Goal: Task Accomplishment & Management: Complete application form

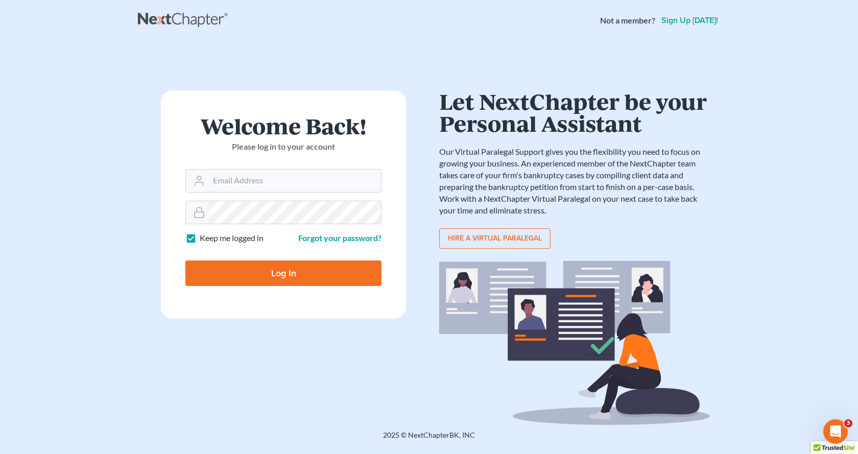
type input "white6305@sbcglobal.net"
click at [313, 273] on input "Log In" at bounding box center [283, 273] width 196 height 26
type input "Thinking..."
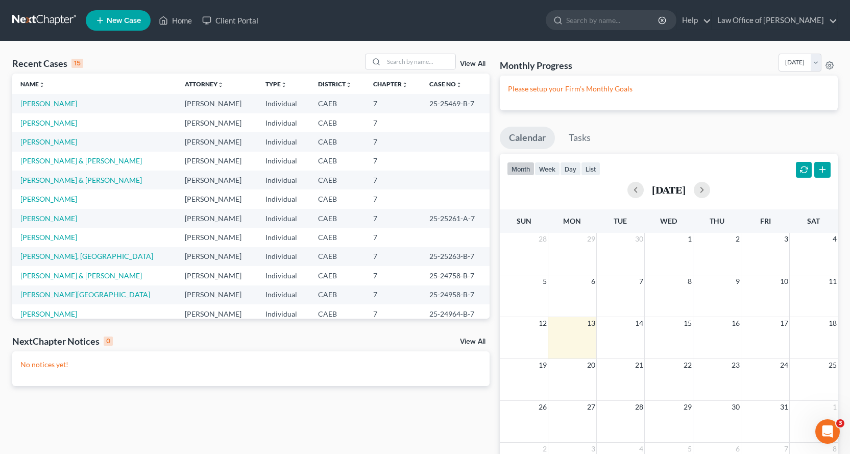
click at [116, 23] on span "New Case" at bounding box center [124, 21] width 34 height 8
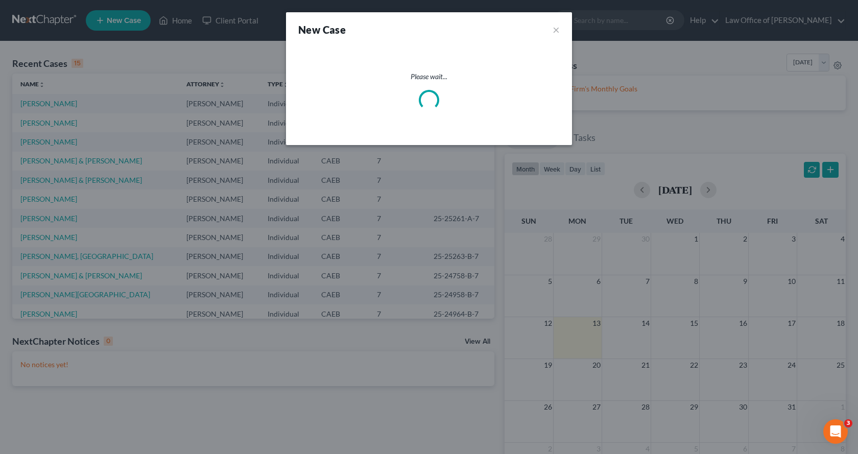
select select "8"
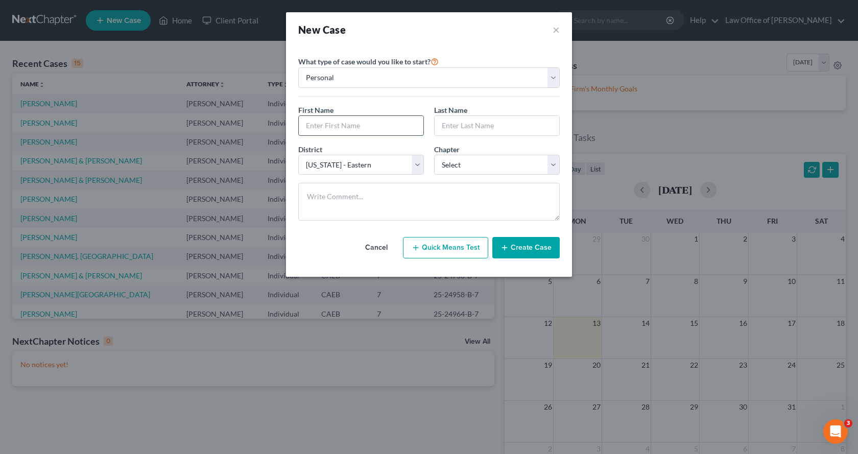
click at [328, 127] on input "text" at bounding box center [361, 125] width 125 height 19
type input "[PERSON_NAME]"
click at [467, 165] on select "Select 7 11 12 13" at bounding box center [497, 165] width 126 height 20
select select "0"
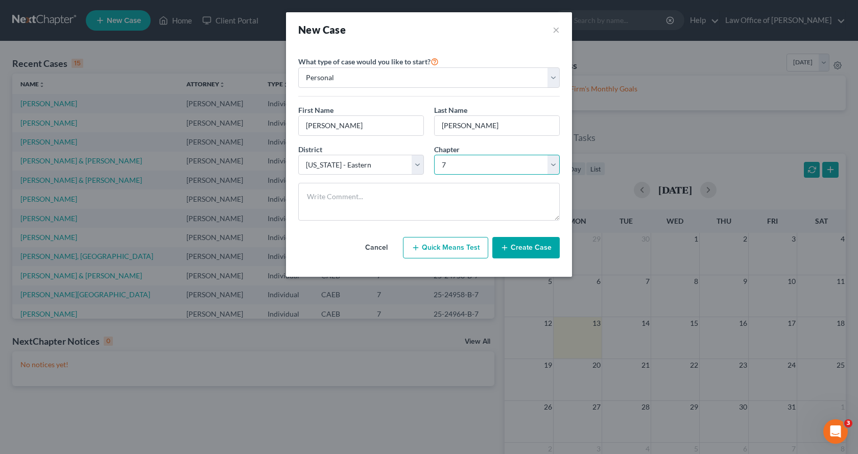
click at [434, 155] on select "Select 7 11 12 13" at bounding box center [497, 165] width 126 height 20
click at [541, 247] on button "Create Case" at bounding box center [525, 247] width 67 height 21
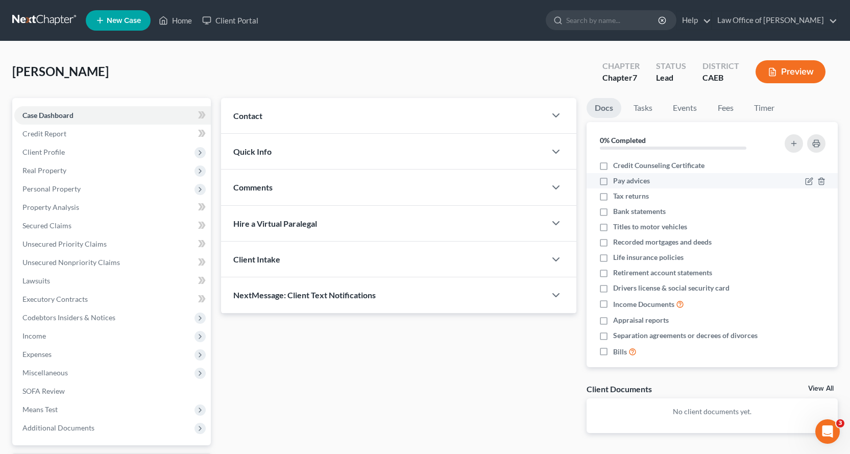
click at [613, 182] on label "Pay advices" at bounding box center [631, 181] width 37 height 10
click at [617, 182] on input "Pay advices" at bounding box center [620, 179] width 7 height 7
checkbox input "true"
click at [613, 286] on label "Drivers license & social security card" at bounding box center [671, 288] width 116 height 10
click at [617, 286] on input "Drivers license & social security card" at bounding box center [620, 286] width 7 height 7
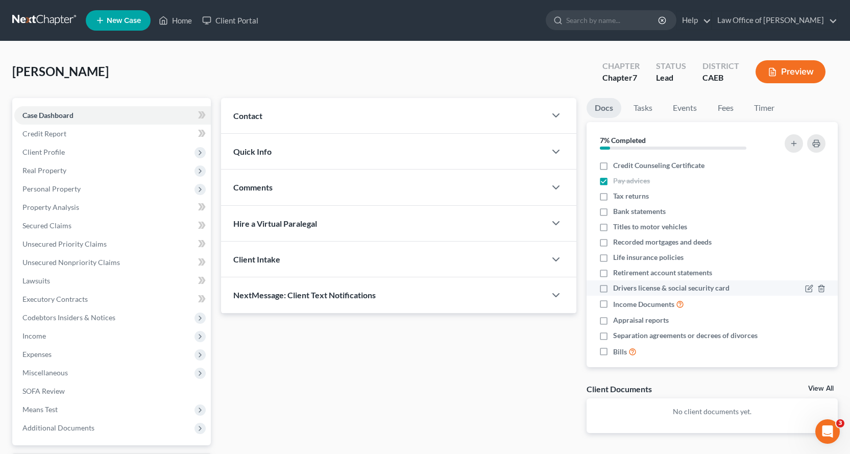
checkbox input "true"
click at [613, 351] on label "Bills" at bounding box center [624, 352] width 23 height 12
click at [617, 351] on input "Bills" at bounding box center [620, 349] width 7 height 7
checkbox input "true"
click at [613, 194] on label "Tax returns" at bounding box center [631, 196] width 36 height 10
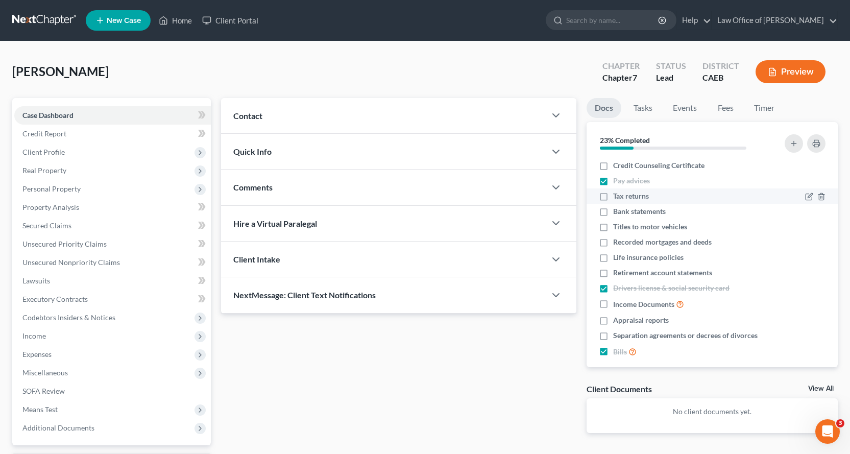
click at [617, 194] on input "Tax returns" at bounding box center [620, 194] width 7 height 7
checkbox input "true"
click at [47, 155] on span "Client Profile" at bounding box center [43, 152] width 42 height 9
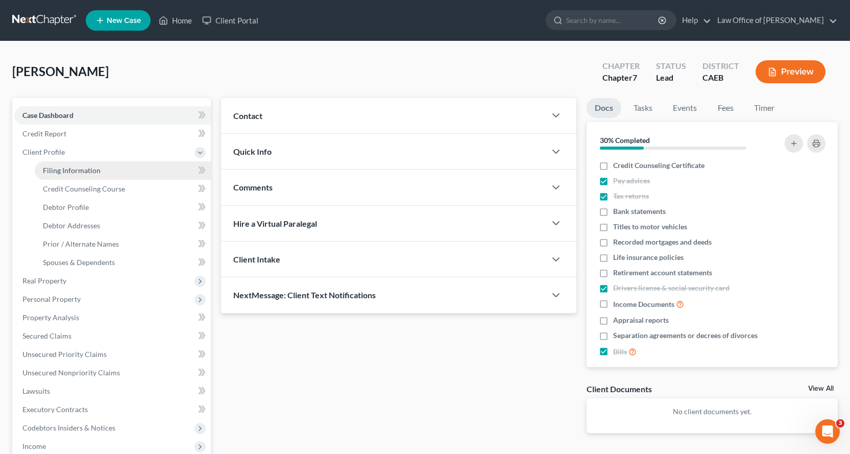
click at [55, 167] on span "Filing Information" at bounding box center [72, 170] width 58 height 9
select select "1"
select select "0"
select select "8"
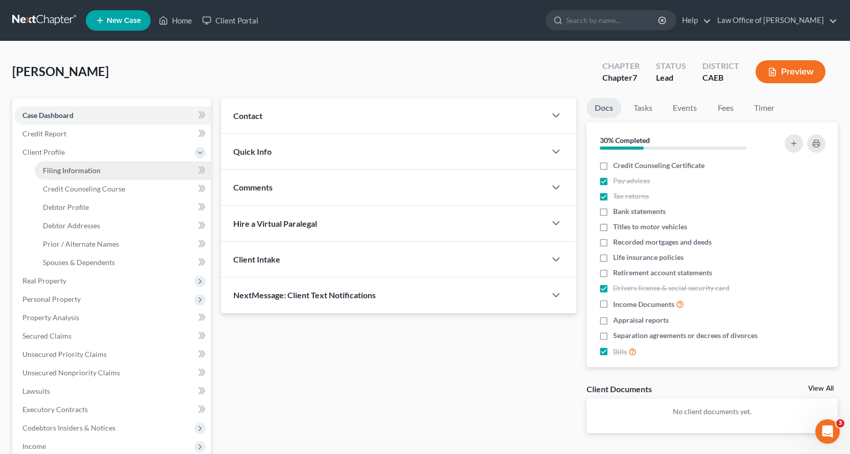
select select "4"
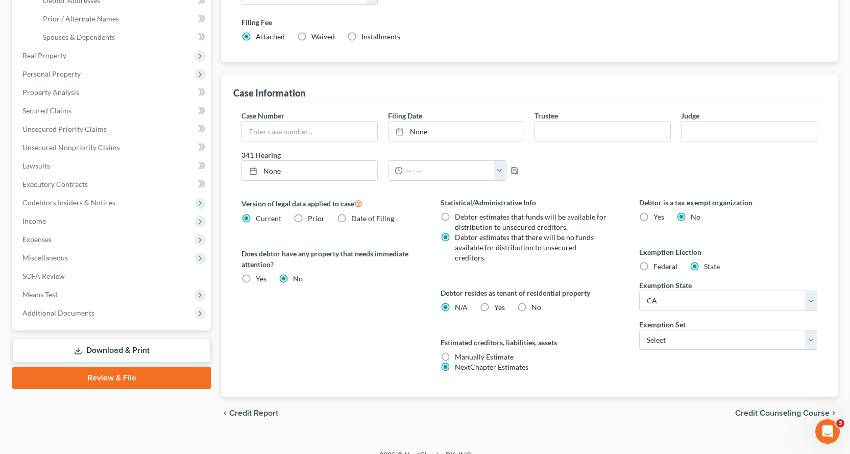
scroll to position [229, 0]
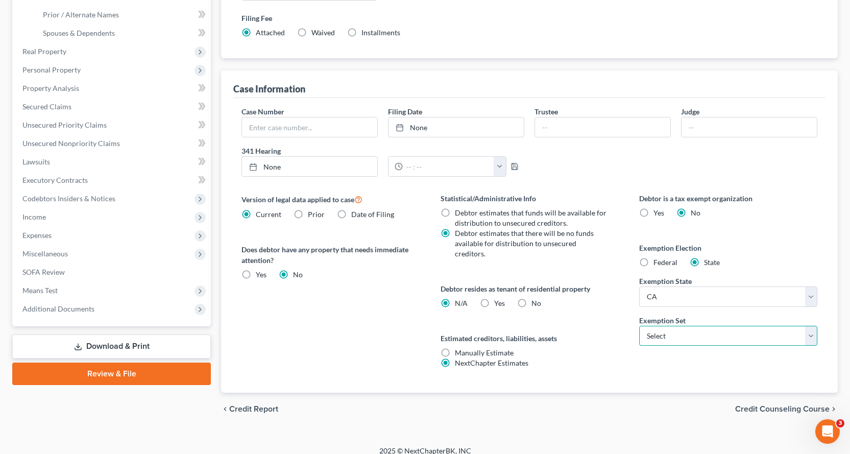
click at [748, 345] on select "Select 703 704" at bounding box center [728, 336] width 178 height 20
select select "0"
click at [639, 326] on select "Select 703 704" at bounding box center [728, 336] width 178 height 20
click at [494, 298] on label "Yes Yes" at bounding box center [499, 303] width 11 height 10
click at [498, 298] on input "Yes Yes" at bounding box center [501, 301] width 7 height 7
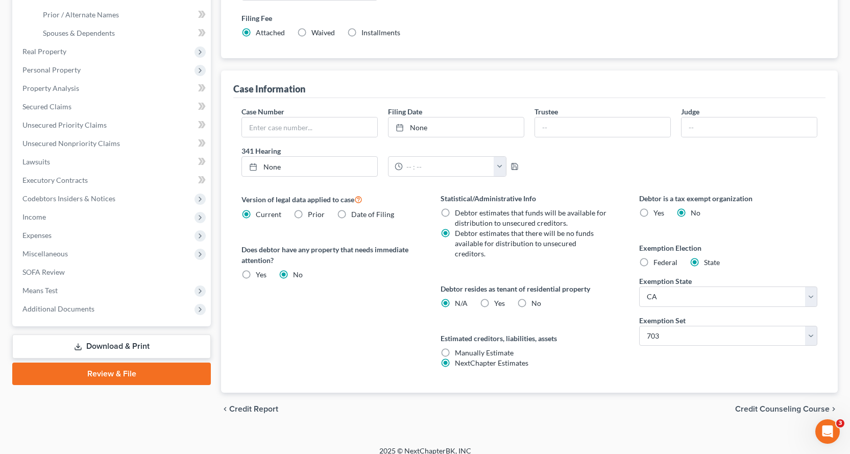
radio input "true"
radio input "false"
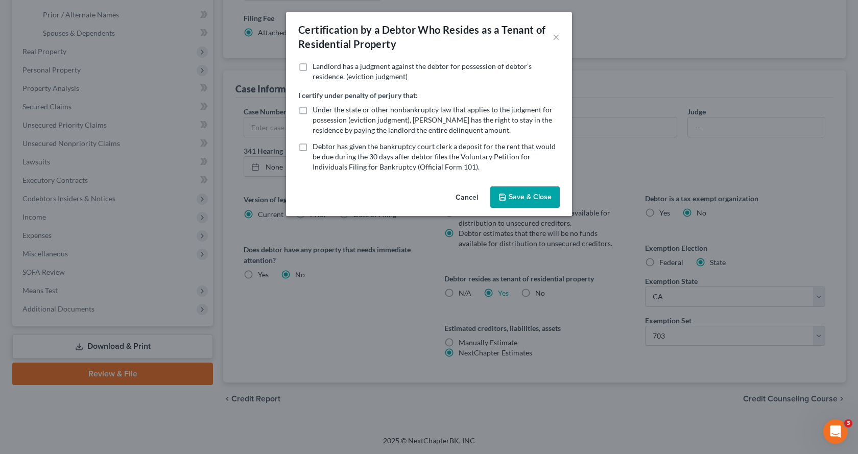
click at [515, 201] on button "Save & Close" at bounding box center [524, 196] width 69 height 21
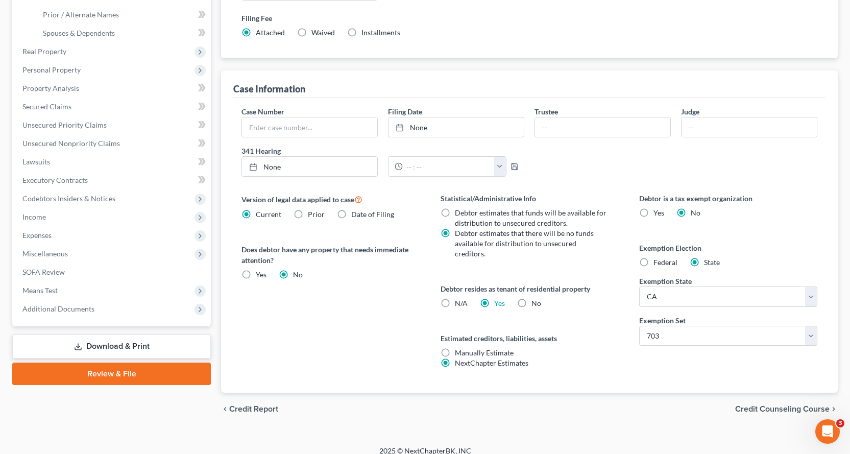
click at [765, 405] on span "Credit Counseling Course" at bounding box center [782, 409] width 94 height 8
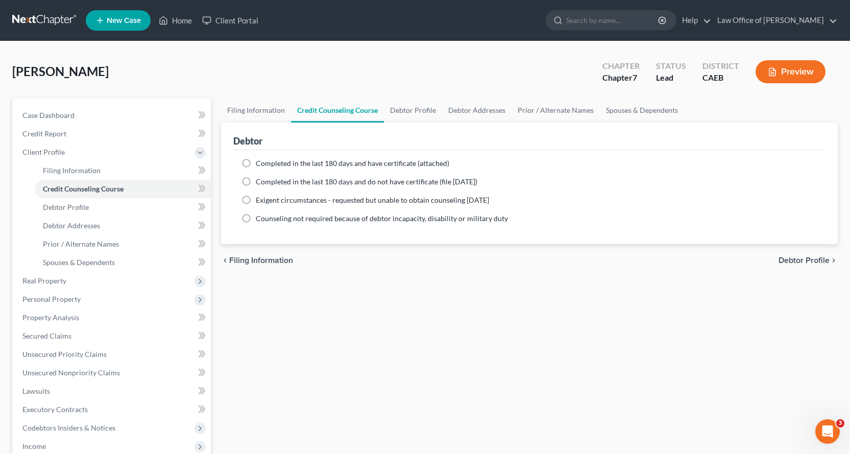
click at [256, 160] on label "Completed in the last 180 days and have certificate (attached)" at bounding box center [352, 163] width 193 height 10
click at [260, 160] on input "Completed in the last 180 days and have certificate (attached)" at bounding box center [263, 161] width 7 height 7
radio input "true"
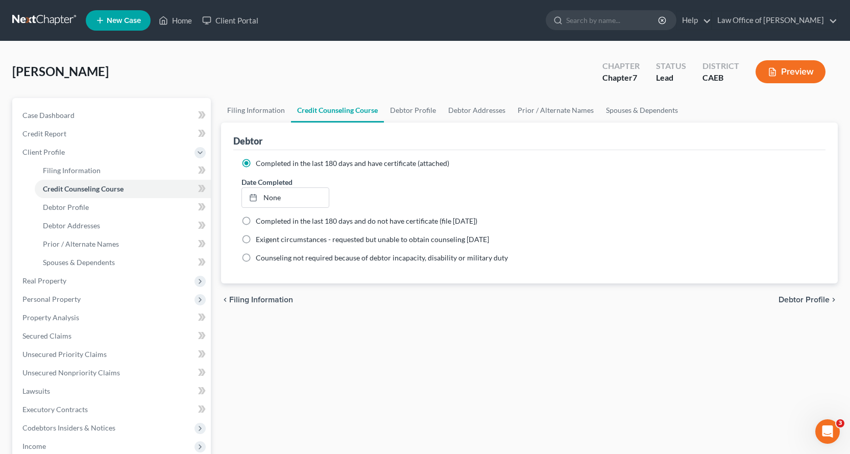
click at [812, 301] on span "Debtor Profile" at bounding box center [803, 300] width 51 height 8
select select "0"
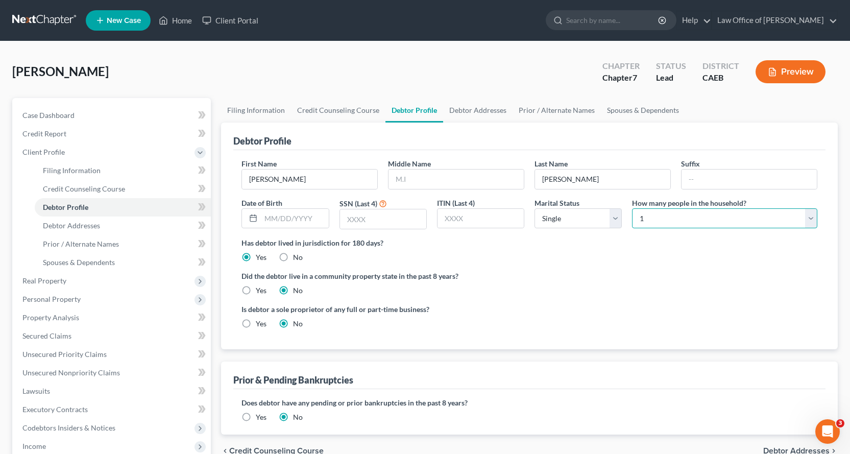
click at [700, 217] on select "Select 1 2 3 4 5 6 7 8 9 10 11 12 13 14 15 16 17 18 19 20" at bounding box center [724, 218] width 185 height 20
select select "2"
click at [632, 208] on select "Select 1 2 3 4 5 6 7 8 9 10 11 12 13 14 15 16 17 18 19 20" at bounding box center [724, 218] width 185 height 20
click at [256, 288] on label "Yes" at bounding box center [261, 290] width 11 height 10
click at [260, 288] on input "Yes" at bounding box center [263, 288] width 7 height 7
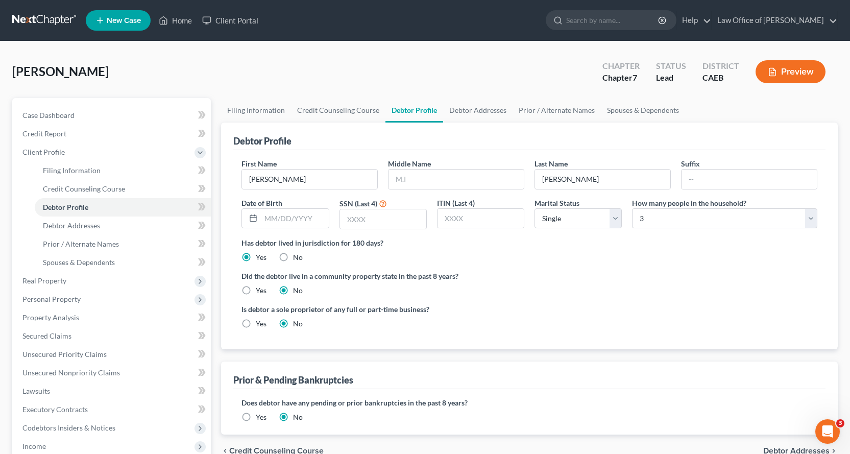
radio input "true"
radio input "false"
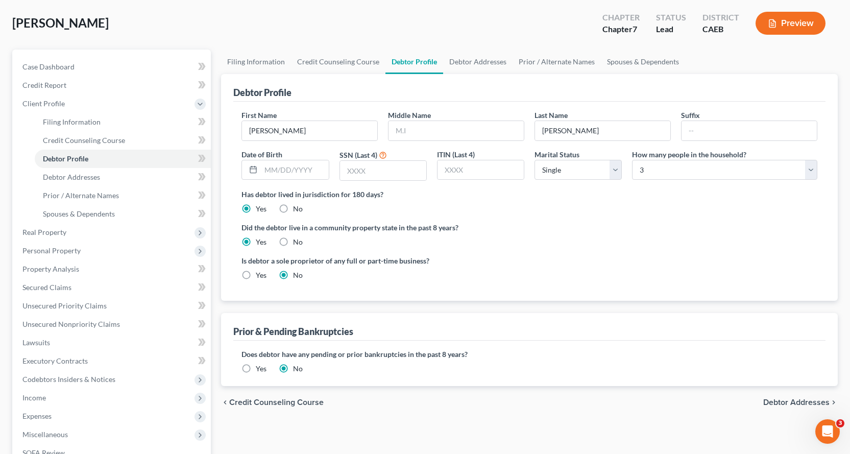
scroll to position [102, 0]
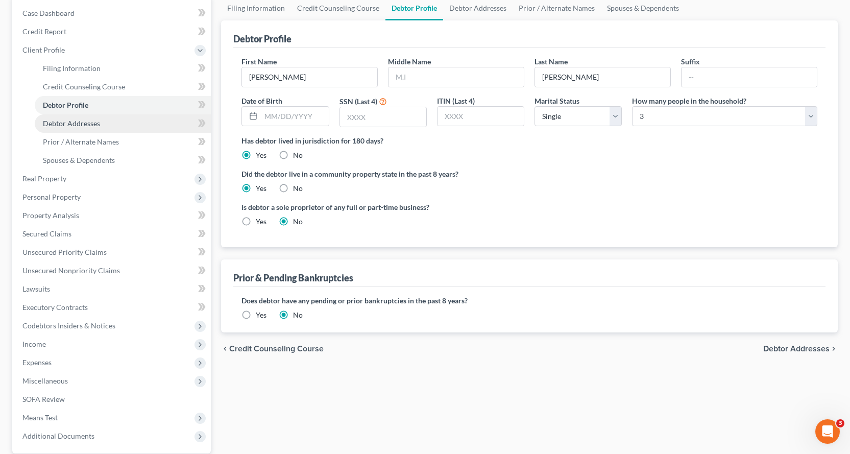
click at [72, 123] on span "Debtor Addresses" at bounding box center [71, 123] width 57 height 9
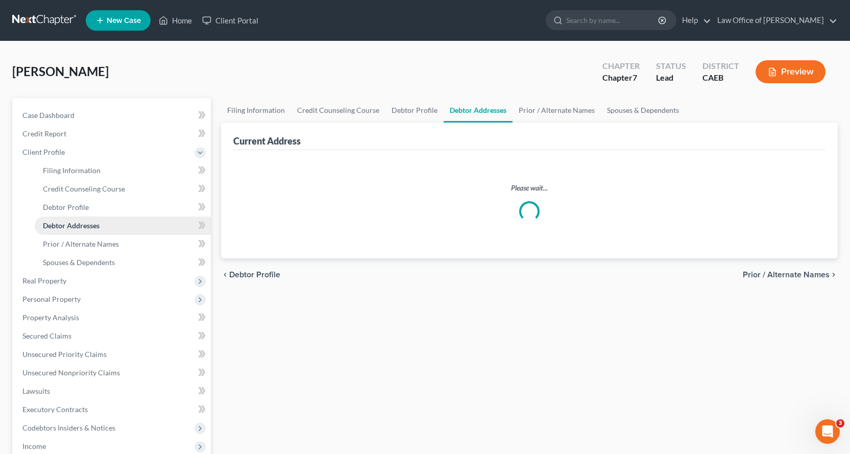
select select "0"
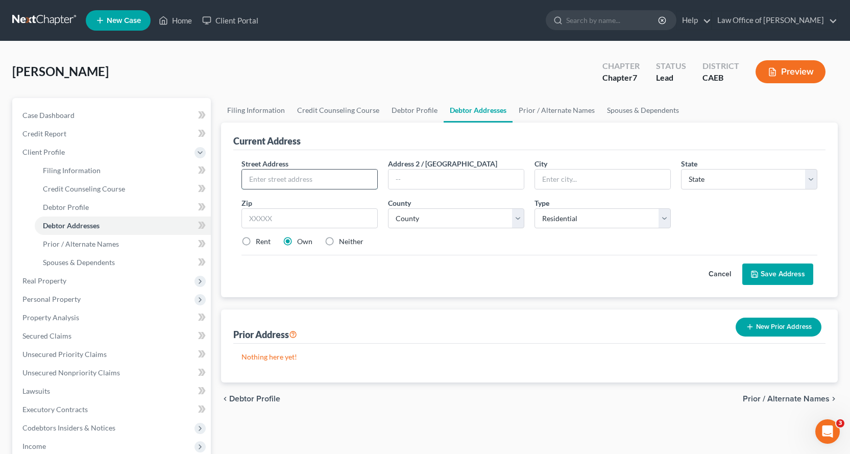
click at [259, 177] on input "text" at bounding box center [309, 178] width 135 height 19
type input "[STREET_ADDRESS]"
click at [434, 180] on input "text" at bounding box center [455, 178] width 135 height 19
type input "Apt. 201"
type input "Folsom"
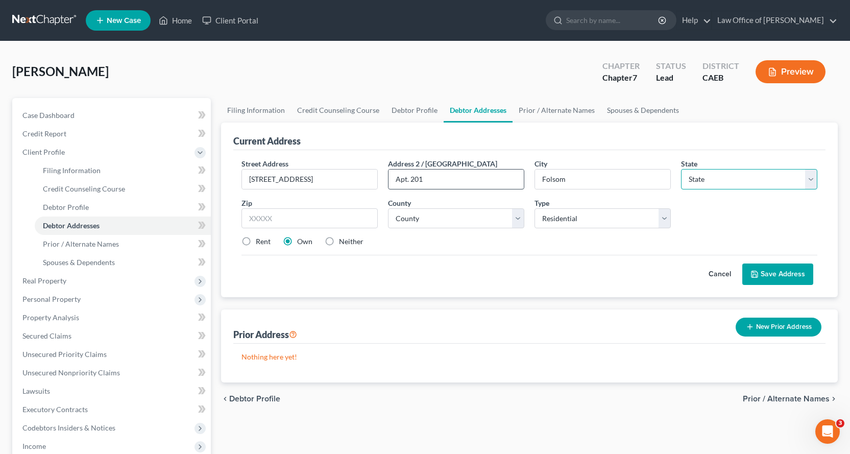
select select "4"
type input "95630"
select select "33"
click at [256, 238] on label "Rent" at bounding box center [263, 241] width 15 height 10
click at [260, 238] on input "Rent" at bounding box center [263, 239] width 7 height 7
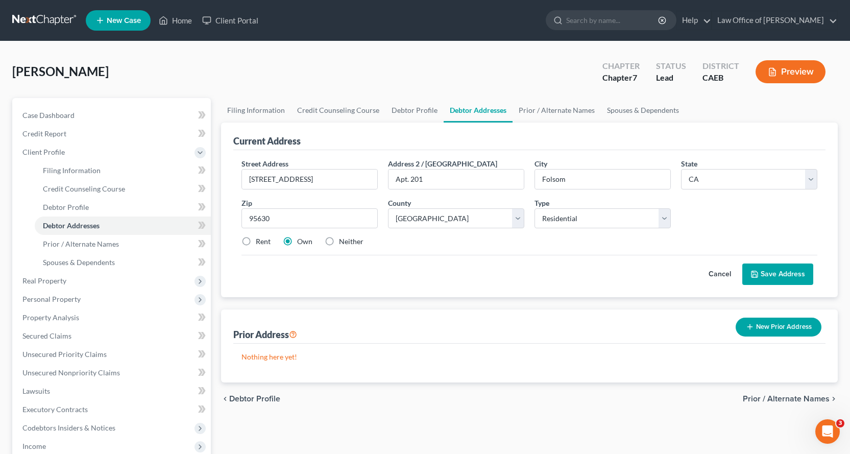
radio input "true"
click at [790, 271] on button "Save Address" at bounding box center [777, 273] width 71 height 21
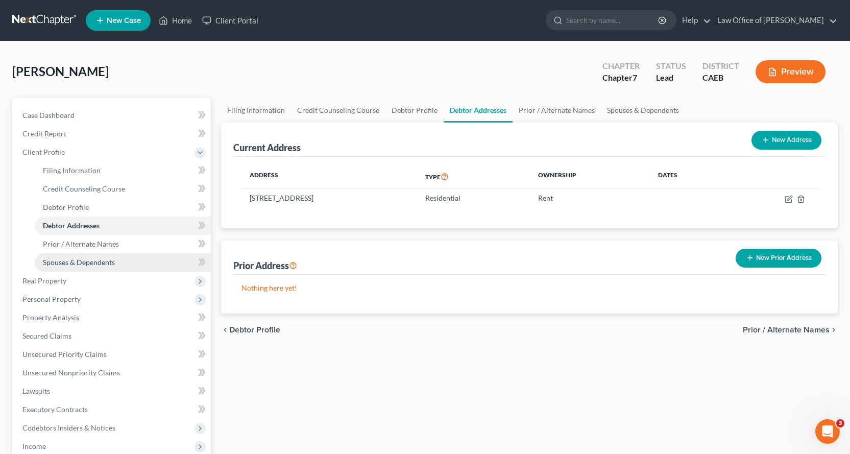
click at [56, 265] on span "Spouses & Dependents" at bounding box center [79, 262] width 72 height 9
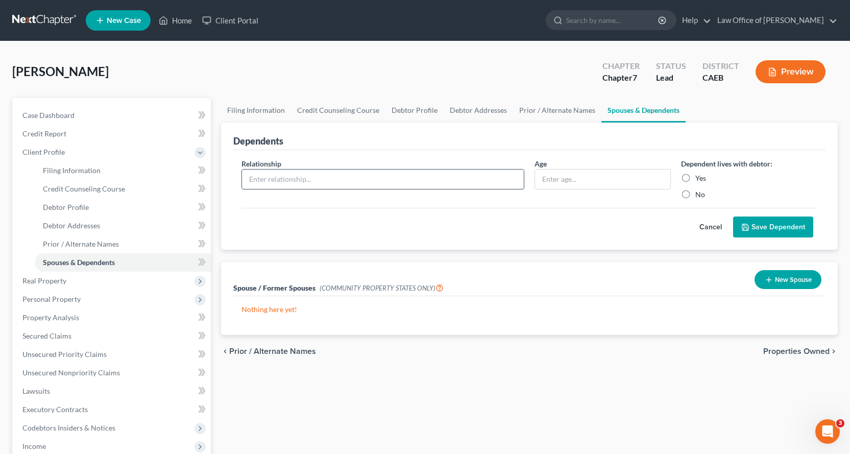
click at [325, 185] on input "text" at bounding box center [383, 178] width 282 height 19
type input "Minor Child"
click at [576, 180] on input "text" at bounding box center [602, 178] width 135 height 19
type input "14"
click at [695, 173] on label "Yes" at bounding box center [700, 178] width 11 height 10
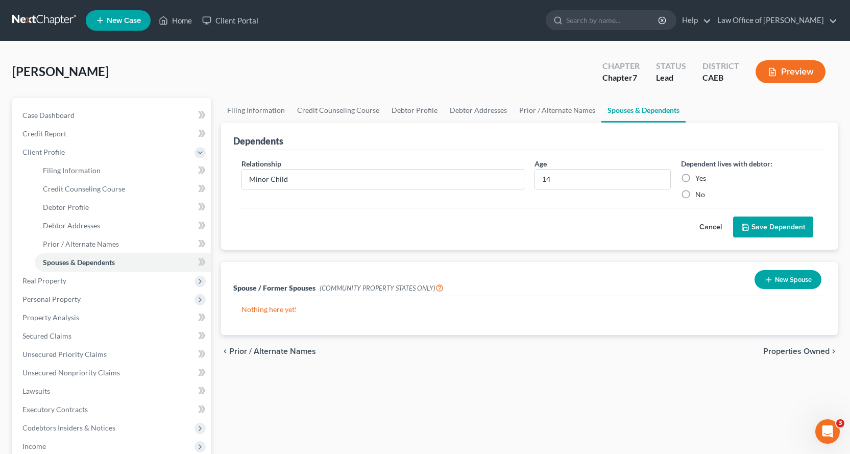
click at [699, 173] on input "Yes" at bounding box center [702, 176] width 7 height 7
radio input "true"
click at [759, 225] on button "Save Dependent" at bounding box center [773, 226] width 80 height 21
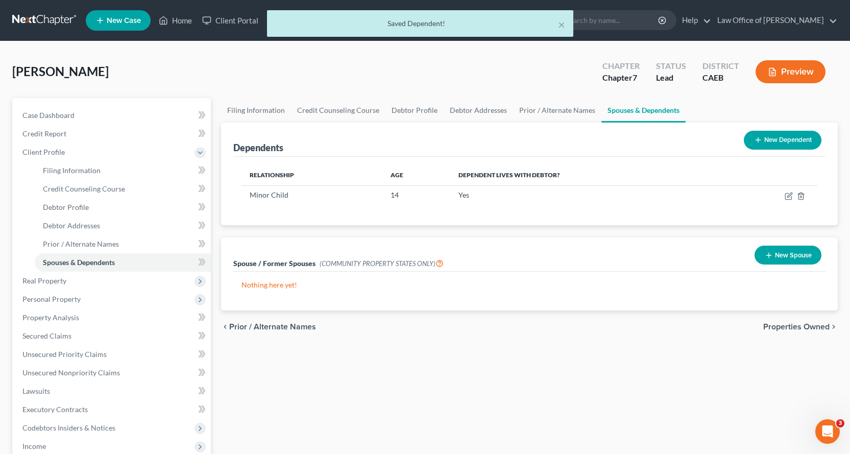
click at [789, 142] on button "New Dependent" at bounding box center [783, 140] width 78 height 19
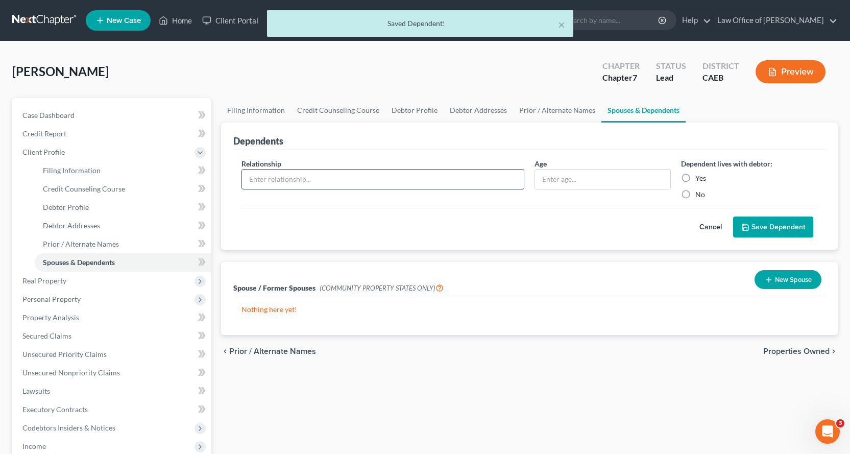
click at [277, 180] on input "text" at bounding box center [383, 178] width 282 height 19
type input "Minor Child"
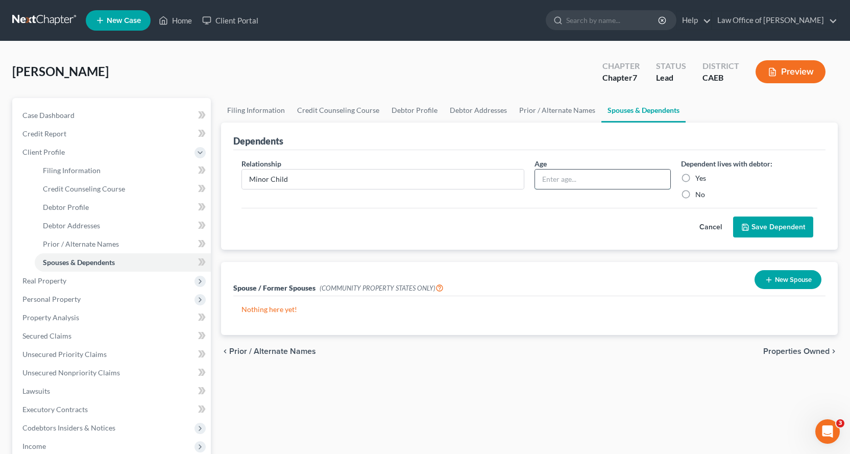
click at [559, 181] on input "text" at bounding box center [602, 178] width 135 height 19
type input "12"
click at [695, 179] on label "Yes" at bounding box center [700, 178] width 11 height 10
click at [699, 179] on input "Yes" at bounding box center [702, 176] width 7 height 7
radio input "true"
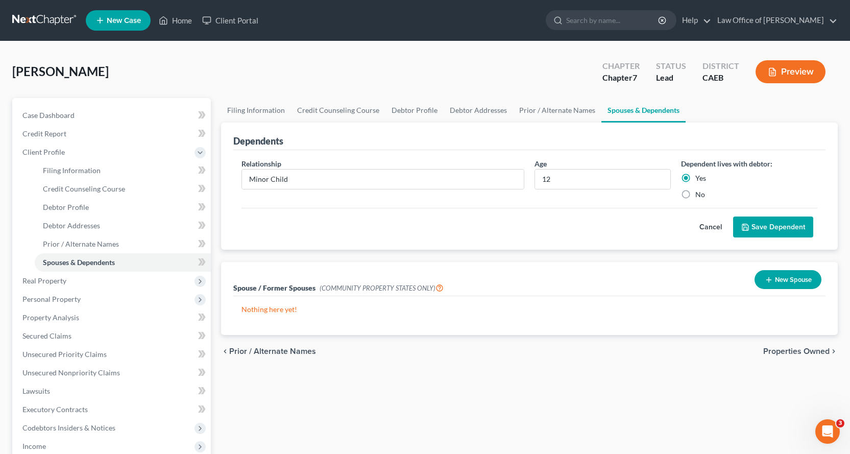
click at [750, 222] on button "Save Dependent" at bounding box center [773, 226] width 80 height 21
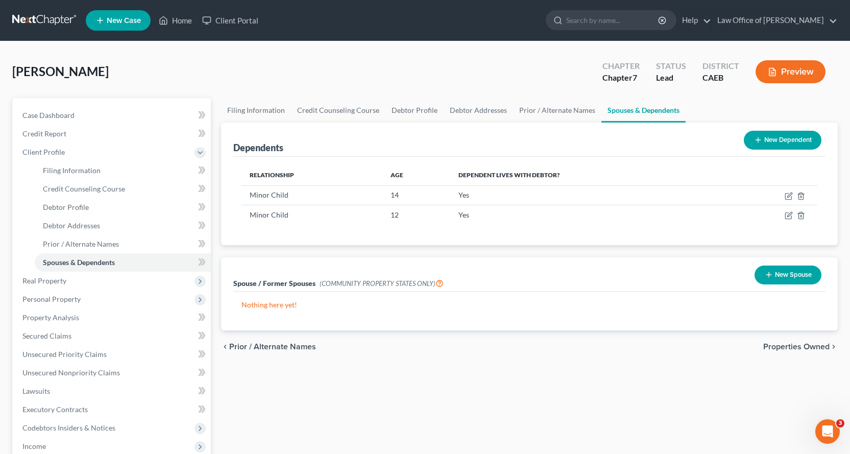
click at [775, 275] on button "New Spouse" at bounding box center [787, 274] width 67 height 19
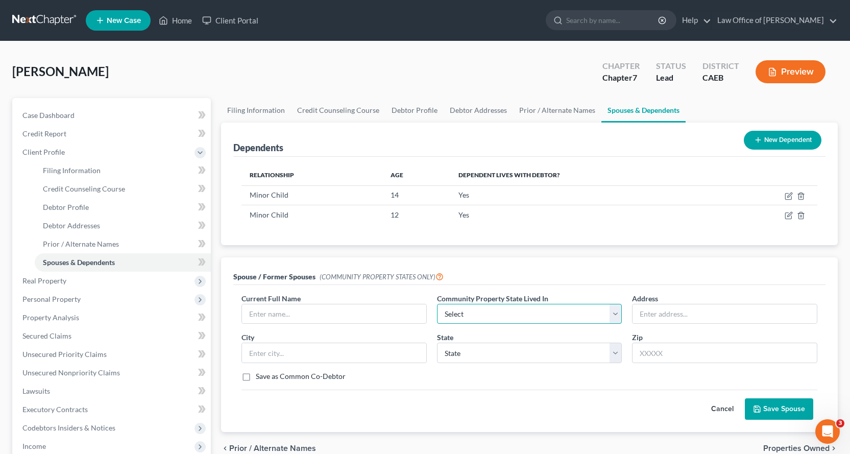
click at [488, 319] on select "Select AZ CA GU ID LA NV NM PR [GEOGRAPHIC_DATA] [GEOGRAPHIC_DATA] [GEOGRAPHIC_…" at bounding box center [529, 314] width 185 height 20
select select "1"
click at [437, 304] on select "Select AZ CA GU ID LA NV NM PR [GEOGRAPHIC_DATA] [GEOGRAPHIC_DATA] [GEOGRAPHIC_…" at bounding box center [529, 314] width 185 height 20
click at [252, 315] on input "text" at bounding box center [334, 313] width 184 height 19
type input "."
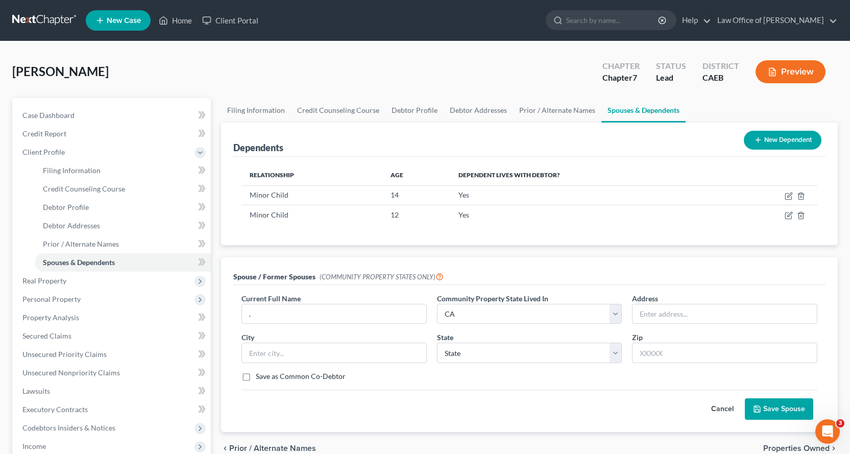
click at [782, 411] on button "Save Spouse" at bounding box center [779, 408] width 68 height 21
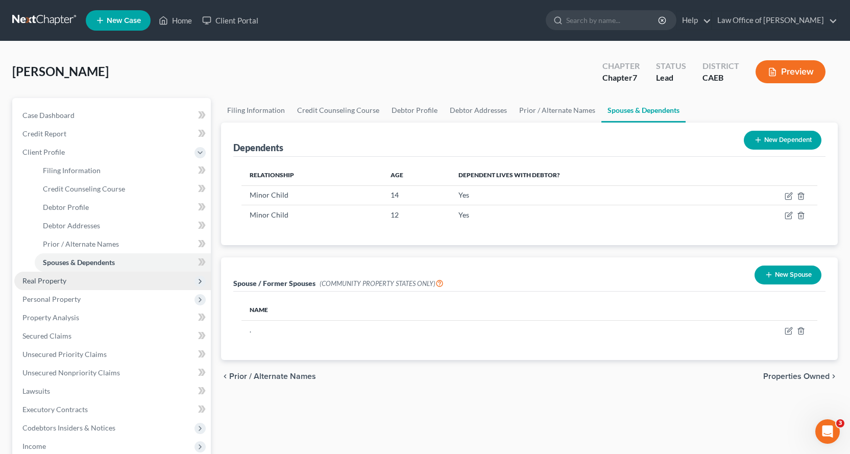
click at [47, 282] on span "Real Property" at bounding box center [44, 280] width 44 height 9
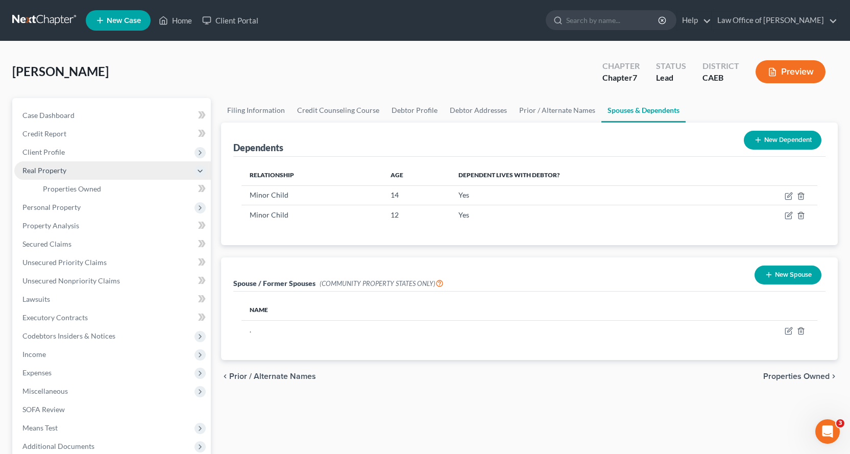
click at [38, 170] on span "Real Property" at bounding box center [44, 170] width 44 height 9
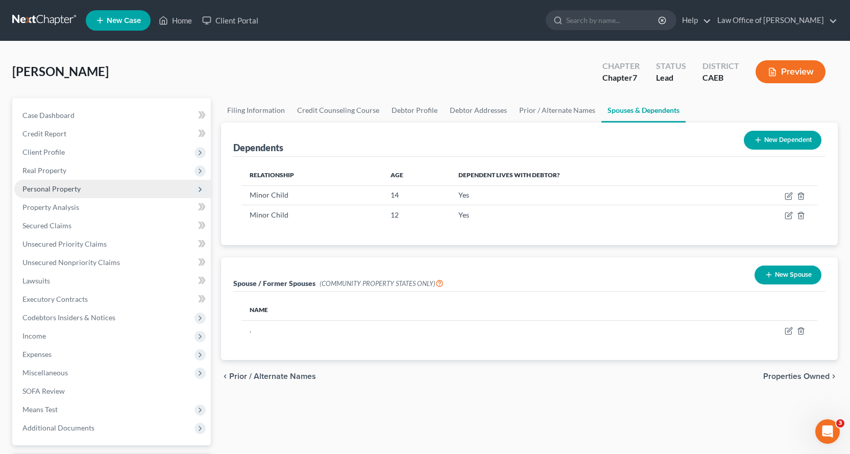
click at [52, 188] on span "Personal Property" at bounding box center [51, 188] width 58 height 9
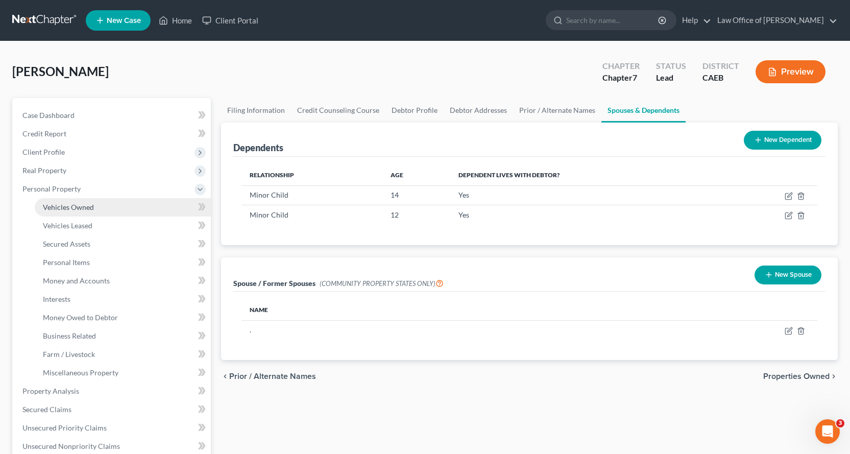
click at [73, 207] on span "Vehicles Owned" at bounding box center [68, 207] width 51 height 9
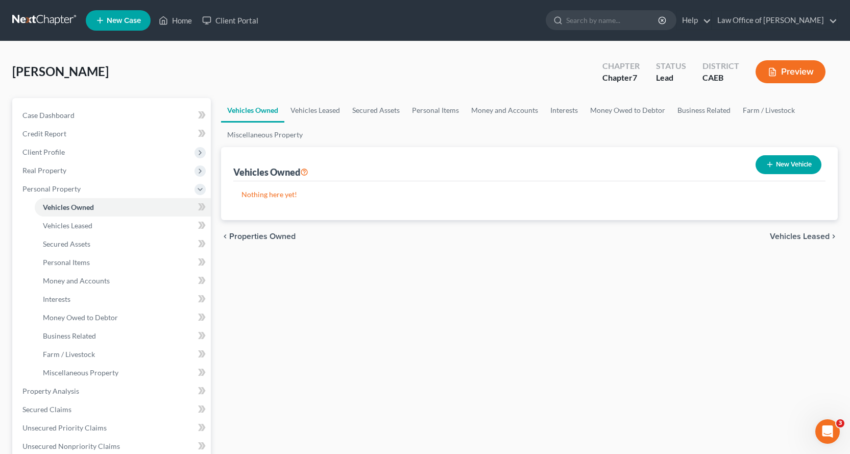
click at [792, 164] on button "New Vehicle" at bounding box center [788, 164] width 66 height 19
select select "0"
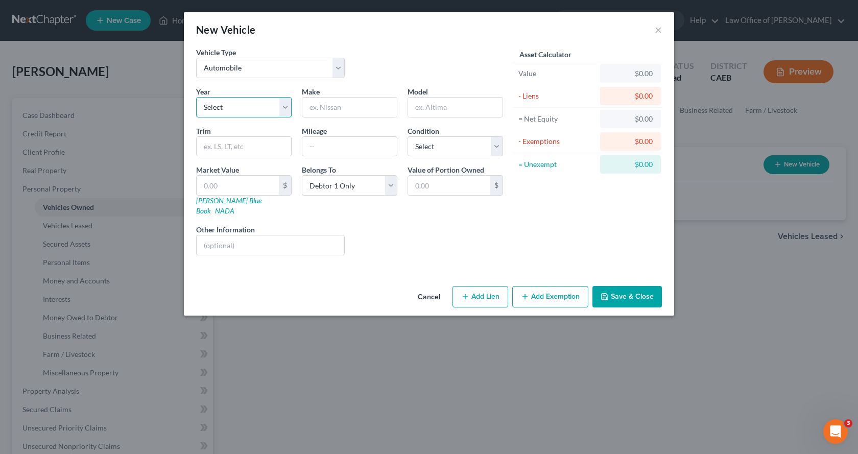
click at [209, 107] on select "Select 2026 2025 2024 2023 2022 2021 2020 2019 2018 2017 2016 2015 2014 2013 20…" at bounding box center [243, 107] width 95 height 20
select select "15"
click at [196, 97] on select "Select 2026 2025 2024 2023 2022 2021 2020 2019 2018 2017 2016 2015 2014 2013 20…" at bounding box center [243, 107] width 95 height 20
click at [330, 106] on input "text" at bounding box center [349, 106] width 94 height 19
type input "Toyota"
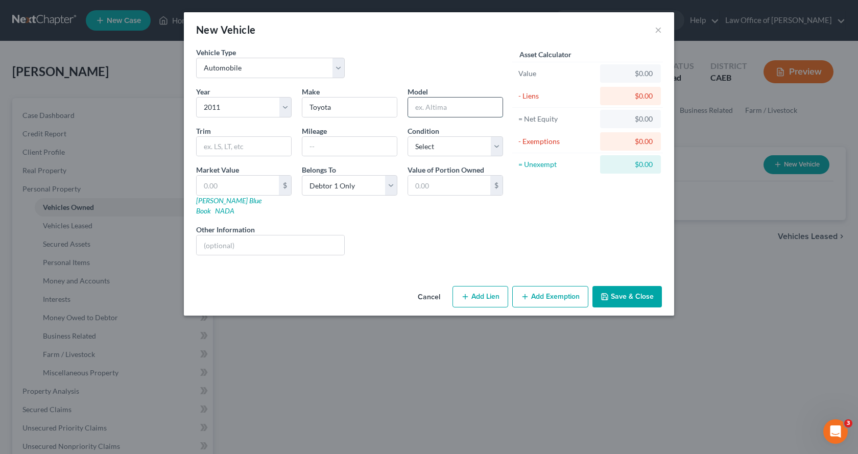
click at [480, 100] on input "text" at bounding box center [455, 106] width 94 height 19
type input "Sienna"
click at [355, 149] on input "text" at bounding box center [349, 146] width 94 height 19
type input "159,000"
click at [562, 290] on button "Add Exemption" at bounding box center [550, 296] width 76 height 21
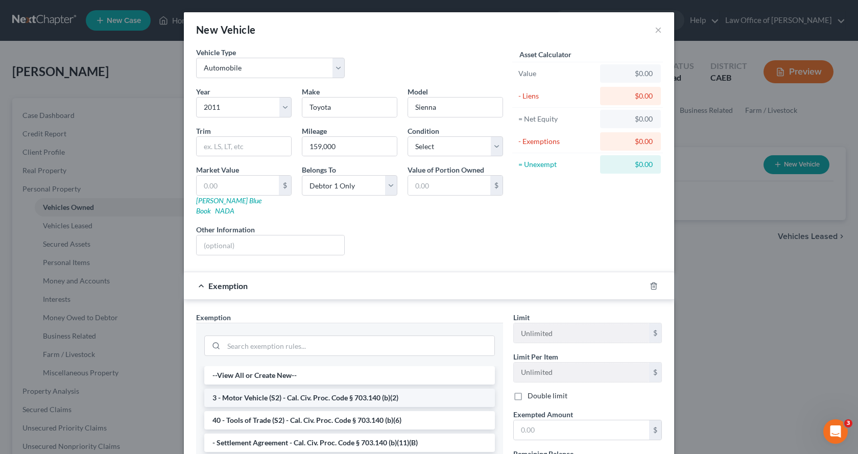
click at [260, 388] on li "3 - Motor Vehicle (S2) - Cal. Civ. Proc. Code § 703.140 (b)(2)" at bounding box center [349, 397] width 290 height 18
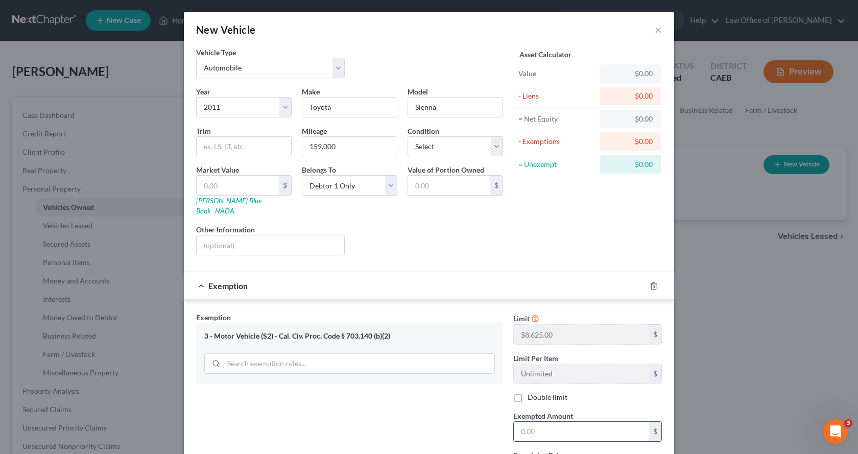
click at [532, 425] on input "text" at bounding box center [580, 431] width 135 height 19
type input "0.00"
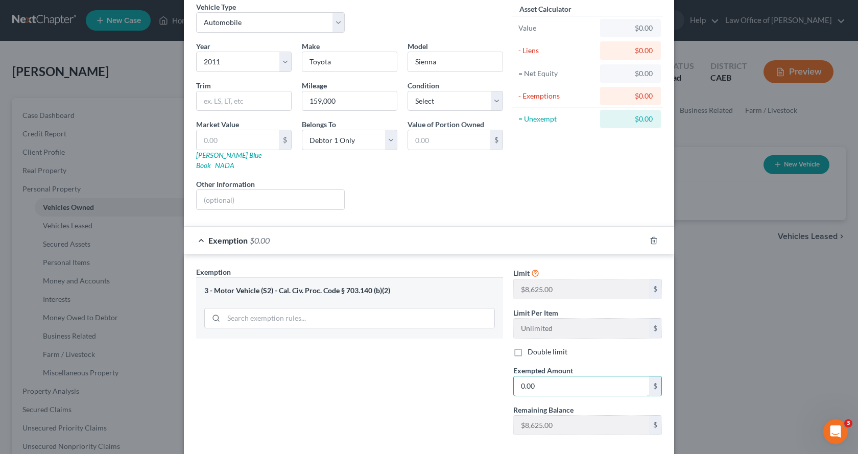
scroll to position [89, 0]
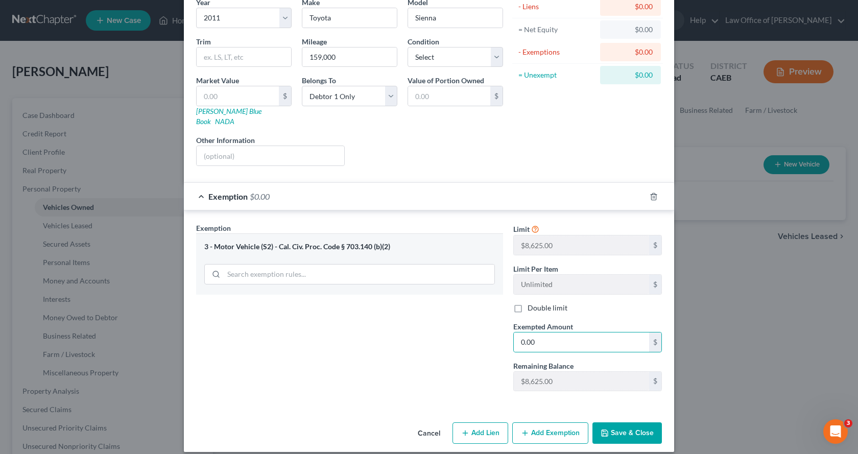
click at [639, 423] on button "Save & Close" at bounding box center [626, 432] width 69 height 21
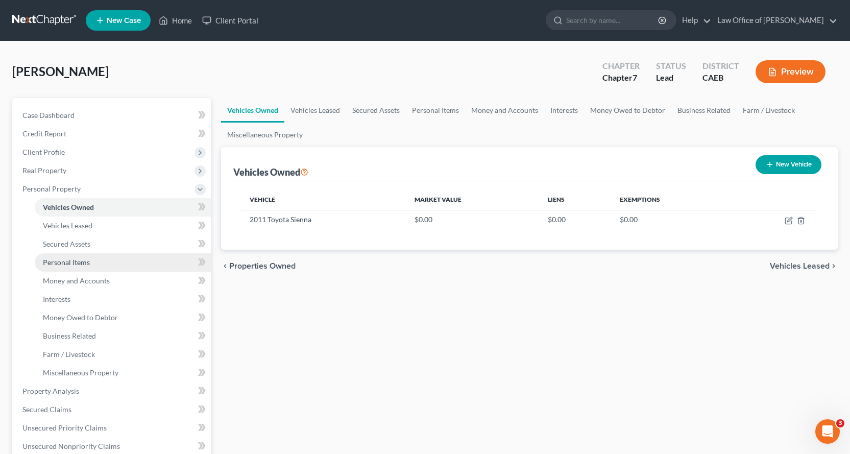
click at [61, 264] on span "Personal Items" at bounding box center [66, 262] width 47 height 9
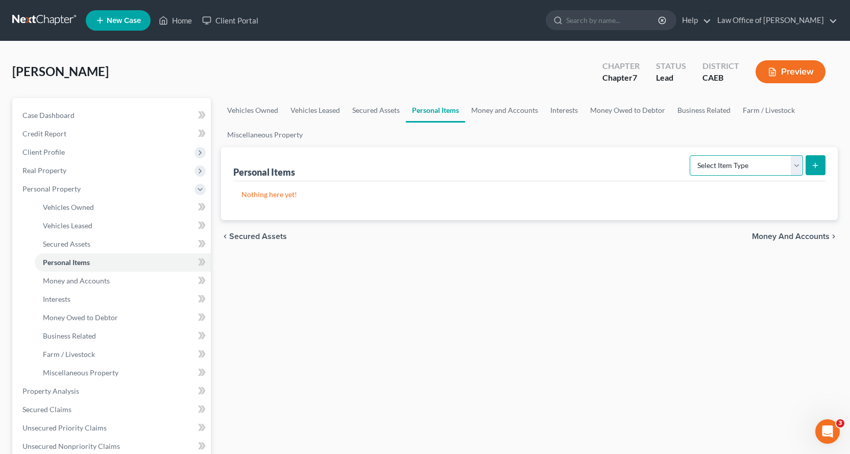
click at [797, 165] on select "Select Item Type Clothing Collectibles Of Value Electronics Firearms Household …" at bounding box center [746, 165] width 113 height 20
select select "household_goods"
click at [691, 155] on select "Select Item Type Clothing Collectibles Of Value Electronics Firearms Household …" at bounding box center [746, 165] width 113 height 20
click at [817, 167] on icon "submit" at bounding box center [815, 165] width 8 height 8
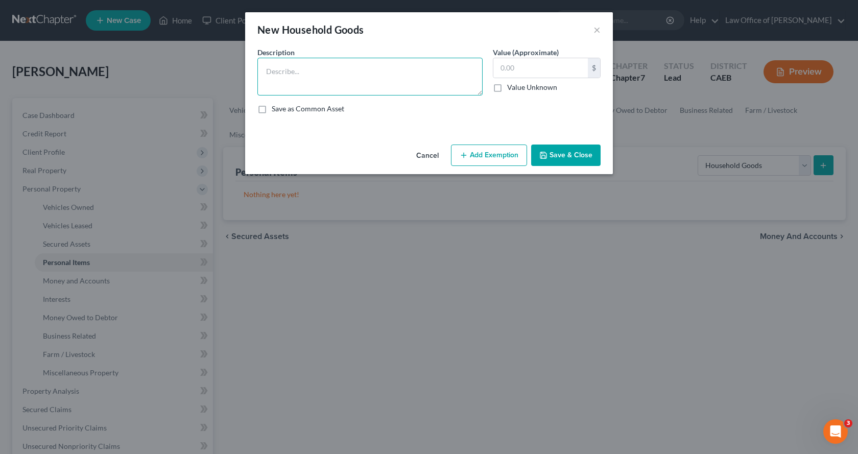
click at [279, 69] on textarea at bounding box center [369, 77] width 225 height 38
drag, startPoint x: 421, startPoint y: 74, endPoint x: 415, endPoint y: 74, distance: 5.6
click at [415, 74] on textarea "Bedroom furniture $300.00, Living room furnituer $" at bounding box center [369, 77] width 225 height 38
click at [439, 74] on textarea "Bedroom furniture $300.00, Living room furniture $" at bounding box center [369, 77] width 225 height 38
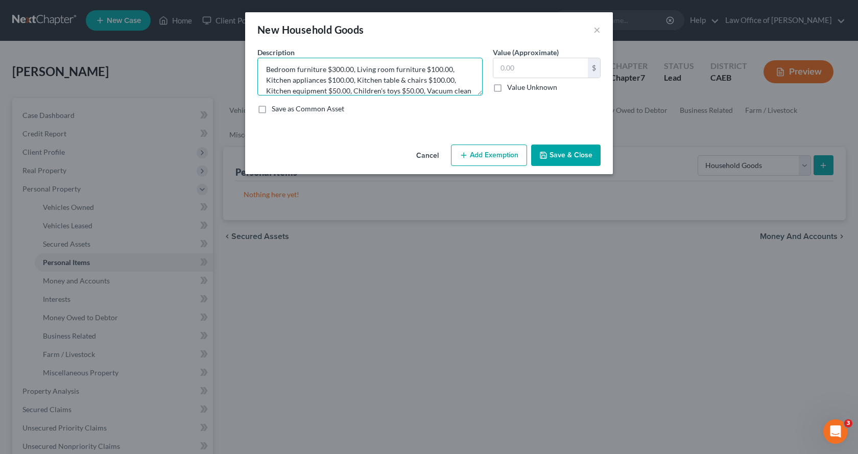
scroll to position [13, 0]
click at [400, 92] on textarea "Bedroom furniture $300.00, Living room furniture $100.00, Kitchen appliances $1…" at bounding box center [369, 77] width 225 height 38
click at [459, 87] on textarea "Bedroom furniture $300.00, Living room furniture $100.00, Kitchen appliances $1…" at bounding box center [369, 77] width 225 height 38
click at [365, 90] on textarea "Bedroom furniture $300.00, Living room furniture $100.00, Kitchen appliances $1…" at bounding box center [369, 77] width 225 height 38
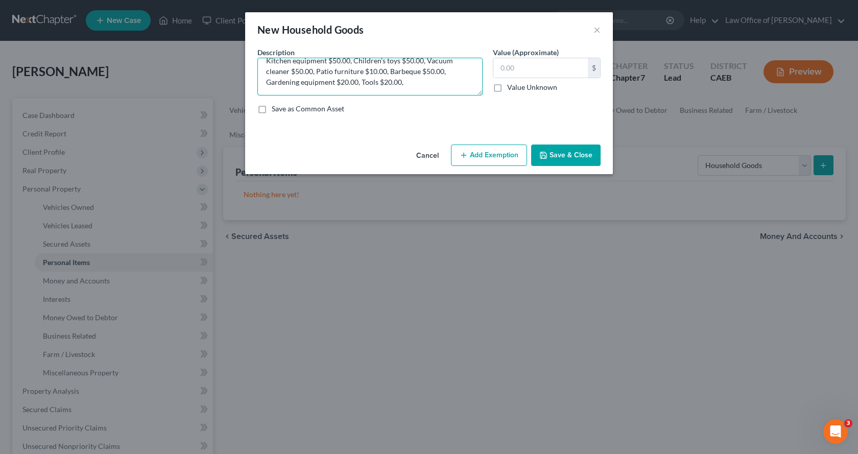
click at [405, 84] on textarea "Bedroom furniture $300.00, Living room furniture $100.00, Kitchen appliances $1…" at bounding box center [369, 77] width 225 height 38
click at [290, 89] on textarea "Bedroom furniture $300.00, Living room furniture $100.00, Kitchen appliances $1…" at bounding box center [369, 77] width 225 height 38
click at [466, 89] on textarea "Bedroom furniture $300.00, Living room furniture $100.00, Kitchen appliances $1…" at bounding box center [369, 77] width 225 height 38
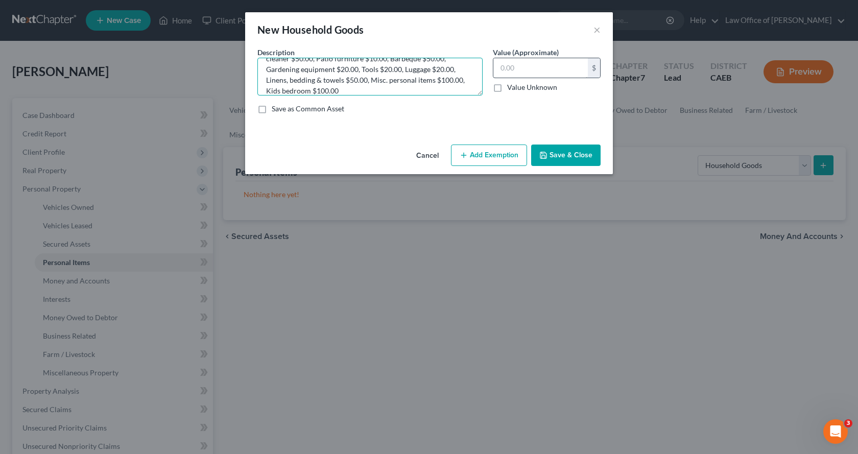
type textarea "Bedroom furniture $300.00, Living room furniture $100.00, Kitchen appliances $1…"
click at [532, 65] on input "text" at bounding box center [540, 67] width 94 height 19
type input "1,120.00"
click at [498, 164] on button "Add Exemption" at bounding box center [489, 154] width 76 height 21
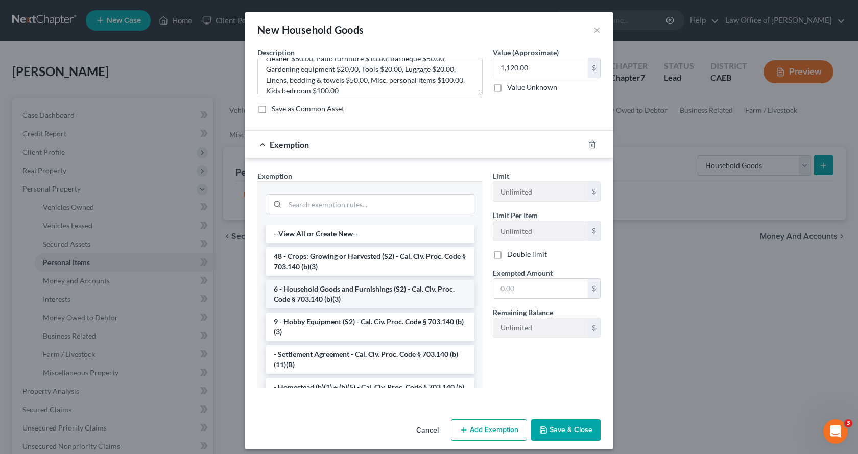
click at [317, 303] on li "6 - Household Goods and Furnishings (S2) - Cal. Civ. Proc. Code § 703.140 (b)(3)" at bounding box center [369, 294] width 209 height 29
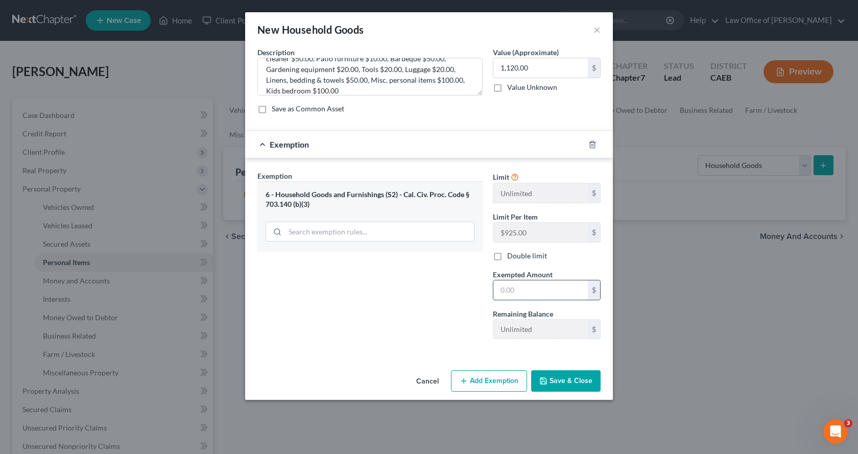
click at [525, 295] on input "text" at bounding box center [540, 289] width 94 height 19
type input "1,120.00"
click at [570, 387] on button "Save & Close" at bounding box center [565, 380] width 69 height 21
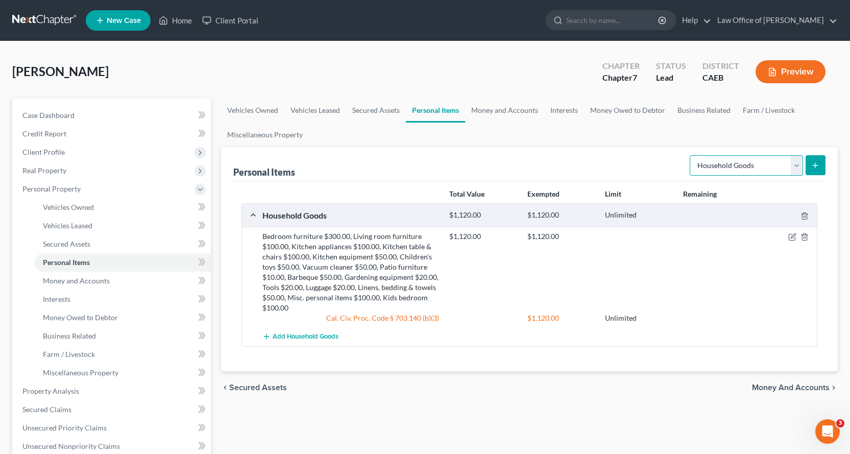
click at [800, 166] on select "Select Item Type Clothing Collectibles Of Value Electronics Firearms Household …" at bounding box center [746, 165] width 113 height 20
select select "electronics"
click at [691, 155] on select "Select Item Type Clothing Collectibles Of Value Electronics Firearms Household …" at bounding box center [746, 165] width 113 height 20
click at [812, 166] on icon "submit" at bounding box center [815, 165] width 8 height 8
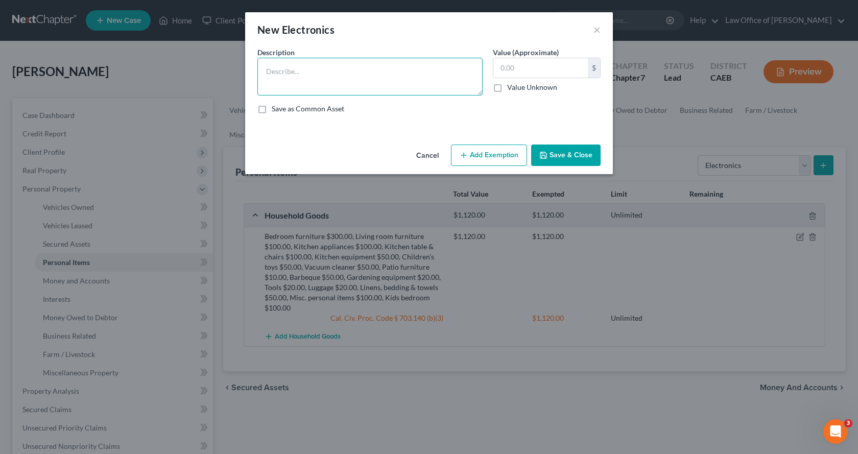
click at [326, 78] on textarea at bounding box center [369, 77] width 225 height 38
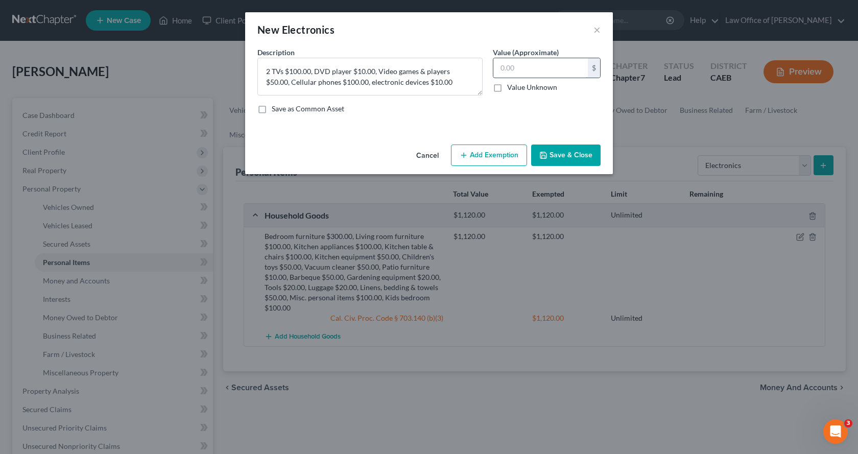
click at [506, 65] on input "text" at bounding box center [540, 67] width 94 height 19
click at [349, 84] on textarea "2 TVs $100.00, DVD player $10.00, Video games & players $50.00, Cellular phones…" at bounding box center [369, 77] width 225 height 38
type textarea "2 TVs $100.00, DVD player $10.00, Video games & players $50.00, Cellular phones…"
click at [520, 75] on input "text" at bounding box center [540, 67] width 94 height 19
type input "270.00"
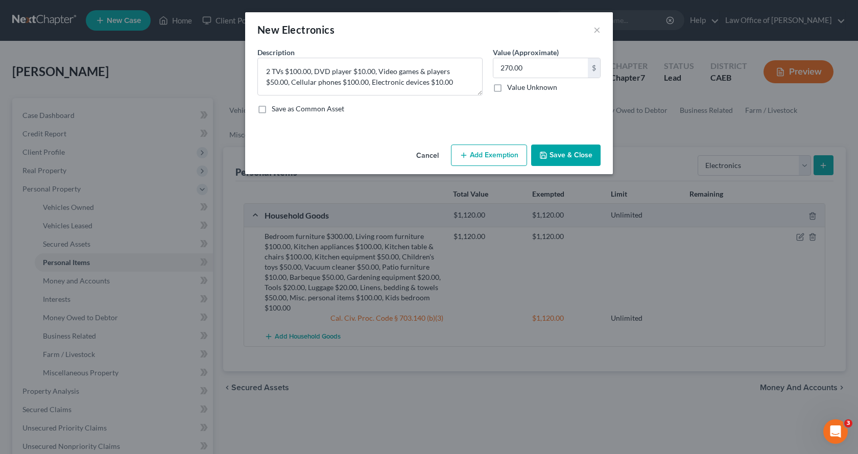
click at [483, 152] on button "Add Exemption" at bounding box center [489, 154] width 76 height 21
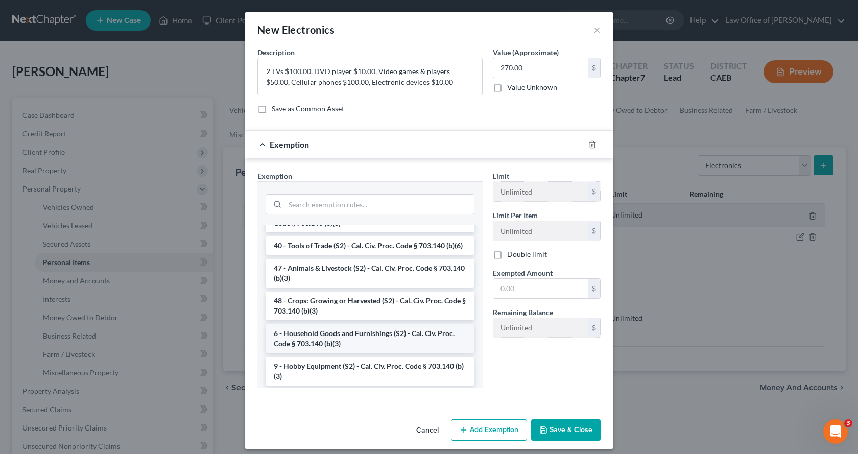
scroll to position [868, 0]
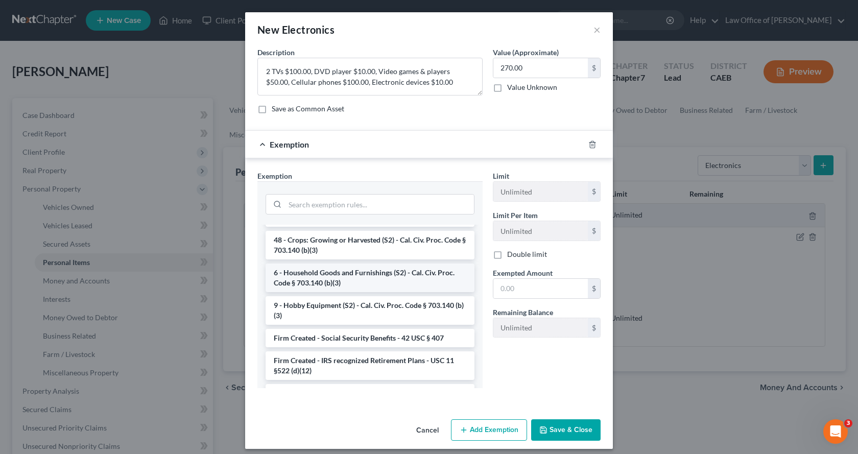
click at [301, 292] on li "6 - Household Goods and Furnishings (S2) - Cal. Civ. Proc. Code § 703.140 (b)(3)" at bounding box center [369, 277] width 209 height 29
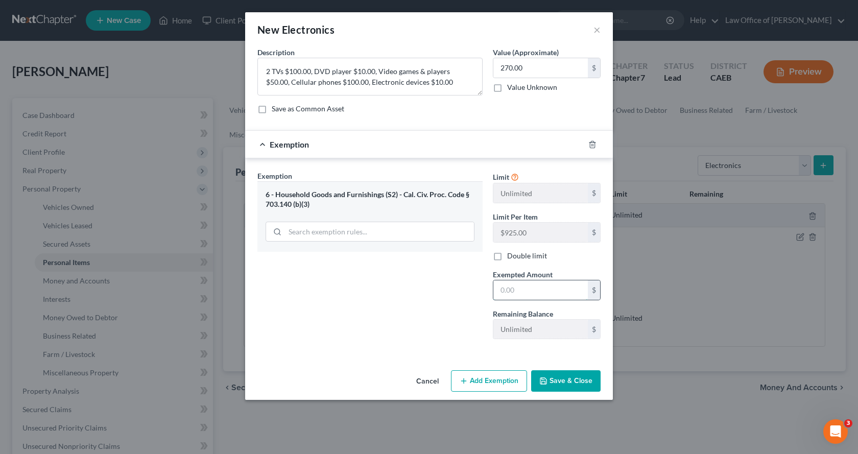
click at [522, 295] on input "text" at bounding box center [540, 289] width 94 height 19
type input "270.00"
click at [564, 382] on button "Save & Close" at bounding box center [565, 380] width 69 height 21
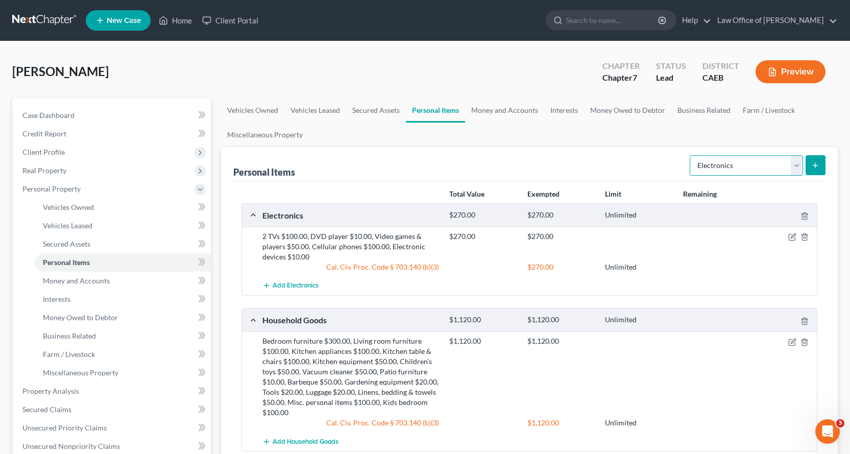
click at [749, 172] on select "Select Item Type Clothing Collectibles Of Value Electronics Firearms Household …" at bounding box center [746, 165] width 113 height 20
select select "collectibles_of_value"
click at [691, 155] on select "Select Item Type Clothing Collectibles Of Value Electronics Firearms Household …" at bounding box center [746, 165] width 113 height 20
click at [822, 162] on button "submit" at bounding box center [815, 165] width 20 height 20
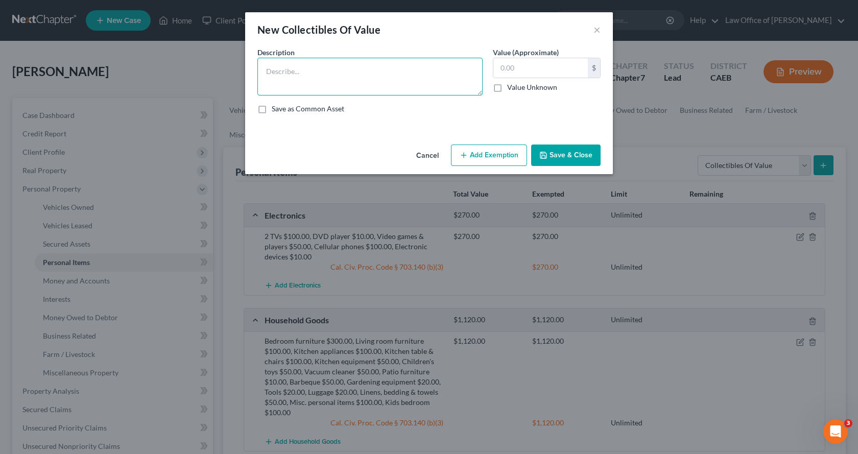
click at [290, 73] on textarea at bounding box center [369, 77] width 225 height 38
click at [275, 78] on textarea at bounding box center [369, 77] width 225 height 38
type textarea "DVDS $______, Books $_____,"
click at [501, 156] on button "Add Exemption" at bounding box center [489, 154] width 76 height 21
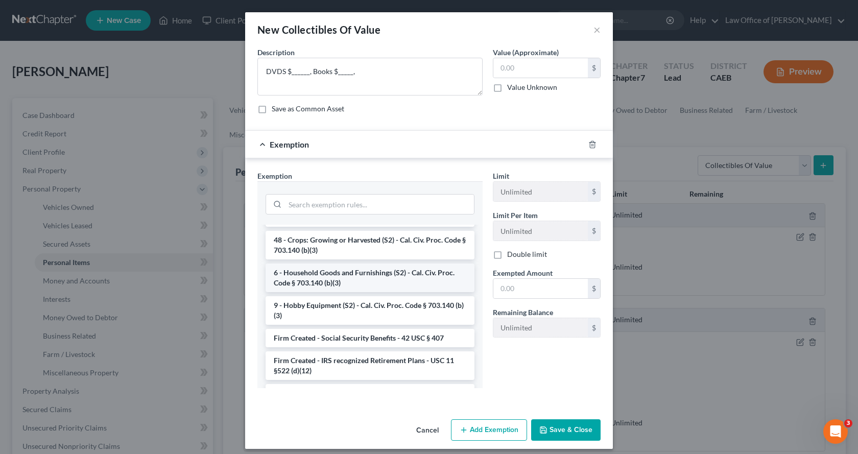
click at [324, 292] on li "6 - Household Goods and Furnishings (S2) - Cal. Civ. Proc. Code § 703.140 (b)(3)" at bounding box center [369, 277] width 209 height 29
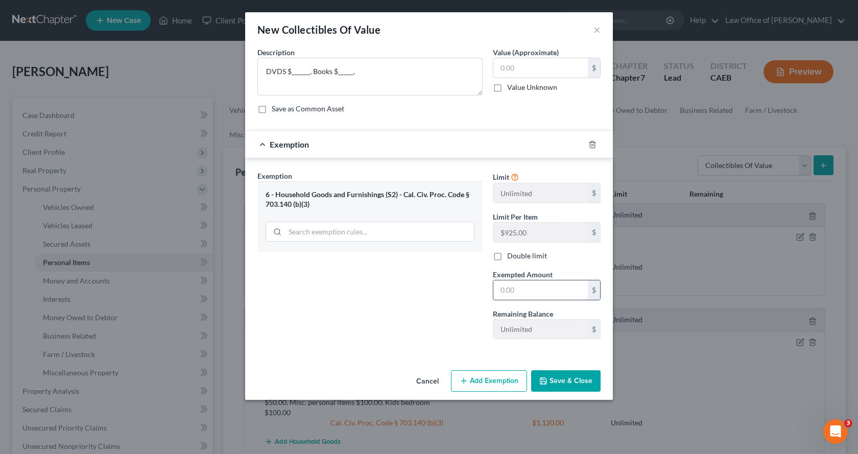
click at [542, 297] on input "text" at bounding box center [540, 289] width 94 height 19
type input "0.00"
drag, startPoint x: 572, startPoint y: 378, endPoint x: 584, endPoint y: 372, distance: 13.7
click at [574, 378] on button "Save & Close" at bounding box center [565, 380] width 69 height 21
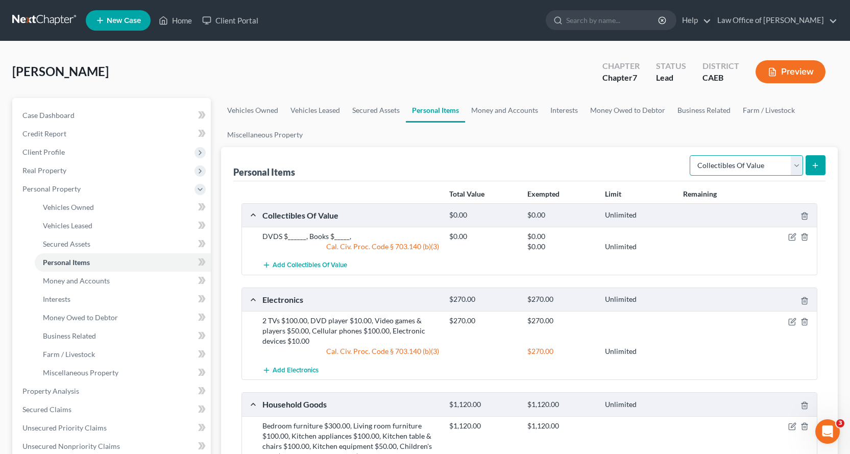
click at [736, 175] on select "Select Item Type Clothing Collectibles Of Value Electronics Firearms Household …" at bounding box center [746, 165] width 113 height 20
select select "sports_and_hobby_equipment"
click at [691, 155] on select "Select Item Type Clothing Collectibles Of Value Electronics Firearms Household …" at bounding box center [746, 165] width 113 height 20
click at [809, 168] on button "submit" at bounding box center [815, 165] width 20 height 20
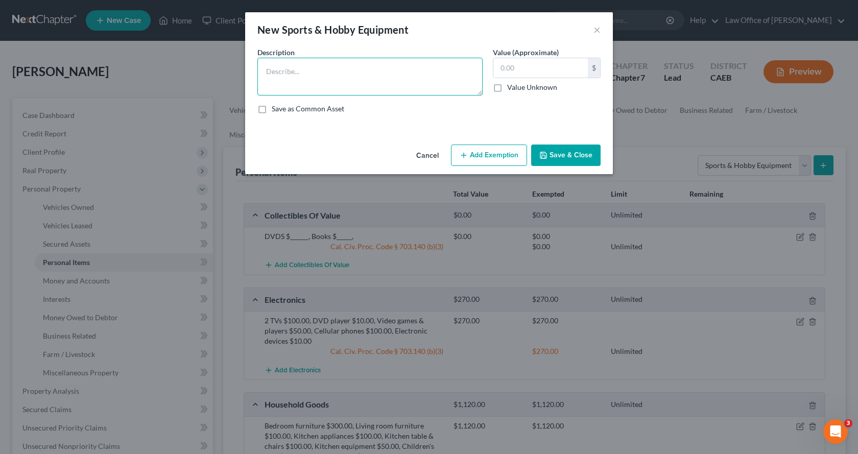
click at [285, 81] on textarea at bounding box center [369, 77] width 225 height 38
click at [451, 77] on textarea "Sports equipment $50.00, Camera & accessories $100.00, Eercise equipment $150.0…" at bounding box center [369, 77] width 225 height 38
click at [452, 68] on textarea "Sports equipment $50.00, Camera & accessories $100.00, Eercise equipment $150.0…" at bounding box center [369, 77] width 225 height 38
click at [434, 84] on textarea "Sports equipment $50.00, Camera & accessories $100.00, Exercise equipment $150.…" at bounding box center [369, 77] width 225 height 38
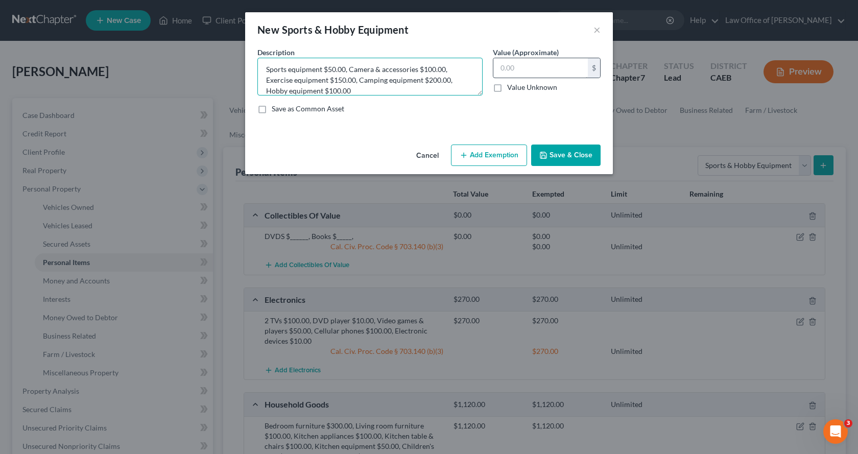
type textarea "Sports equipment $50.00, Camera & accessories $100.00, Exercise equipment $150.…"
click at [498, 65] on input "text" at bounding box center [540, 67] width 94 height 19
type input "600.00"
click at [478, 157] on button "Add Exemption" at bounding box center [489, 154] width 76 height 21
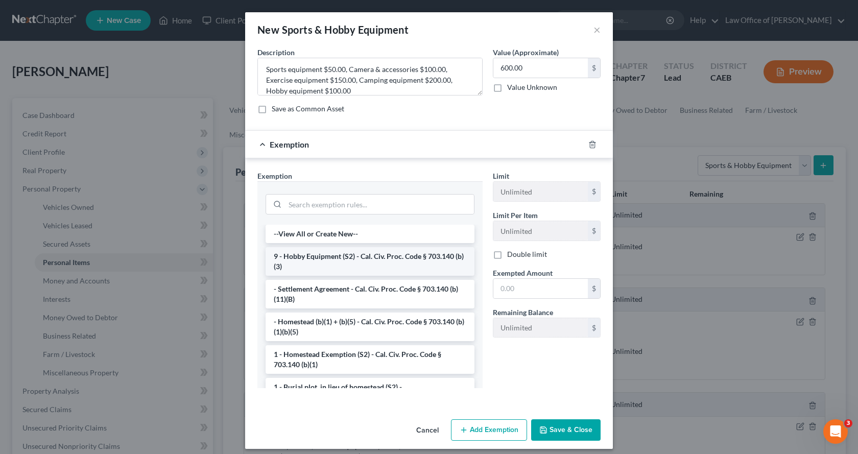
click at [338, 262] on li "9 - Hobby Equipment (S2) - Cal. Civ. Proc. Code § 703.140 (b)(3)" at bounding box center [369, 261] width 209 height 29
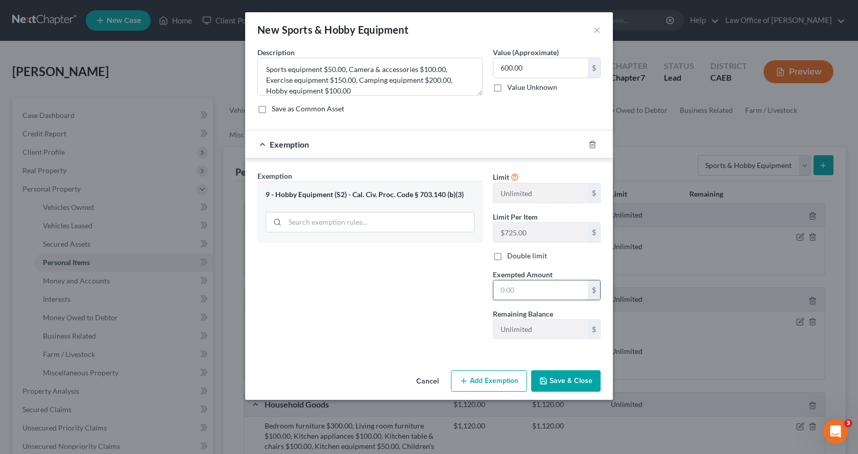
click at [510, 288] on input "text" at bounding box center [540, 289] width 94 height 19
type input "600.00"
click at [577, 387] on button "Save & Close" at bounding box center [565, 380] width 69 height 21
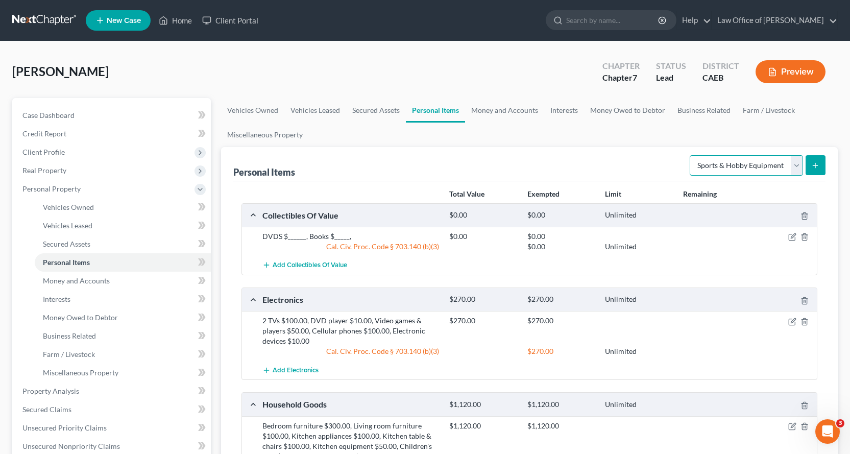
click at [737, 170] on select "Select Item Type Clothing Collectibles Of Value Electronics Firearms Household …" at bounding box center [746, 165] width 113 height 20
select select "clothing"
click at [691, 155] on select "Select Item Type Clothing Collectibles Of Value Electronics Firearms Household …" at bounding box center [746, 165] width 113 height 20
click at [821, 162] on button "submit" at bounding box center [815, 165] width 20 height 20
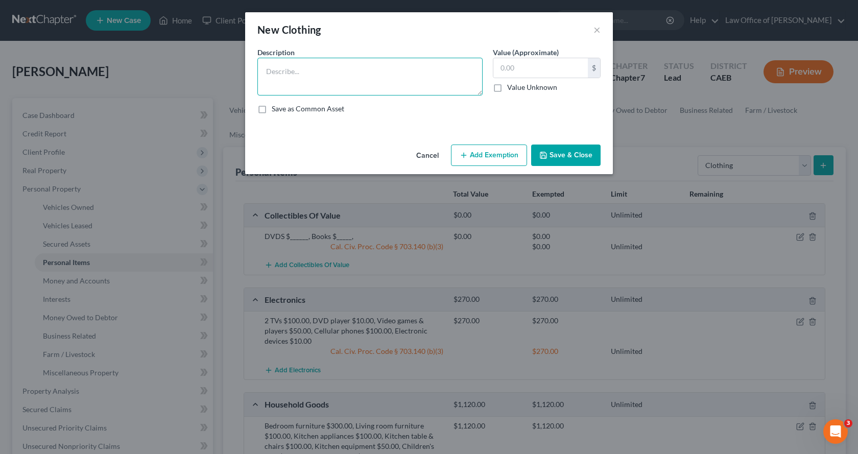
click at [293, 71] on textarea at bounding box center [369, 77] width 225 height 38
type textarea "Clothing"
click at [504, 72] on input "text" at bounding box center [540, 67] width 94 height 19
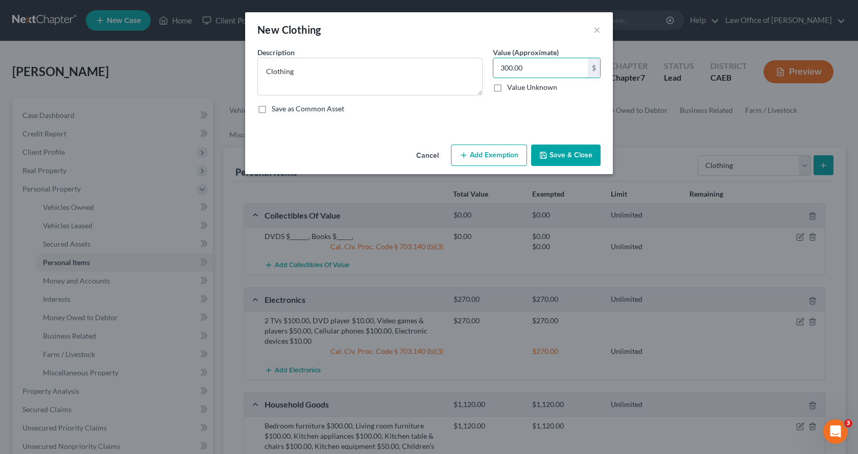
type input "300.00"
click at [494, 156] on button "Add Exemption" at bounding box center [489, 154] width 76 height 21
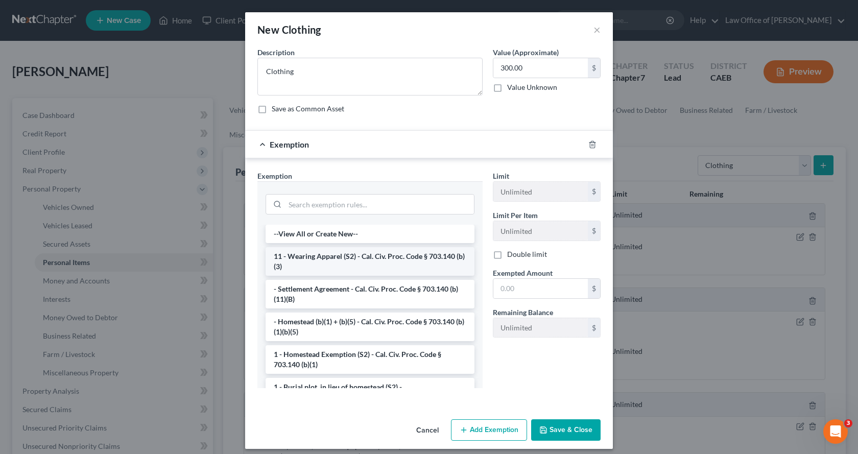
click at [317, 267] on li "11 - Wearing Apparel (S2) - Cal. Civ. Proc. Code § 703.140 (b)(3)" at bounding box center [369, 261] width 209 height 29
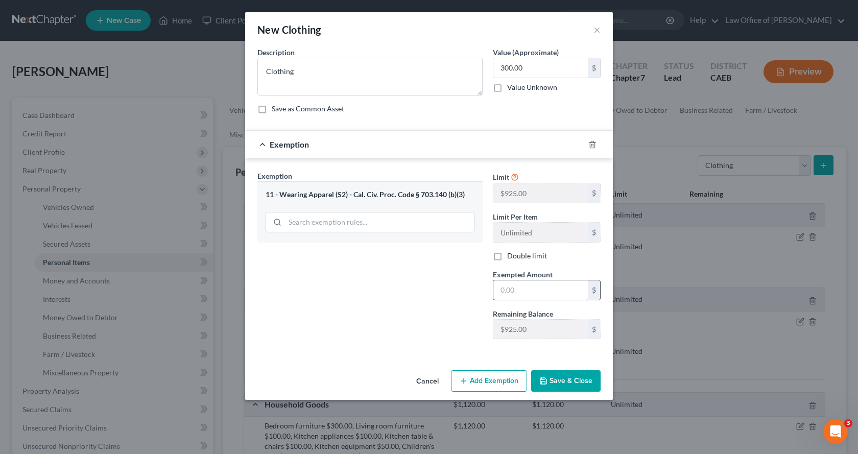
click at [511, 298] on input "text" at bounding box center [540, 289] width 94 height 19
type input "300.00"
click at [574, 379] on button "Save & Close" at bounding box center [565, 380] width 69 height 21
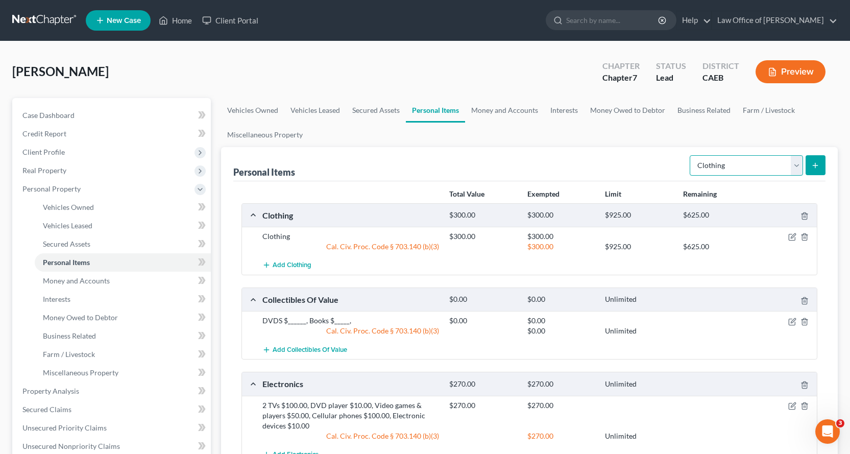
click at [726, 172] on select "Select Item Type Clothing Collectibles Of Value Electronics Firearms Household …" at bounding box center [746, 165] width 113 height 20
select select "jewelry"
click at [691, 155] on select "Select Item Type Clothing Collectibles Of Value Electronics Firearms Household …" at bounding box center [746, 165] width 113 height 20
click at [814, 166] on icon "submit" at bounding box center [815, 165] width 8 height 8
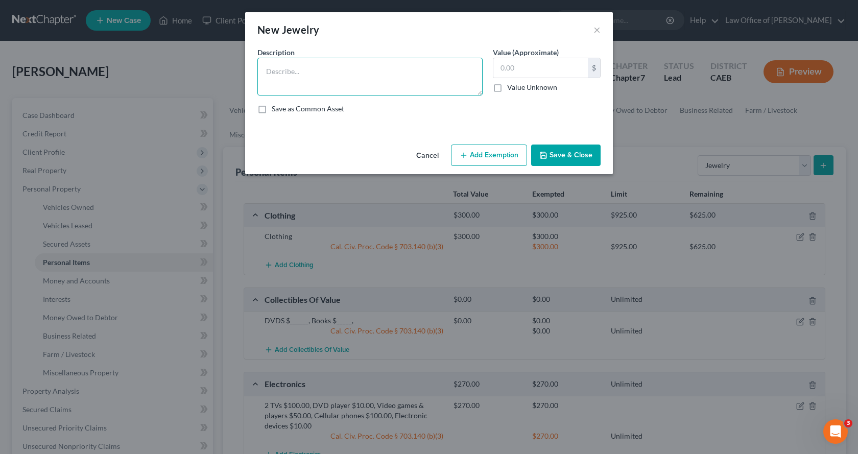
click at [291, 69] on textarea at bounding box center [369, 77] width 225 height 38
type textarea "Wedding rings $100.00, Watch $10.00, Misc. costume jewelry $100.00"
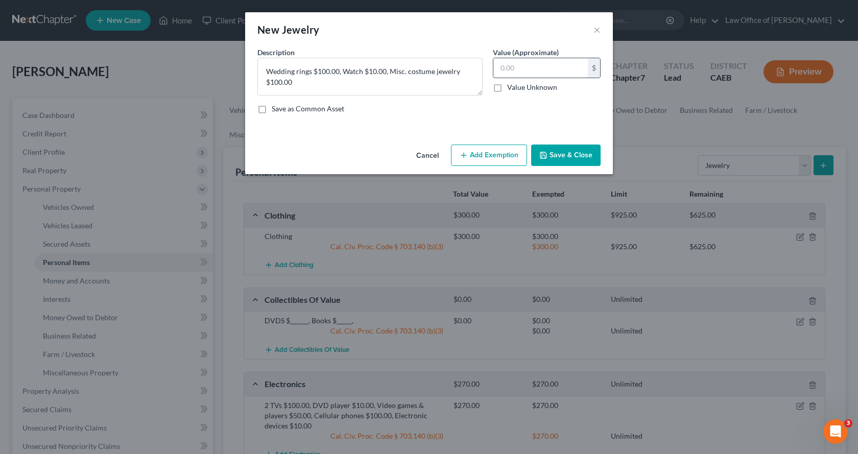
click at [515, 70] on input "text" at bounding box center [540, 67] width 94 height 19
type input "210.00"
click at [562, 150] on button "Save & Close" at bounding box center [565, 154] width 69 height 21
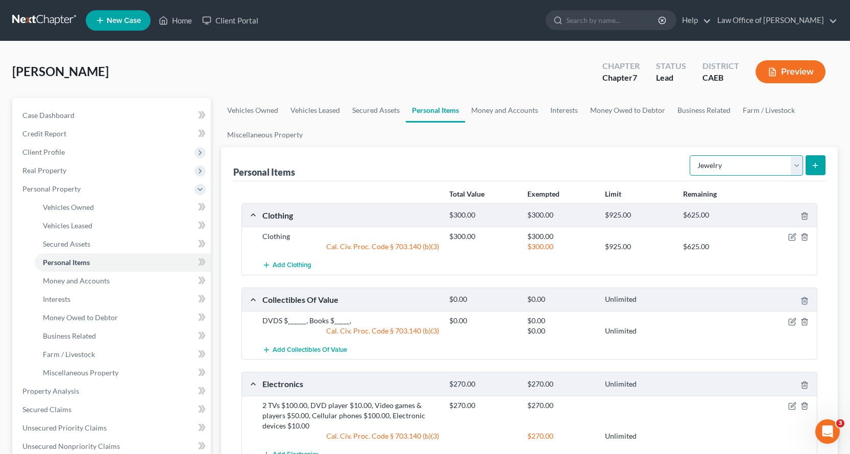
click at [801, 163] on select "Select Item Type Clothing Collectibles Of Value Electronics Firearms Household …" at bounding box center [746, 165] width 113 height 20
select select "pets"
click at [691, 155] on select "Select Item Type Clothing Collectibles Of Value Electronics Firearms Household …" at bounding box center [746, 165] width 113 height 20
click at [818, 167] on icon "submit" at bounding box center [815, 165] width 8 height 8
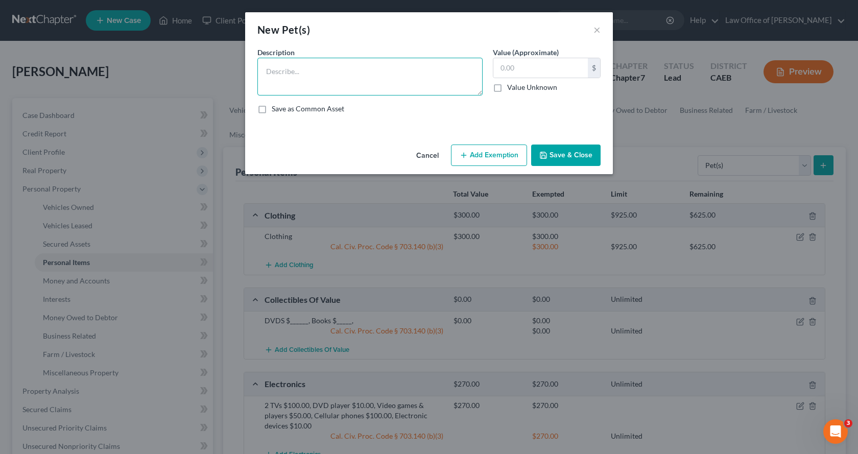
click at [281, 74] on textarea at bounding box center [369, 77] width 225 height 38
click at [269, 71] on textarea "Fench bull d" at bounding box center [369, 77] width 225 height 38
click at [305, 68] on textarea "French bull d" at bounding box center [369, 77] width 225 height 38
type textarea "French bulldog $1,500.00, Cat $0.00"
click at [513, 71] on input "text" at bounding box center [540, 67] width 94 height 19
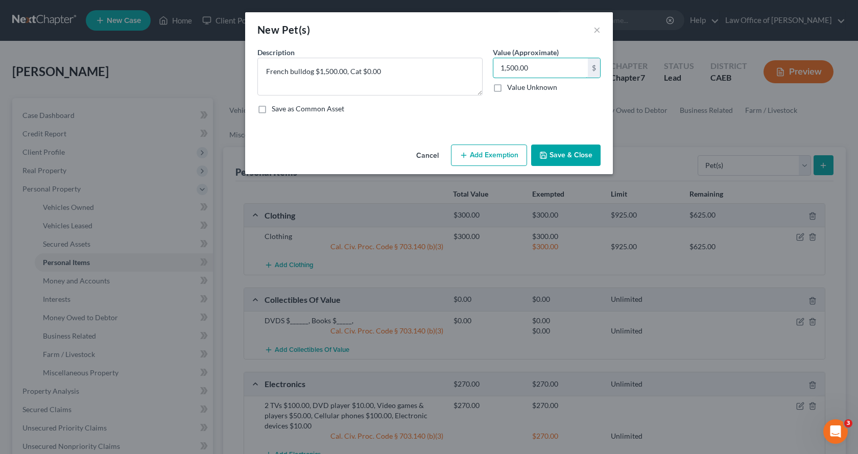
type input "1,500.00"
click at [477, 155] on button "Add Exemption" at bounding box center [489, 154] width 76 height 21
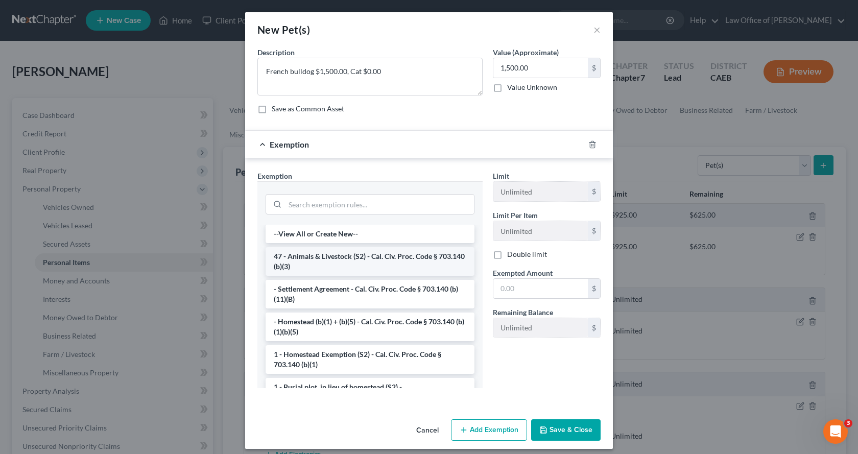
click at [327, 267] on li "47 - Animals & Livestock (S2) - Cal. Civ. Proc. Code § 703.140 (b)(3)" at bounding box center [369, 261] width 209 height 29
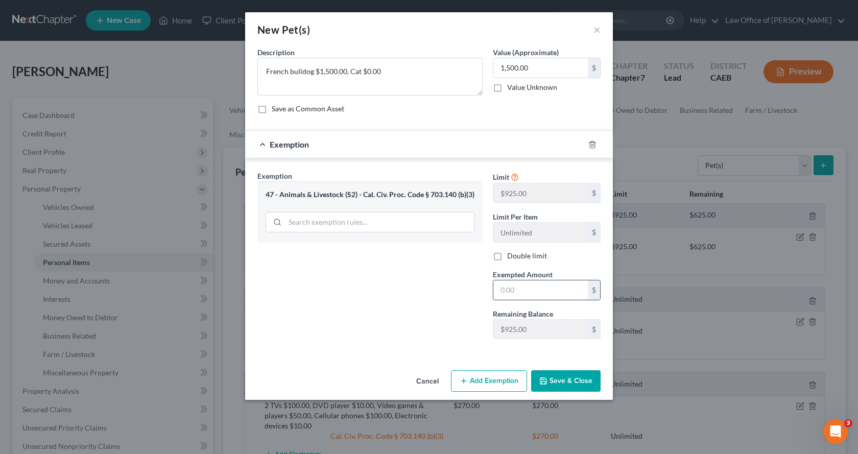
click at [519, 293] on input "text" at bounding box center [540, 289] width 94 height 19
type input "1,850.00"
click at [574, 386] on button "Save & Close" at bounding box center [565, 380] width 69 height 21
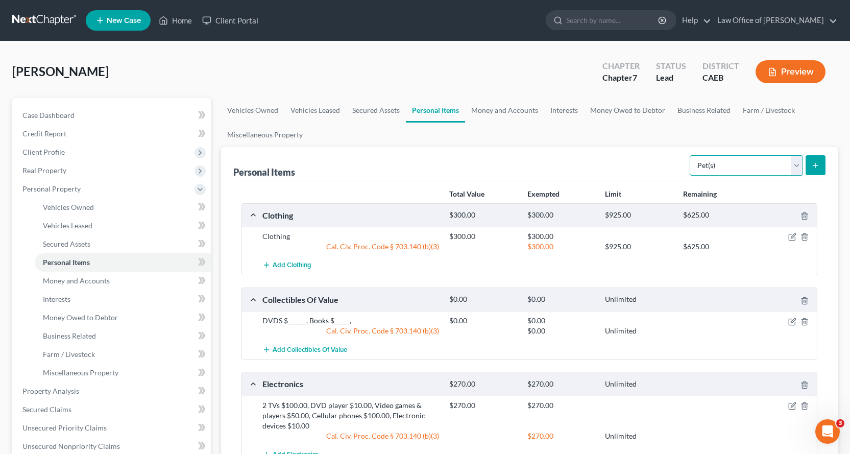
click at [741, 161] on select "Select Item Type Clothing Collectibles Of Value Electronics Firearms Household …" at bounding box center [746, 165] width 113 height 20
select select "other"
click at [691, 155] on select "Select Item Type Clothing Collectibles Of Value Electronics Firearms Household …" at bounding box center [746, 165] width 113 height 20
click at [815, 166] on line "submit" at bounding box center [815, 165] width 0 height 5
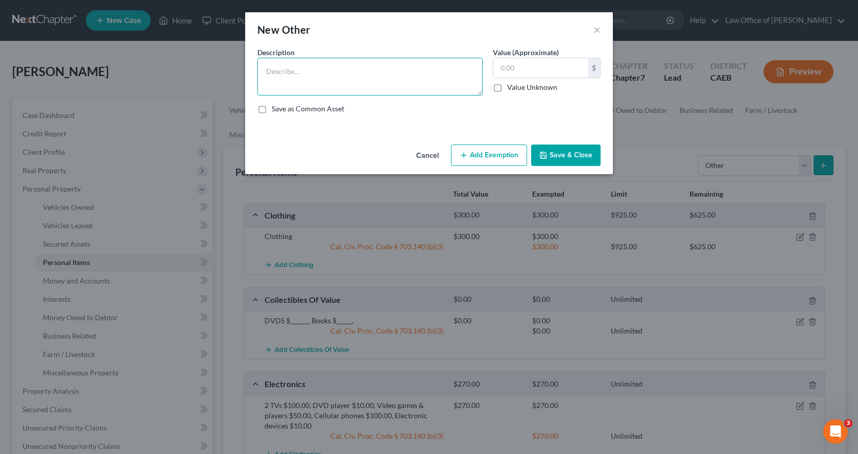
click at [311, 76] on textarea at bounding box center [369, 77] width 225 height 38
type textarea "Plant collection"
click at [508, 61] on input "text" at bounding box center [540, 67] width 94 height 19
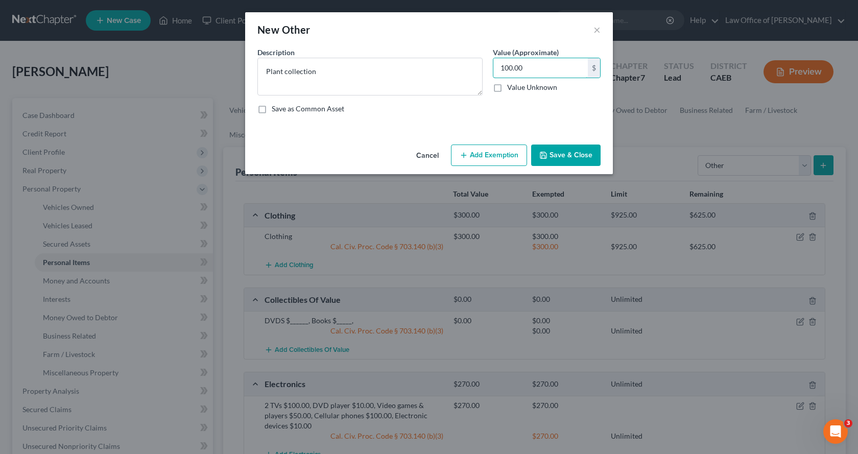
type input "100.00"
click at [502, 154] on button "Add Exemption" at bounding box center [489, 154] width 76 height 21
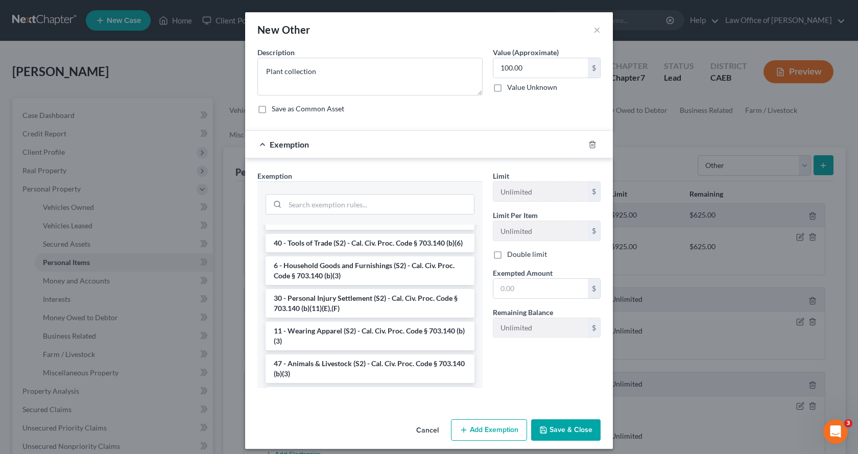
scroll to position [459, 0]
click at [328, 286] on li "6 - Household Goods and Furnishings (S2) - Cal. Civ. Proc. Code § 703.140 (b)(3)" at bounding box center [369, 271] width 209 height 29
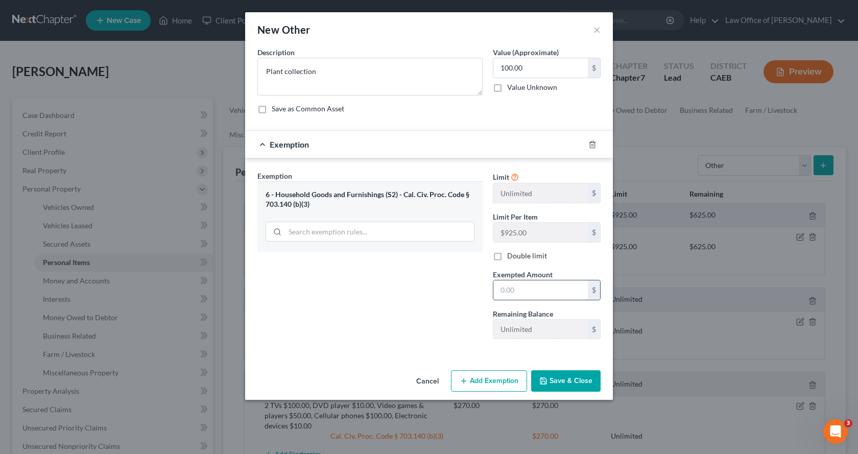
click at [523, 295] on input "text" at bounding box center [540, 289] width 94 height 19
type input "100.00"
click at [566, 375] on button "Save & Close" at bounding box center [565, 380] width 69 height 21
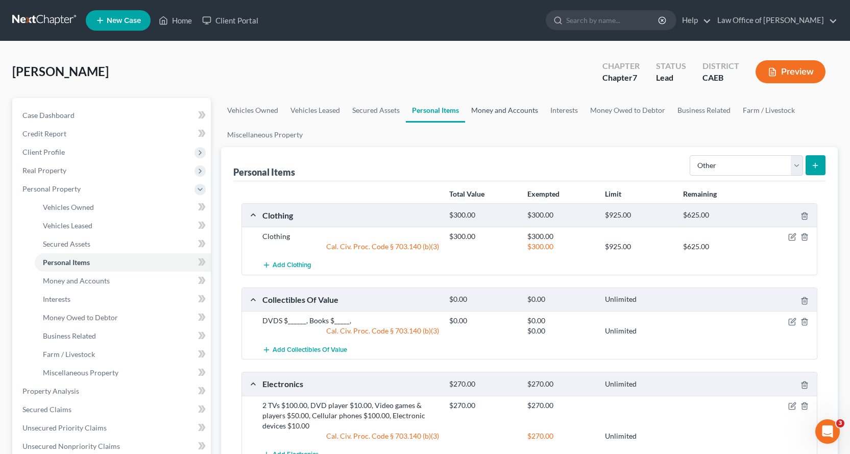
click at [495, 108] on link "Money and Accounts" at bounding box center [504, 110] width 79 height 25
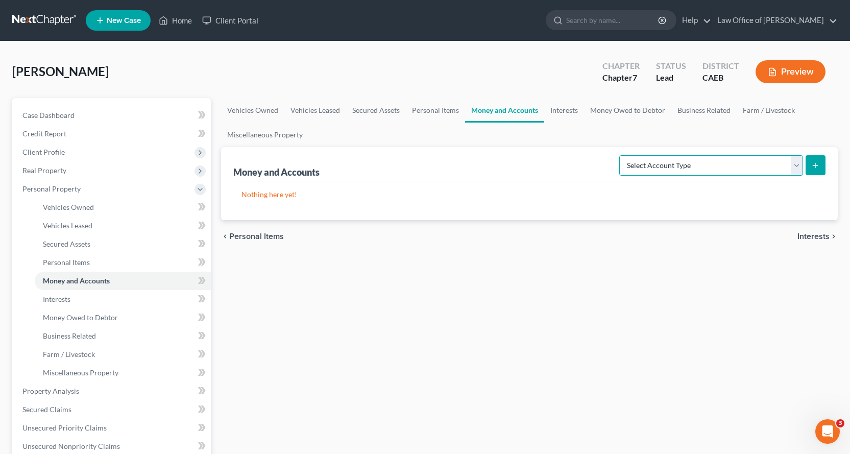
click at [688, 160] on select "Select Account Type Brokerage Cash on Hand Certificates of Deposit Checking Acc…" at bounding box center [711, 165] width 184 height 20
select select "cash_on_hand"
click at [621, 155] on select "Select Account Type Brokerage Cash on Hand Certificates of Deposit Checking Acc…" at bounding box center [711, 165] width 184 height 20
click at [814, 161] on icon "submit" at bounding box center [815, 165] width 8 height 8
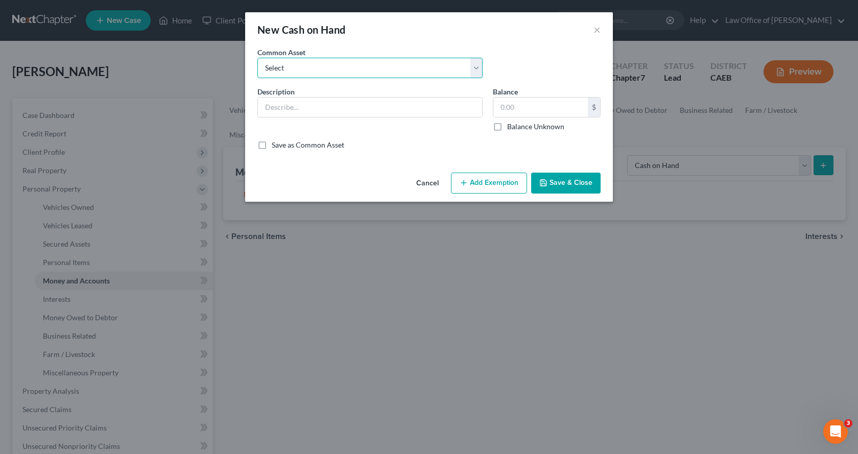
click at [303, 73] on select "Select Cash on Hand" at bounding box center [369, 68] width 225 height 20
select select "0"
click at [257, 58] on select "Select Cash on Hand" at bounding box center [369, 68] width 225 height 20
type input "Cash on Hand"
click at [503, 105] on input "text" at bounding box center [540, 106] width 94 height 19
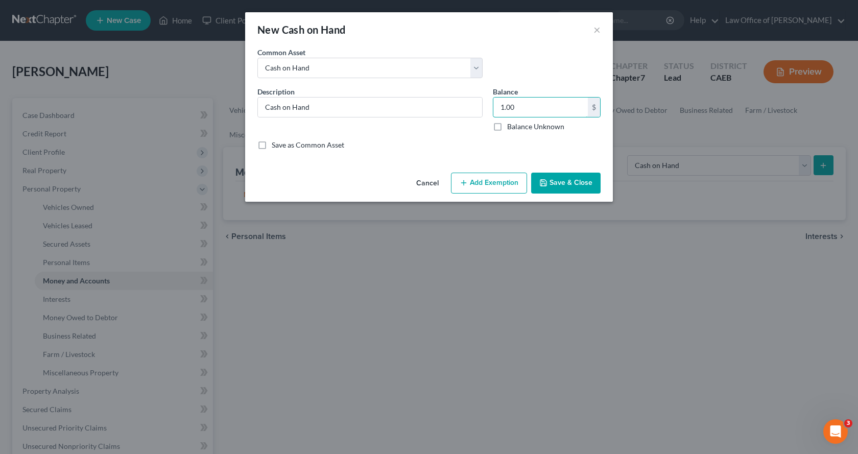
type input "1.00"
click at [488, 187] on button "Add Exemption" at bounding box center [489, 183] width 76 height 21
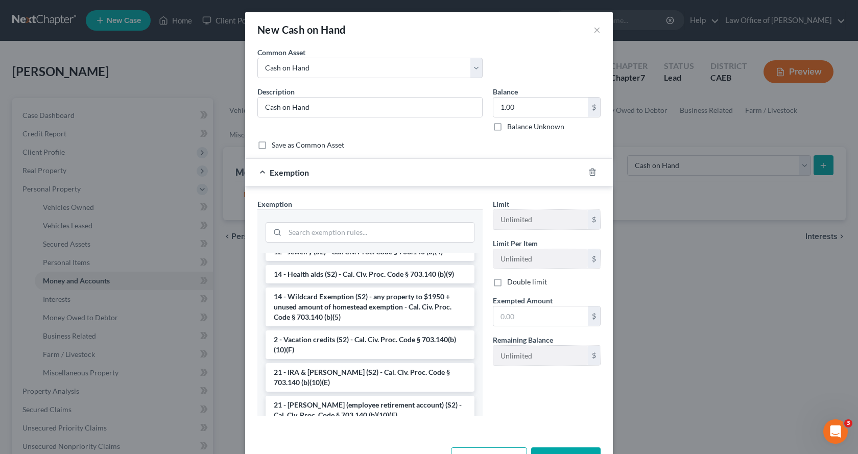
scroll to position [204, 0]
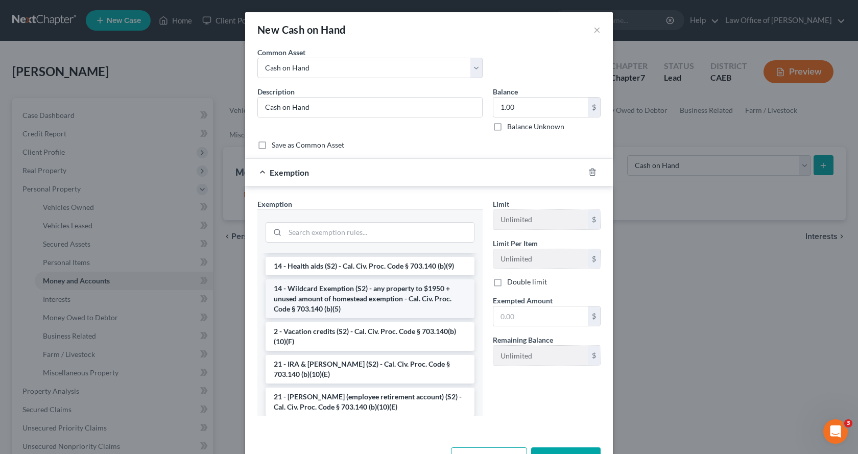
click at [332, 304] on li "14 - Wildcard Exemption (S2) - any property to $1950 + unused amount of homeste…" at bounding box center [369, 298] width 209 height 39
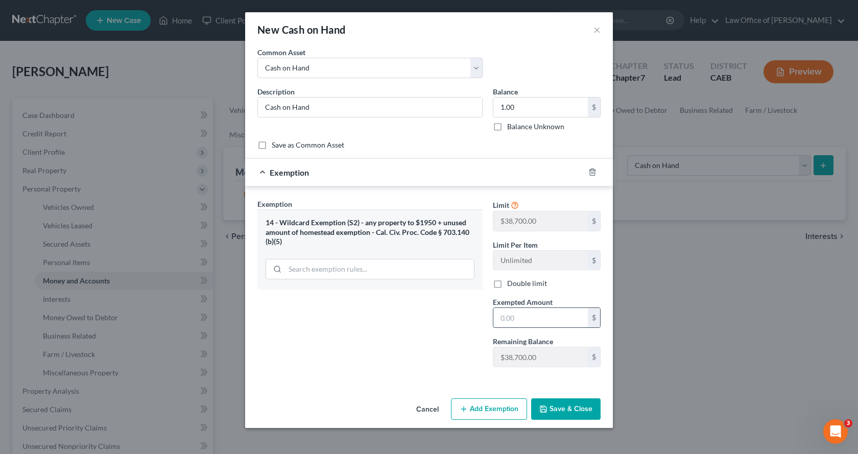
click at [507, 316] on input "text" at bounding box center [540, 317] width 94 height 19
type input "0.00"
click at [568, 413] on button "Save & Close" at bounding box center [565, 408] width 69 height 21
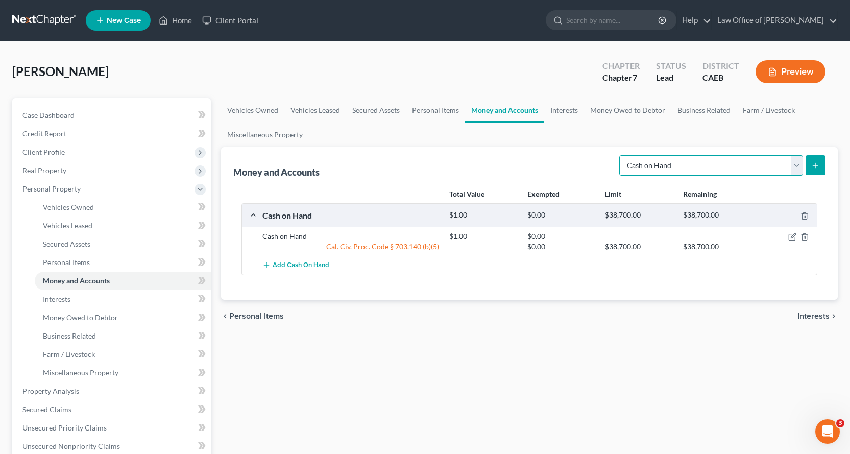
click at [800, 170] on select "Select Account Type Brokerage Cash on Hand Certificates of Deposit Checking Acc…" at bounding box center [711, 165] width 184 height 20
select select "other"
click at [621, 155] on select "Select Account Type Brokerage Cash on Hand Certificates of Deposit Checking Acc…" at bounding box center [711, 165] width 184 height 20
click at [815, 164] on line "submit" at bounding box center [815, 165] width 0 height 5
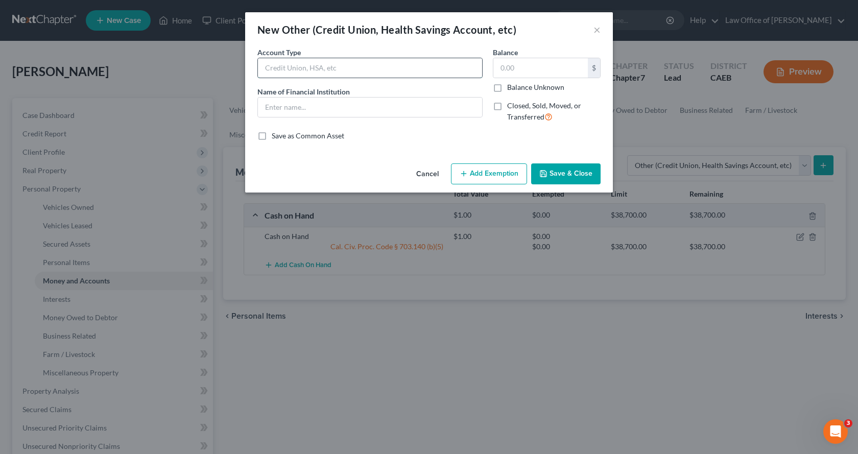
click at [324, 68] on input "text" at bounding box center [370, 67] width 224 height 19
type input "VENMO"
click at [300, 108] on input "text" at bounding box center [370, 106] width 224 height 19
type input "VENMO"
click at [502, 176] on button "Add Exemption" at bounding box center [489, 173] width 76 height 21
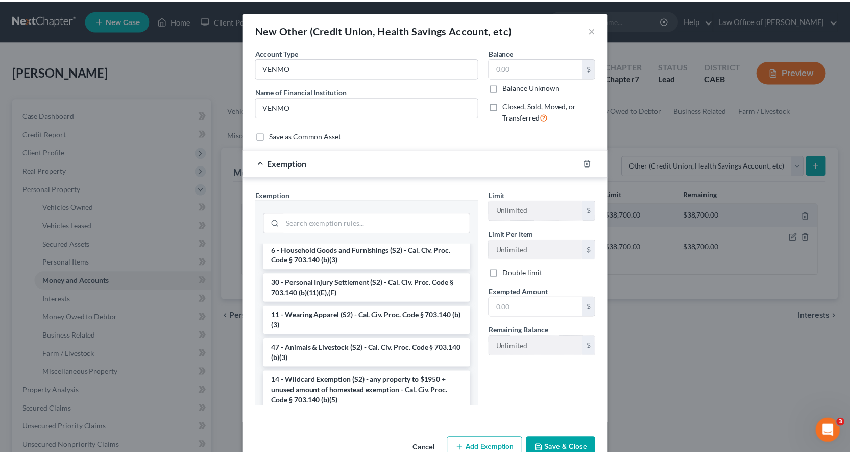
scroll to position [510, 0]
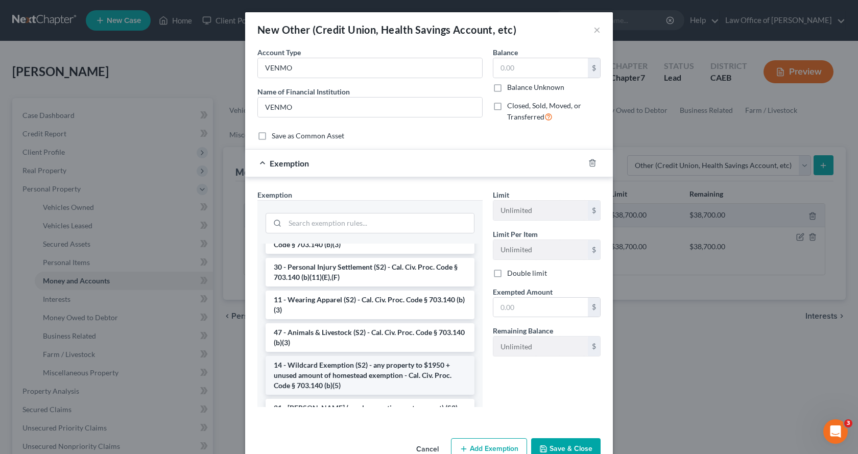
click at [308, 393] on li "14 - Wildcard Exemption (S2) - any property to $1950 + unused amount of homeste…" at bounding box center [369, 375] width 209 height 39
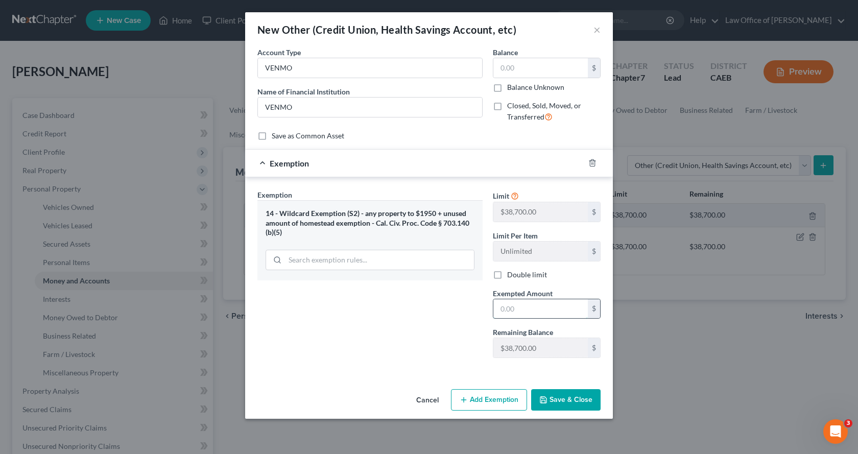
click at [529, 303] on input "text" at bounding box center [540, 308] width 94 height 19
type input "0.00"
click at [576, 404] on button "Save & Close" at bounding box center [565, 399] width 69 height 21
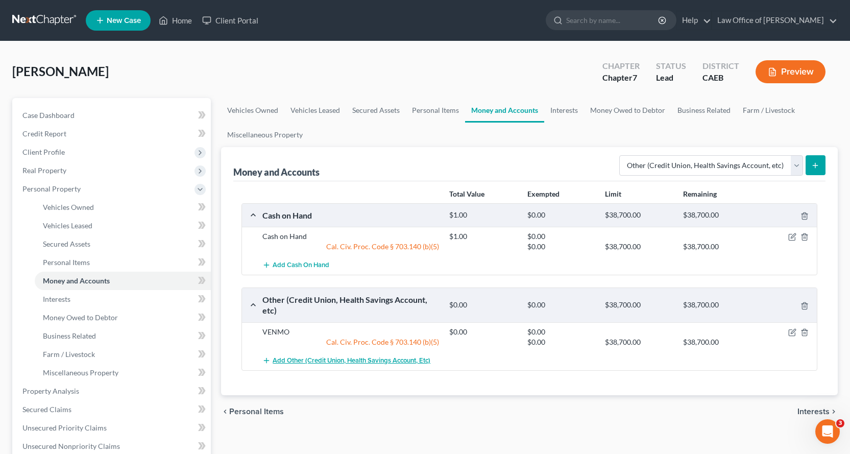
click at [337, 361] on span "Add Other (Credit Union, Health Savings Account, etc)" at bounding box center [352, 360] width 158 height 8
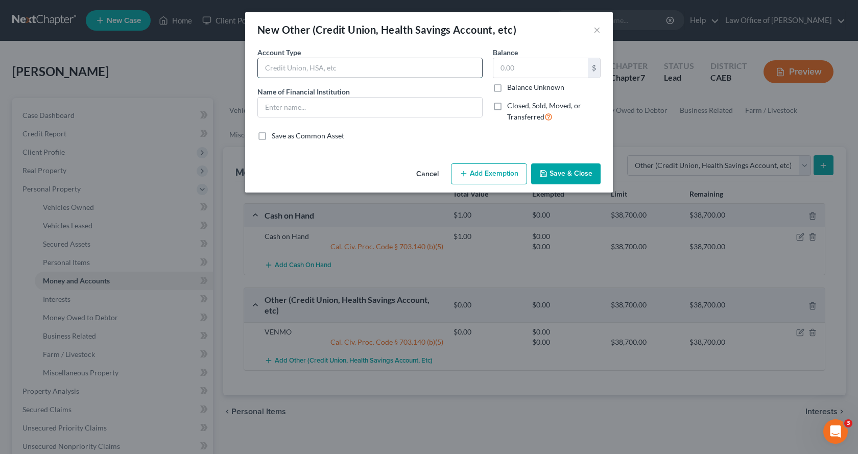
click at [277, 61] on input "text" at bounding box center [370, 67] width 224 height 19
type input "PayPal"
click at [275, 104] on input "text" at bounding box center [370, 106] width 224 height 19
type input "PayPal"
click at [495, 175] on button "Add Exemption" at bounding box center [489, 173] width 76 height 21
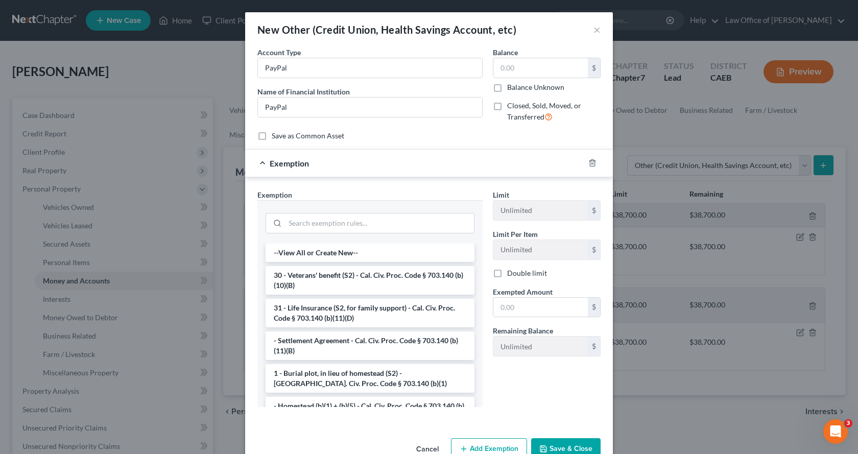
click at [574, 445] on button "Save & Close" at bounding box center [565, 448] width 69 height 21
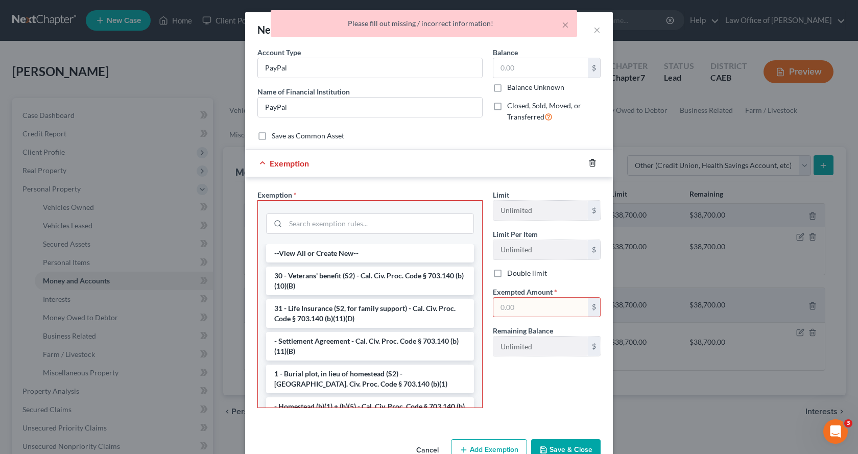
click at [588, 163] on icon "button" at bounding box center [592, 163] width 8 height 8
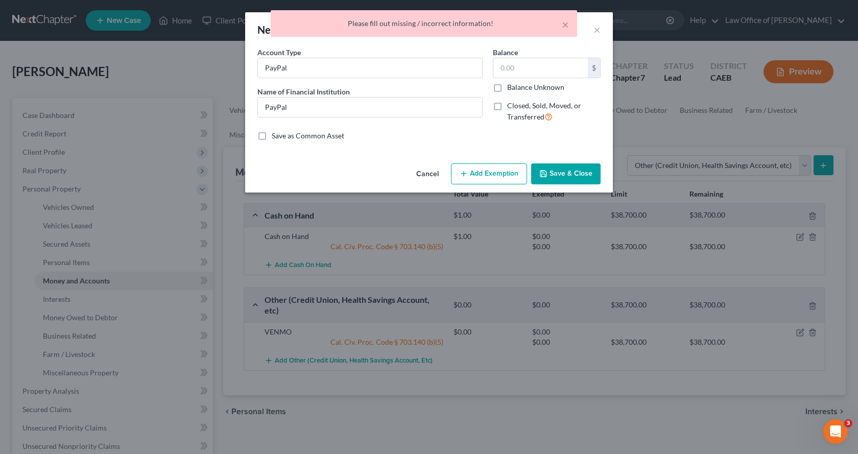
click at [559, 176] on button "Save & Close" at bounding box center [565, 173] width 69 height 21
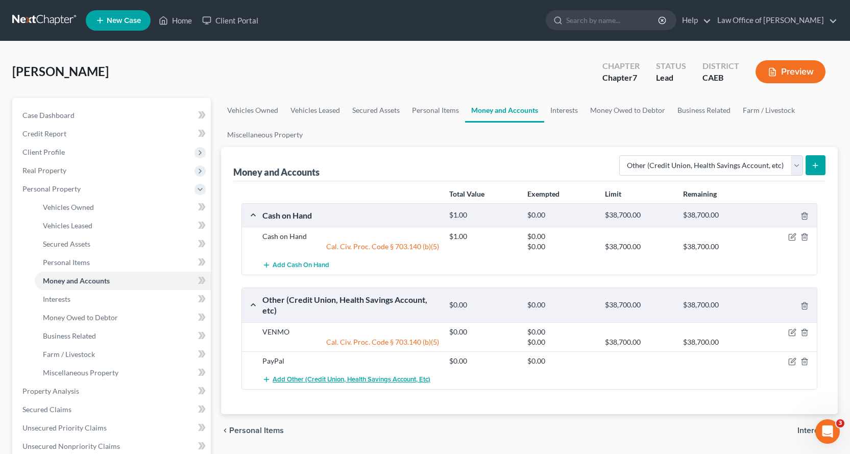
click at [344, 384] on button "Add Other (Credit Union, Health Savings Account, etc)" at bounding box center [346, 379] width 168 height 19
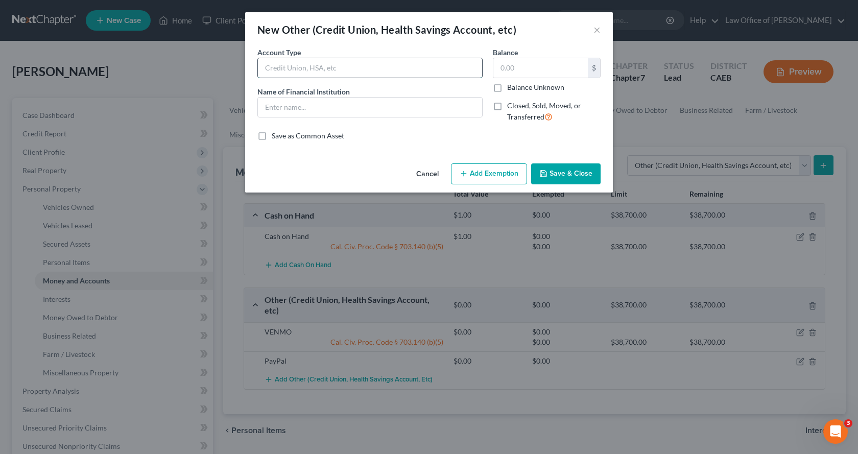
click at [296, 71] on input "text" at bounding box center [370, 67] width 224 height 19
type input "Cash App"
click at [272, 103] on input "text" at bounding box center [370, 106] width 224 height 19
type input "Cash App"
click at [484, 174] on button "Add Exemption" at bounding box center [489, 173] width 76 height 21
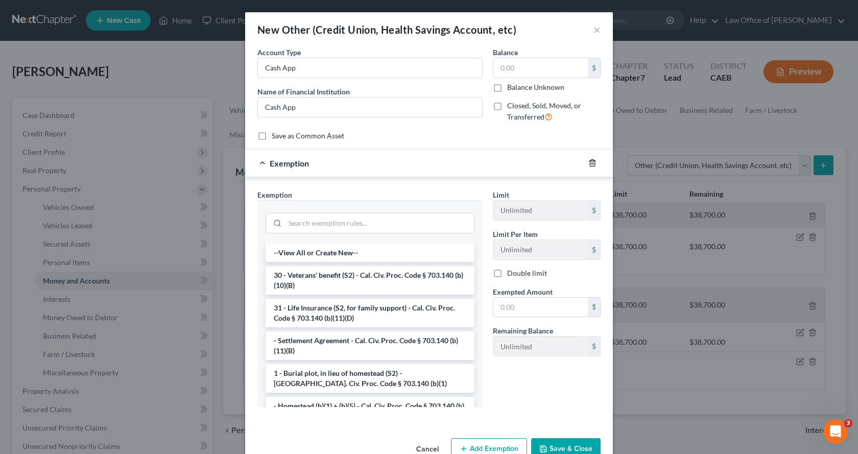
click at [590, 163] on icon "button" at bounding box center [592, 163] width 8 height 8
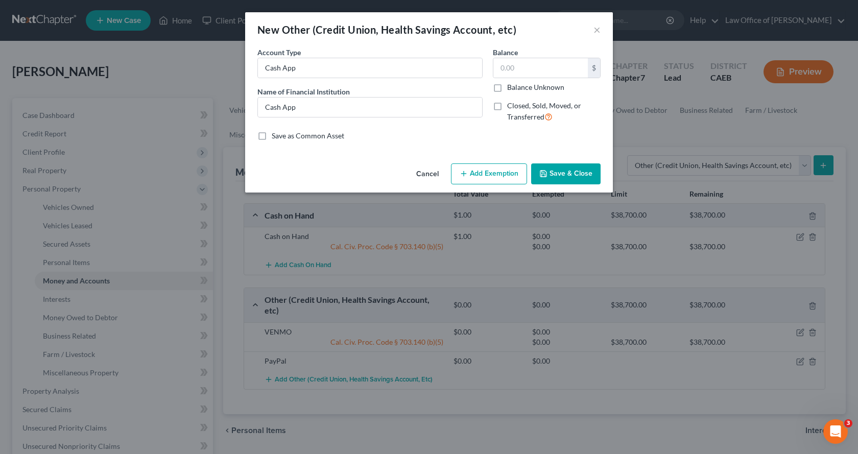
click at [565, 172] on button "Save & Close" at bounding box center [565, 173] width 69 height 21
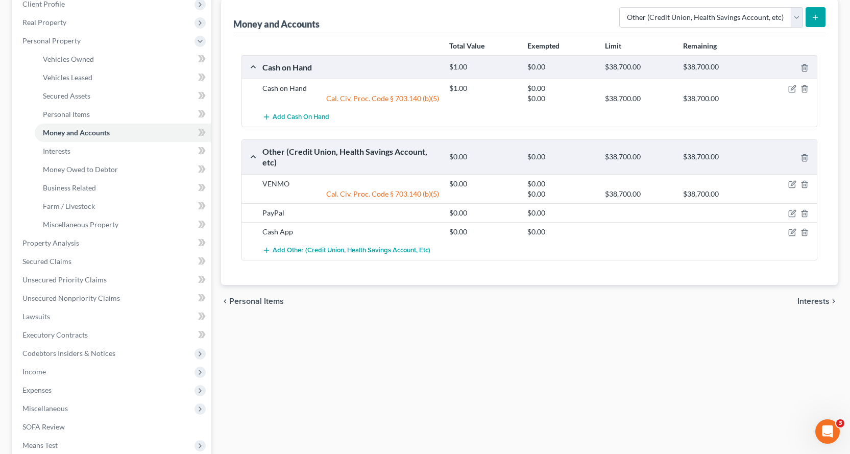
scroll to position [153, 0]
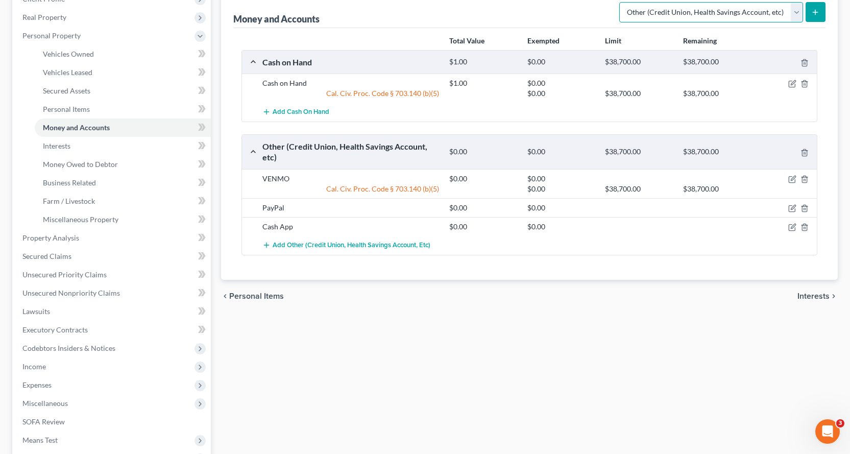
click at [691, 12] on select "Select Account Type Brokerage Cash on Hand Certificates of Deposit Checking Acc…" at bounding box center [711, 12] width 184 height 20
select select "checking"
click at [621, 2] on select "Select Account Type Brokerage Cash on Hand Certificates of Deposit Checking Acc…" at bounding box center [711, 12] width 184 height 20
click at [823, 14] on button "submit" at bounding box center [815, 12] width 20 height 20
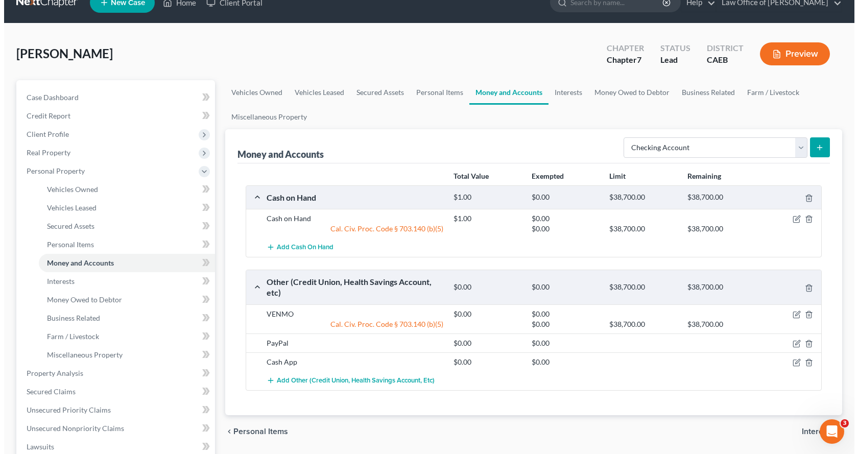
scroll to position [0, 0]
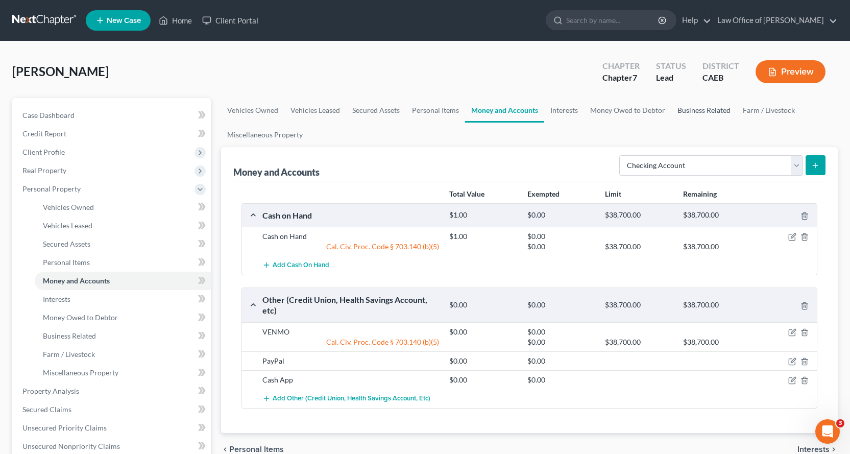
click at [694, 111] on link "Business Related" at bounding box center [703, 110] width 65 height 25
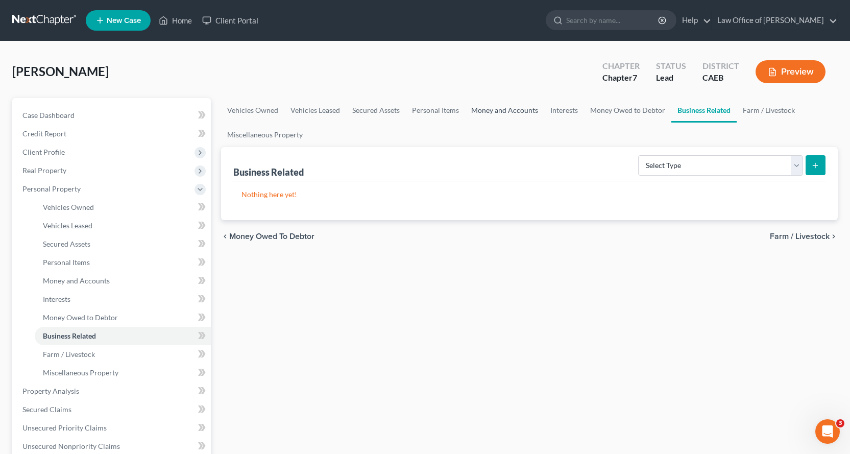
click at [510, 109] on link "Money and Accounts" at bounding box center [504, 110] width 79 height 25
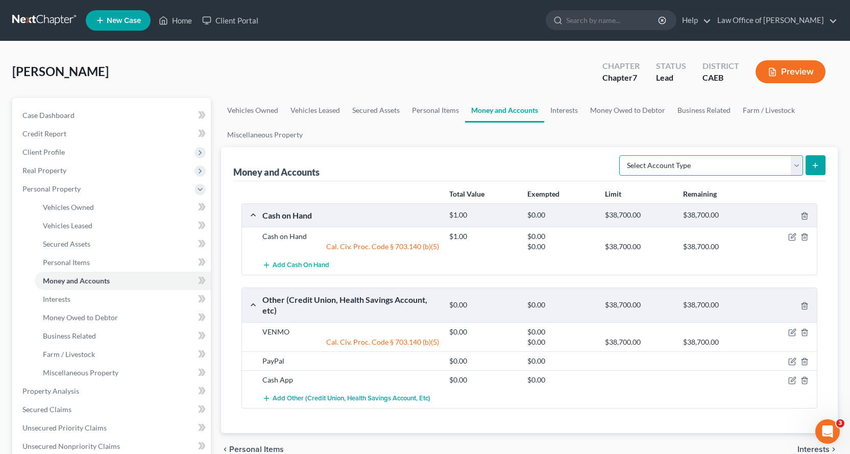
click at [673, 163] on select "Select Account Type Brokerage Cash on Hand Certificates of Deposit Checking Acc…" at bounding box center [711, 165] width 184 height 20
select select "checking"
click at [621, 155] on select "Select Account Type Brokerage Cash on Hand Certificates of Deposit Checking Acc…" at bounding box center [711, 165] width 184 height 20
click at [812, 161] on icon "submit" at bounding box center [815, 165] width 8 height 8
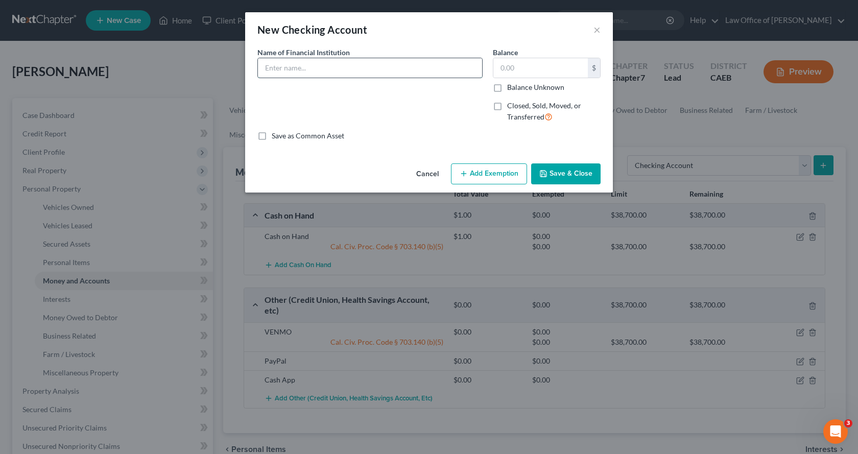
click at [352, 69] on input "text" at bounding box center [370, 67] width 224 height 19
type input "USAA Checking 0316"
click at [497, 174] on button "Add Exemption" at bounding box center [489, 173] width 76 height 21
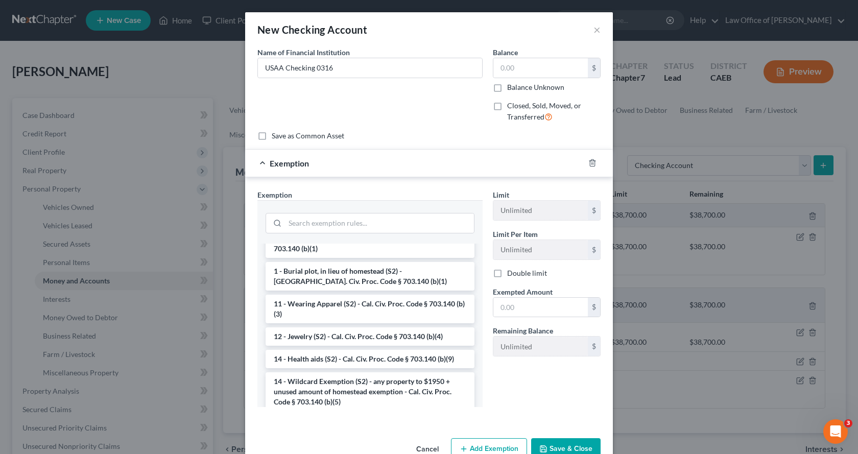
scroll to position [153, 0]
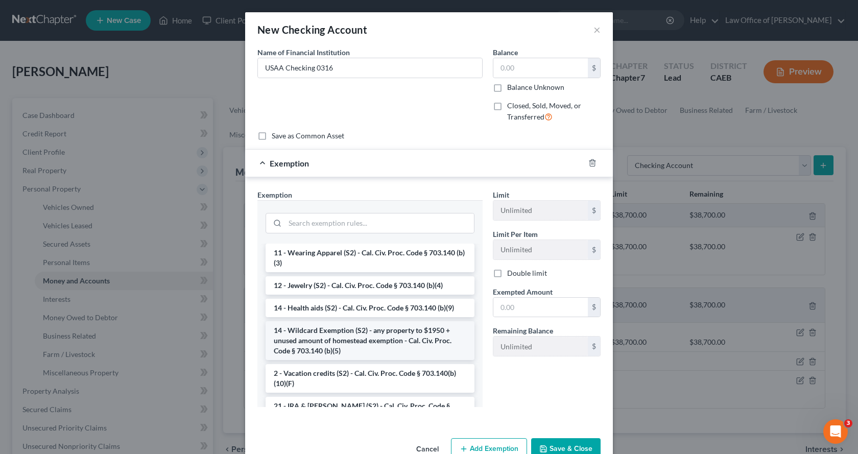
click at [316, 342] on li "14 - Wildcard Exemption (S2) - any property to $1950 + unused amount of homeste…" at bounding box center [369, 340] width 209 height 39
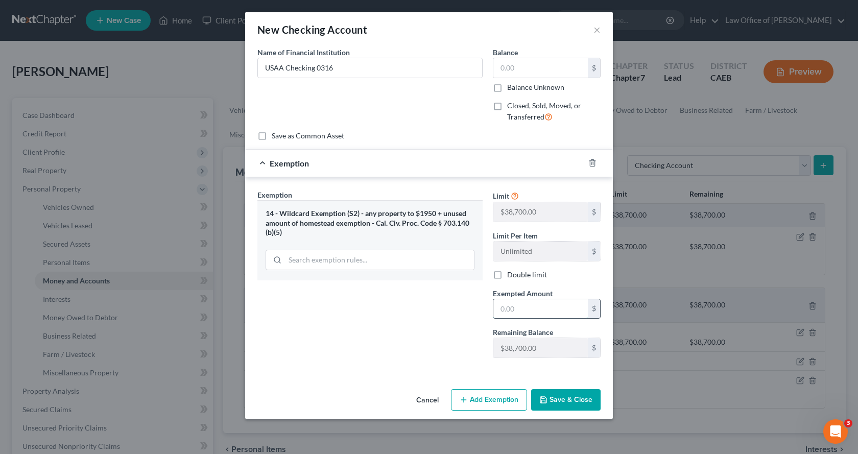
click at [532, 310] on input "text" at bounding box center [540, 308] width 94 height 19
type input "0.00"
click at [563, 396] on button "Save & Close" at bounding box center [565, 399] width 69 height 21
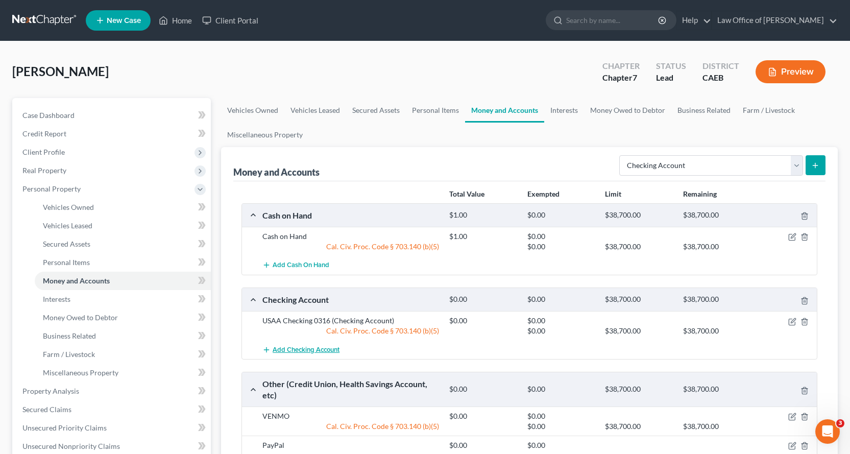
click at [308, 348] on span "Add Checking Account" at bounding box center [306, 350] width 67 height 8
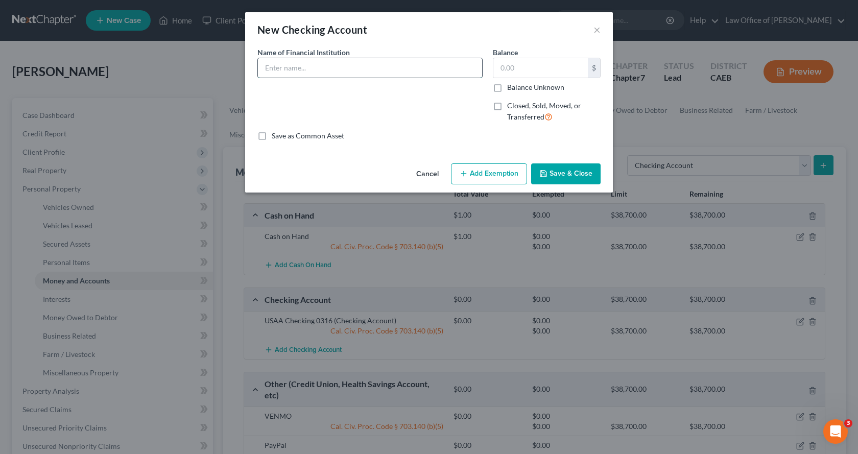
click at [259, 65] on input "text" at bounding box center [370, 67] width 224 height 19
type input "Capital One Checking 1585"
click at [485, 186] on div "Cancel Add Exemption Save & Close" at bounding box center [429, 176] width 368 height 34
click at [487, 179] on button "Add Exemption" at bounding box center [489, 173] width 76 height 21
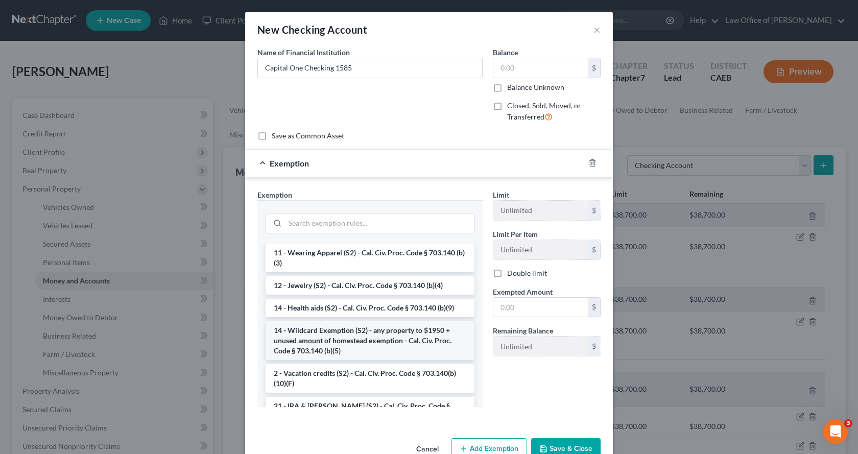
scroll to position [204, 0]
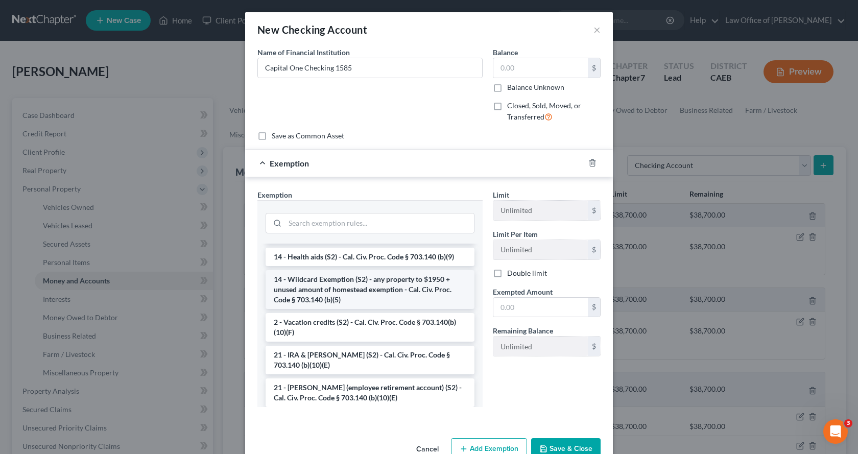
click at [359, 292] on li "14 - Wildcard Exemption (S2) - any property to $1950 + unused amount of homeste…" at bounding box center [369, 289] width 209 height 39
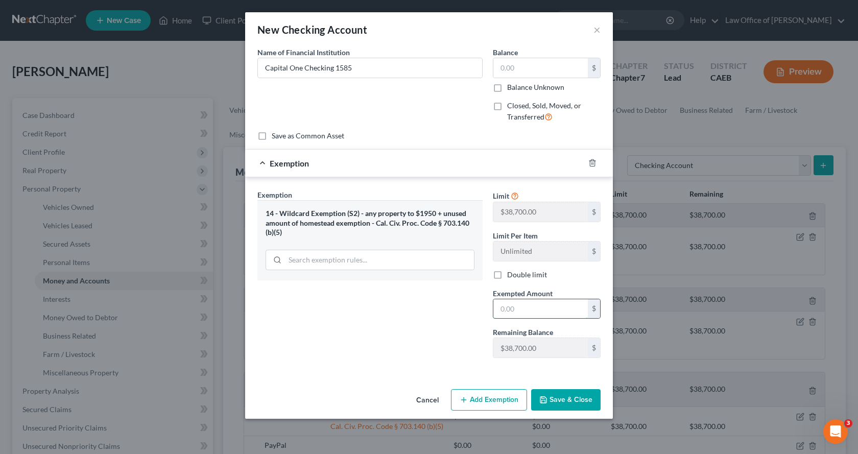
click at [535, 312] on input "text" at bounding box center [540, 308] width 94 height 19
type input "0.00"
click at [556, 399] on button "Save & Close" at bounding box center [565, 399] width 69 height 21
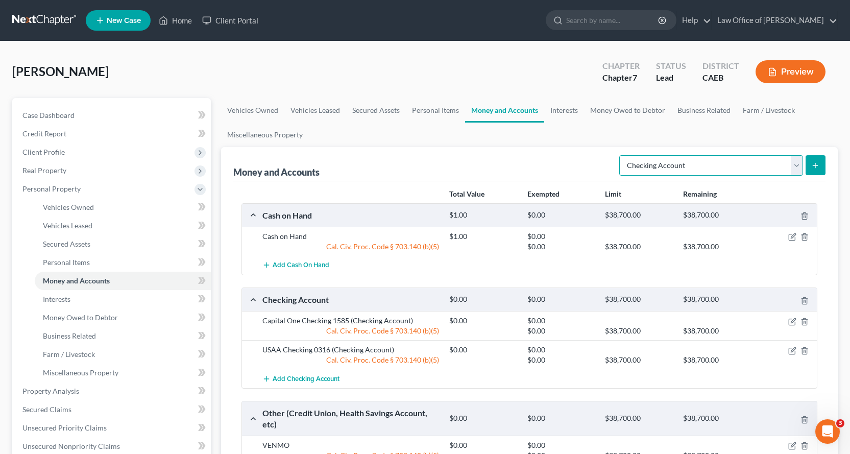
click at [665, 161] on select "Select Account Type Brokerage Cash on Hand Certificates of Deposit Checking Acc…" at bounding box center [711, 165] width 184 height 20
select select "savings"
click at [621, 155] on select "Select Account Type Brokerage Cash on Hand Certificates of Deposit Checking Acc…" at bounding box center [711, 165] width 184 height 20
click at [823, 164] on button "submit" at bounding box center [815, 165] width 20 height 20
click at [571, 110] on link "Interests" at bounding box center [564, 110] width 40 height 25
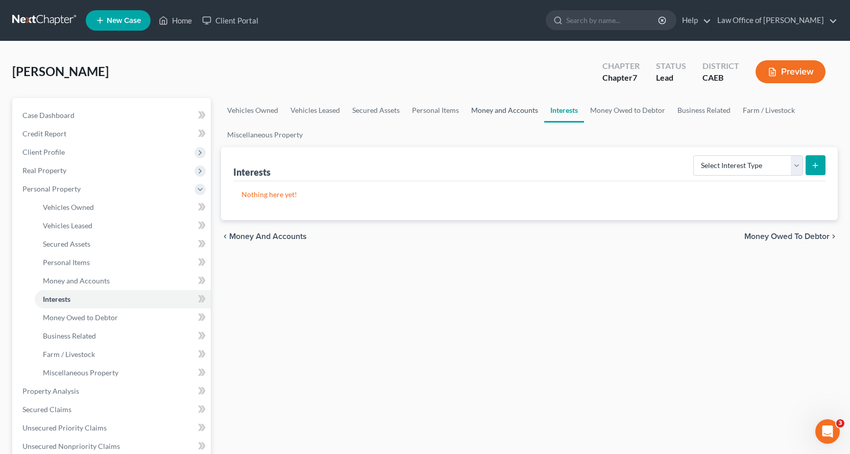
click at [500, 112] on link "Money and Accounts" at bounding box center [504, 110] width 79 height 25
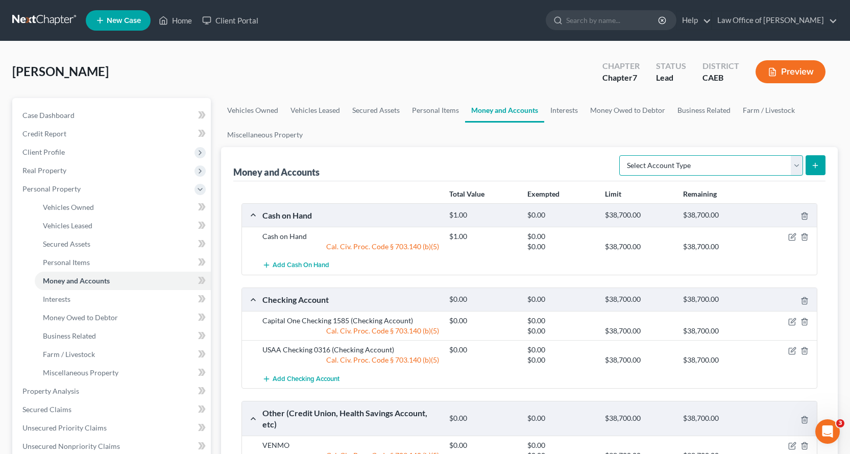
click at [685, 171] on select "Select Account Type Brokerage Cash on Hand Certificates of Deposit Checking Acc…" at bounding box center [711, 165] width 184 height 20
select select "savings"
click at [621, 155] on select "Select Account Type Brokerage Cash on Hand Certificates of Deposit Checking Acc…" at bounding box center [711, 165] width 184 height 20
click at [818, 165] on icon "submit" at bounding box center [815, 165] width 8 height 8
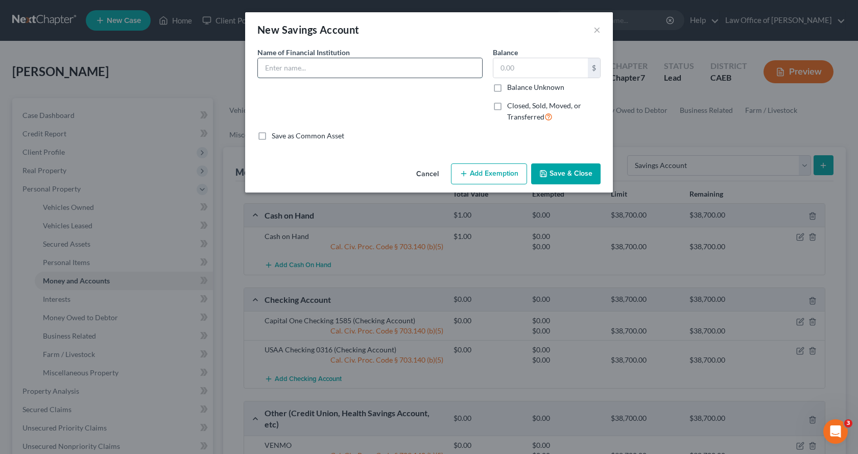
click at [331, 66] on input "text" at bounding box center [370, 67] width 224 height 19
type input "Capital One Savings 3992"
click at [493, 174] on button "Add Exemption" at bounding box center [489, 173] width 76 height 21
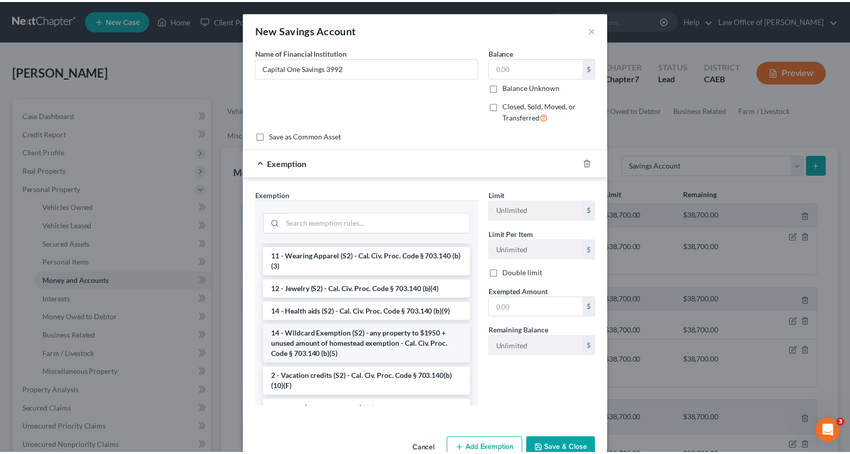
scroll to position [204, 0]
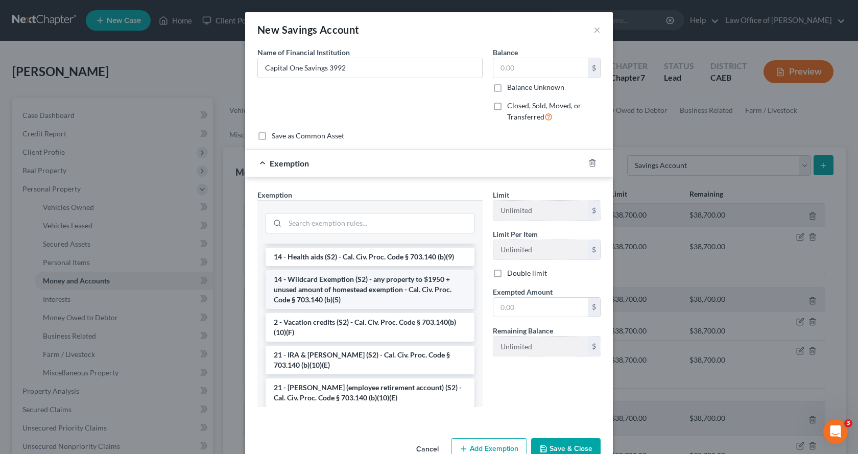
click at [320, 294] on li "14 - Wildcard Exemption (S2) - any property to $1950 + unused amount of homeste…" at bounding box center [369, 289] width 209 height 39
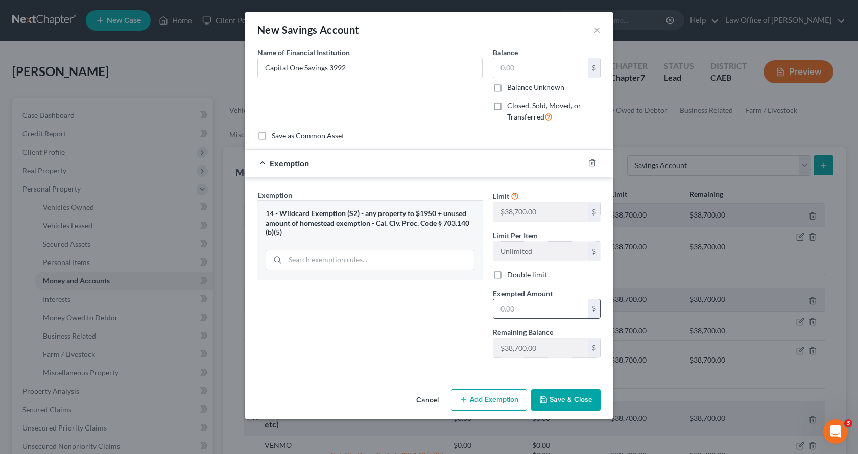
click at [511, 310] on input "text" at bounding box center [540, 308] width 94 height 19
type input "0.00"
click at [570, 405] on button "Save & Close" at bounding box center [565, 399] width 69 height 21
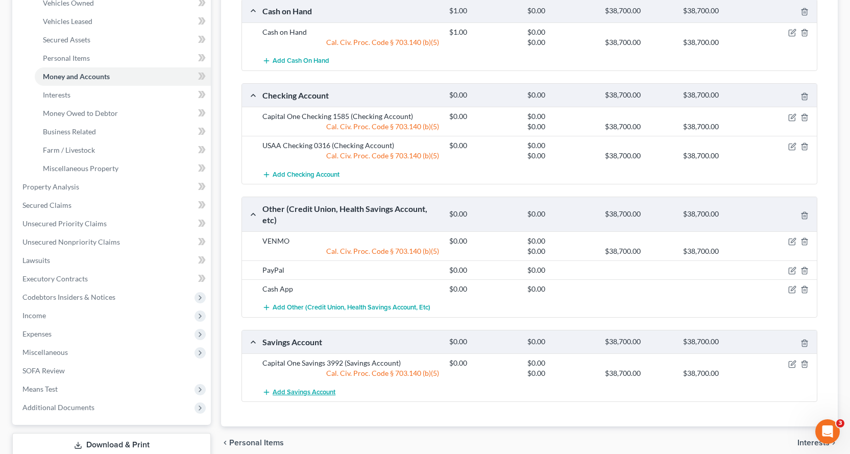
click at [306, 394] on span "Add Savings Account" at bounding box center [304, 392] width 63 height 8
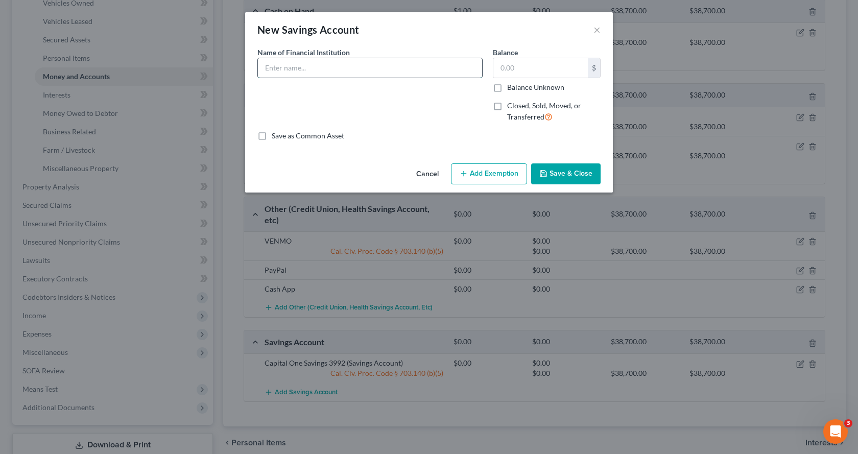
click at [291, 66] on input "text" at bounding box center [370, 67] width 224 height 19
click at [346, 69] on input "Capital One Minor child's savings" at bounding box center [370, 67] width 224 height 19
click at [350, 67] on input "Capital One Minor child's savings" at bounding box center [370, 67] width 224 height 19
click at [326, 67] on input "Capital One Minor child's Savings" at bounding box center [370, 67] width 224 height 19
click at [402, 71] on input "Capital One Minor Child's Savings" at bounding box center [370, 67] width 224 height 19
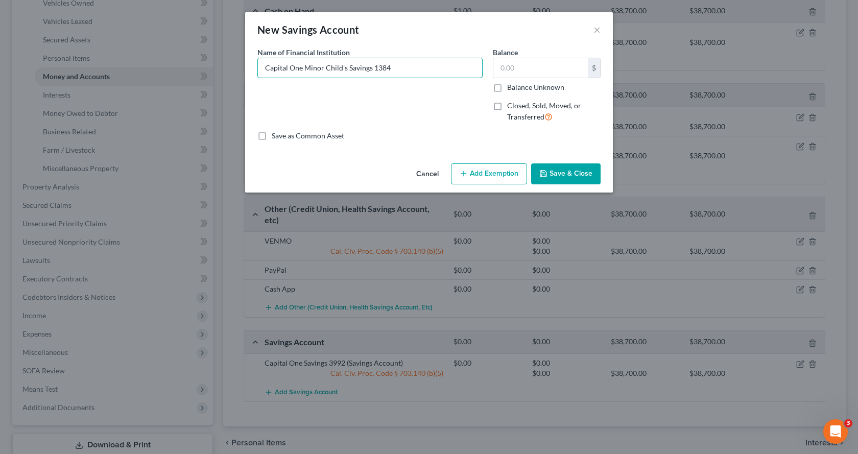
type input "Capital One Minor Child's Savings 1384"
click at [561, 177] on button "Save & Close" at bounding box center [565, 173] width 69 height 21
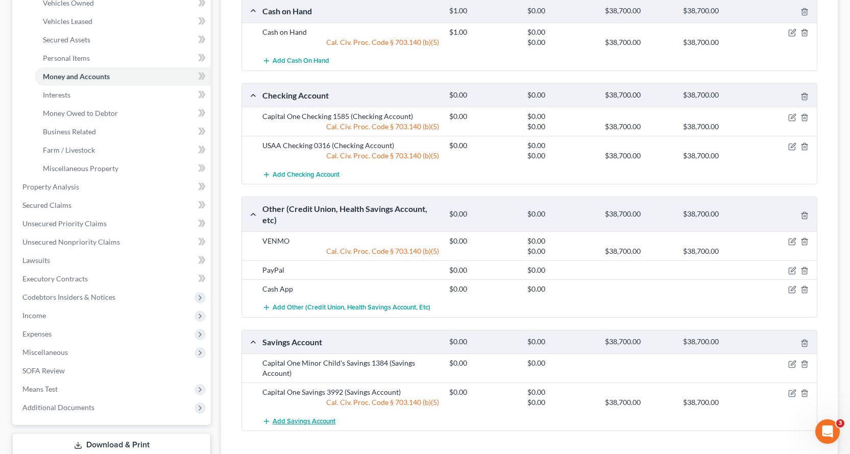
click at [301, 419] on span "Add Savings Account" at bounding box center [304, 421] width 63 height 8
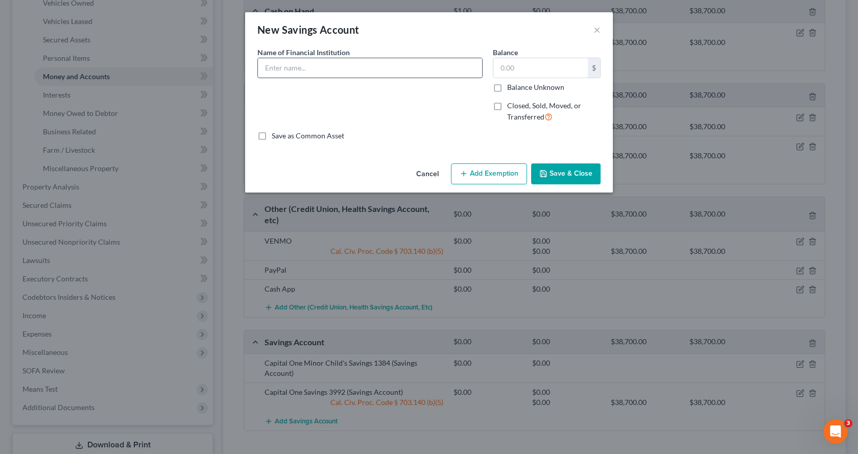
click at [287, 63] on input "text" at bounding box center [370, 67] width 224 height 19
type input "Capital One Minor Child's Savings 1049"
click at [572, 178] on button "Save & Close" at bounding box center [565, 173] width 69 height 21
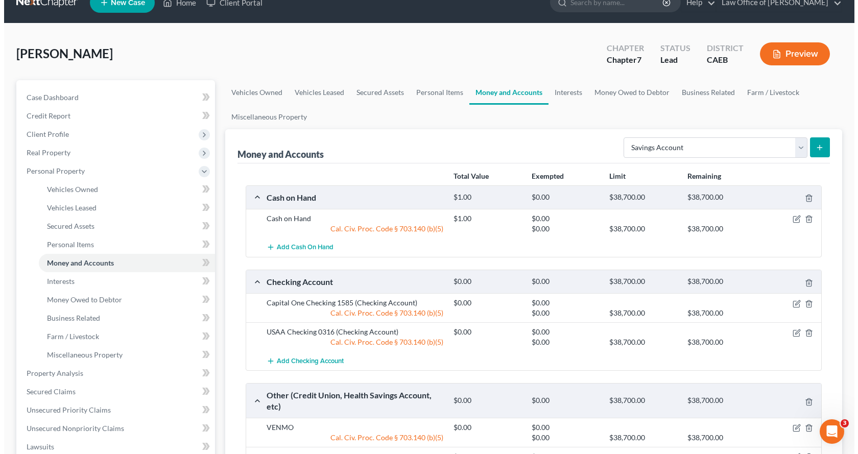
scroll to position [0, 0]
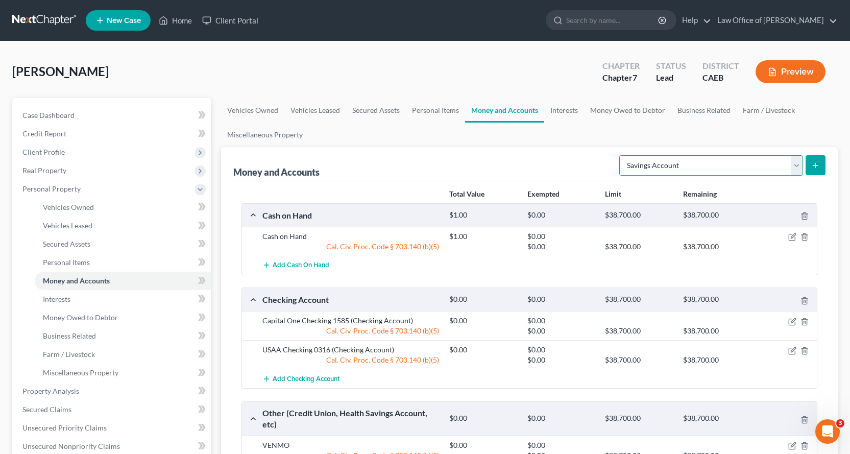
click at [802, 166] on select "Select Account Type Brokerage Cash on Hand Certificates of Deposit Checking Acc…" at bounding box center [711, 165] width 184 height 20
select select "certificates_of_deposit"
click at [621, 155] on select "Select Account Type Brokerage Cash on Hand Certificates of Deposit Checking Acc…" at bounding box center [711, 165] width 184 height 20
click at [810, 168] on button "submit" at bounding box center [815, 165] width 20 height 20
click at [418, 106] on link "Personal Items" at bounding box center [435, 110] width 59 height 25
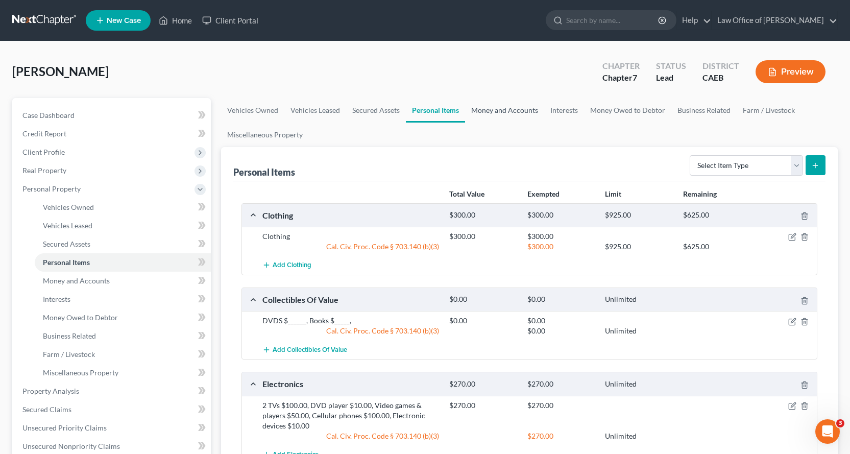
click at [501, 114] on link "Money and Accounts" at bounding box center [504, 110] width 79 height 25
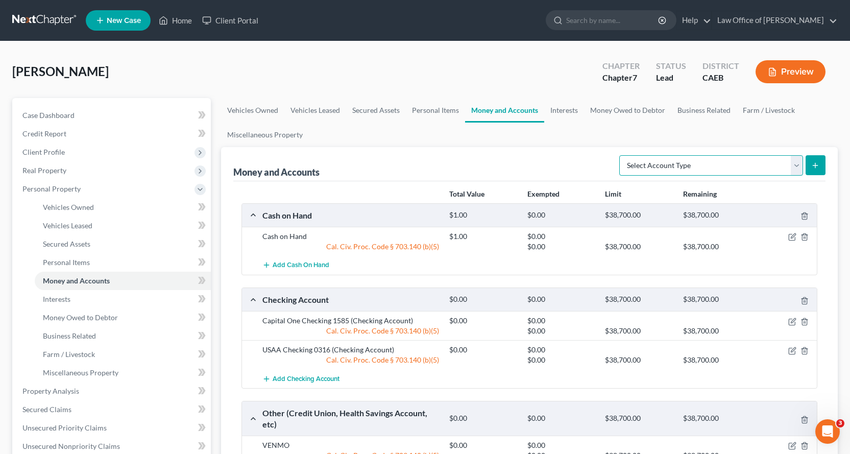
click at [696, 163] on select "Select Account Type Brokerage Cash on Hand Certificates of Deposit Checking Acc…" at bounding box center [711, 165] width 184 height 20
select select "certificates_of_deposit"
click at [621, 155] on select "Select Account Type Brokerage Cash on Hand Certificates of Deposit Checking Acc…" at bounding box center [711, 165] width 184 height 20
click at [819, 165] on icon "submit" at bounding box center [815, 165] width 8 height 8
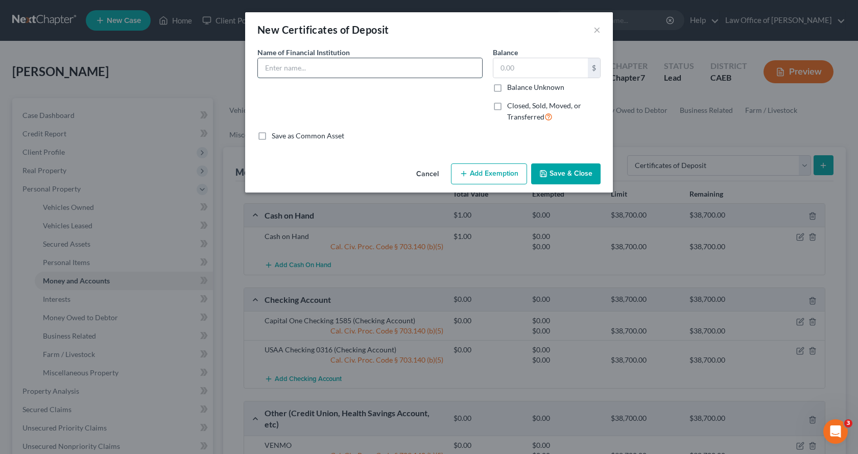
click at [312, 64] on input "text" at bounding box center [370, 67] width 224 height 19
click at [266, 71] on input "Minor Child's CD" at bounding box center [370, 67] width 224 height 19
click at [363, 70] on input "Capital One Minor Child's CD" at bounding box center [370, 67] width 224 height 19
type input "Capital One Minor Child's CD 837"
click at [573, 181] on button "Save & Close" at bounding box center [565, 173] width 69 height 21
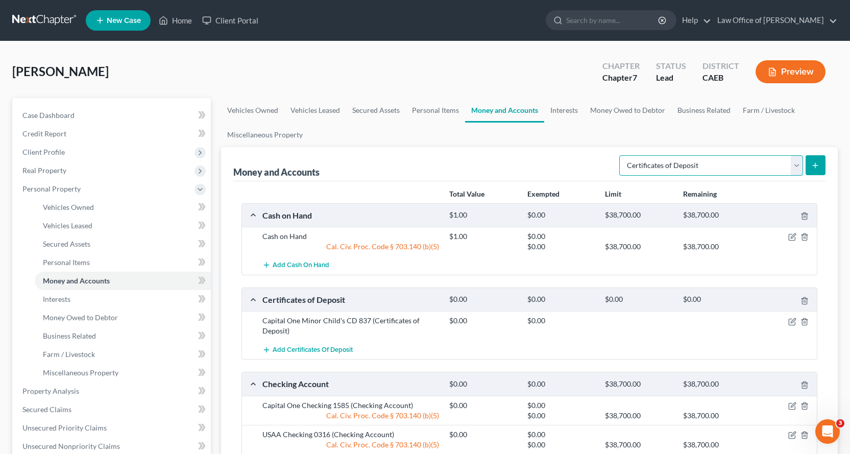
click at [687, 175] on select "Select Account Type Brokerage Cash on Hand Certificates of Deposit Checking Acc…" at bounding box center [711, 165] width 184 height 20
select select "security_deposits"
click at [621, 155] on select "Select Account Type Brokerage Cash on Hand Certificates of Deposit Checking Acc…" at bounding box center [711, 165] width 184 height 20
click at [816, 166] on icon "submit" at bounding box center [815, 165] width 8 height 8
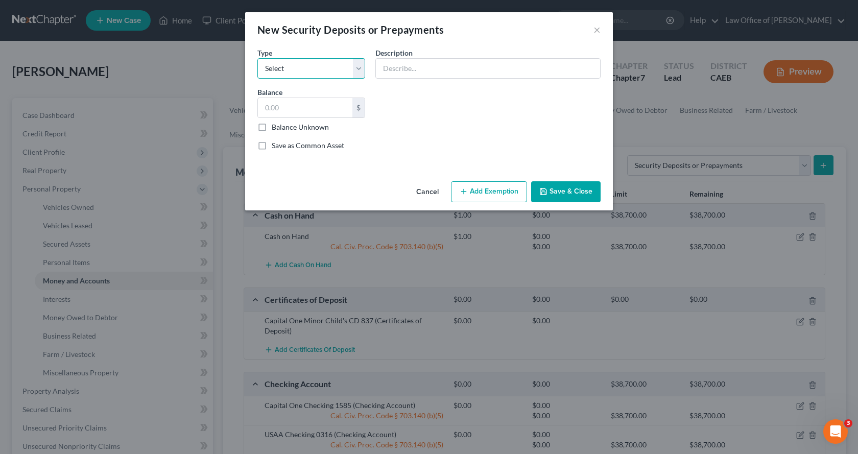
click at [323, 74] on select "Select Electric Gas Heating Oil Security Deposit On Rental Unit Prepaid Rent Te…" at bounding box center [311, 68] width 108 height 20
select select "3"
click at [257, 58] on select "Select Electric Gas Heating Oil Security Deposit On Rental Unit Prepaid Rent Te…" at bounding box center [311, 68] width 108 height 20
click at [302, 108] on input "text" at bounding box center [305, 107] width 94 height 19
type input "250.00"
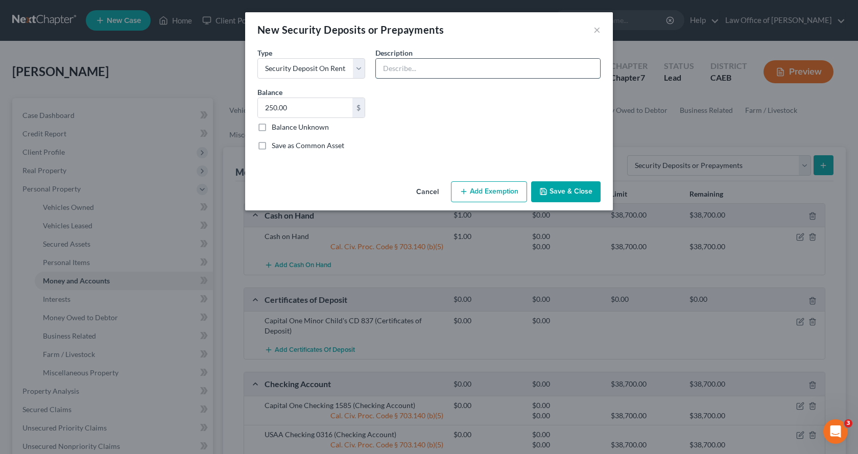
click at [397, 71] on input "text" at bounding box center [488, 68] width 224 height 19
type input "Lake Pointe Limited Partnership"
click at [522, 194] on button "Add Exemption" at bounding box center [489, 191] width 76 height 21
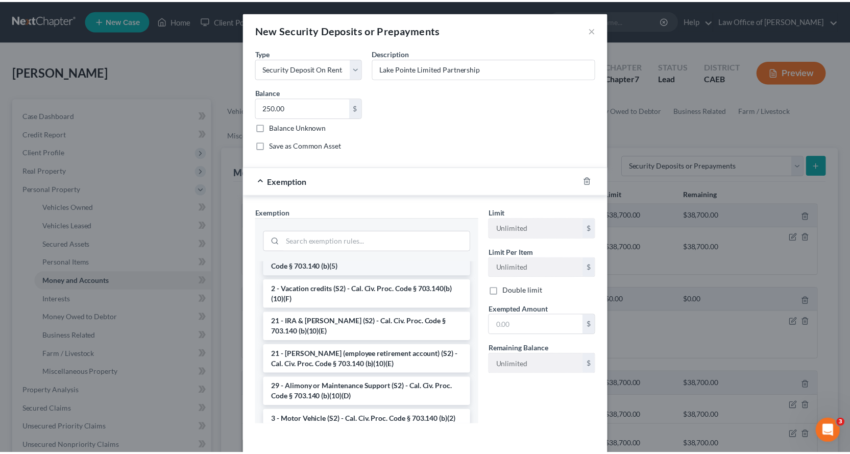
scroll to position [204, 0]
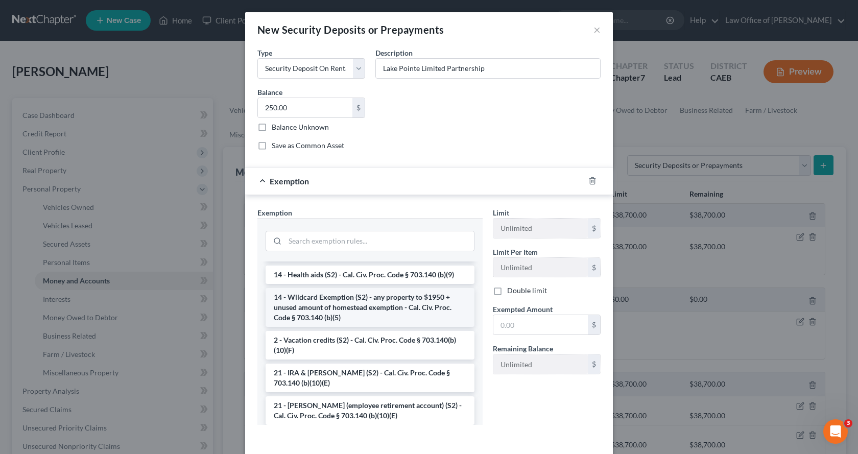
click at [325, 298] on li "14 - Wildcard Exemption (S2) - any property to $1950 + unused amount of homeste…" at bounding box center [369, 307] width 209 height 39
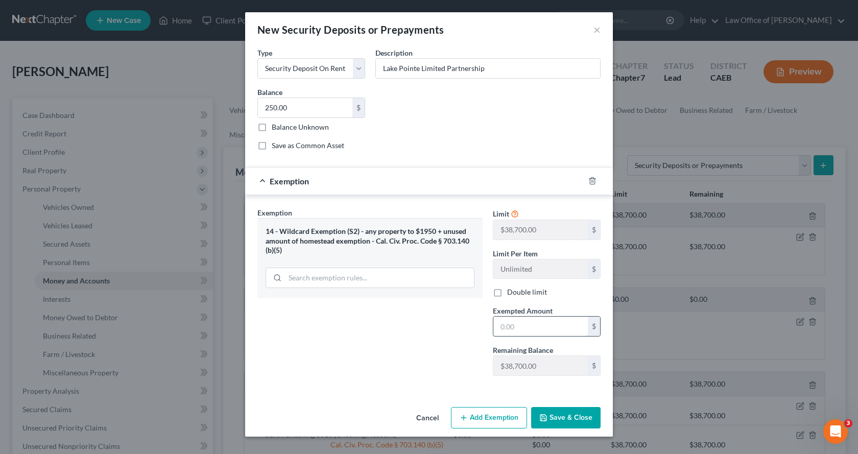
click at [497, 330] on input "text" at bounding box center [540, 325] width 94 height 19
type input "0.00"
drag, startPoint x: 577, startPoint y: 421, endPoint x: 557, endPoint y: 390, distance: 36.3
click at [577, 421] on button "Save & Close" at bounding box center [565, 417] width 69 height 21
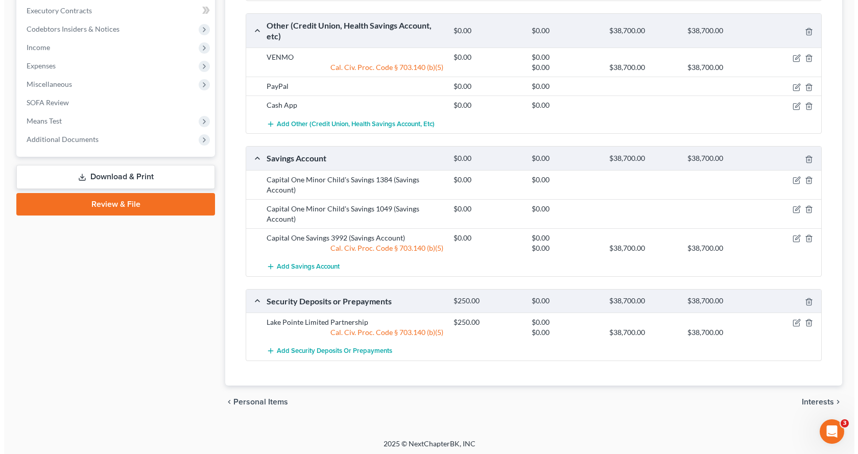
scroll to position [475, 0]
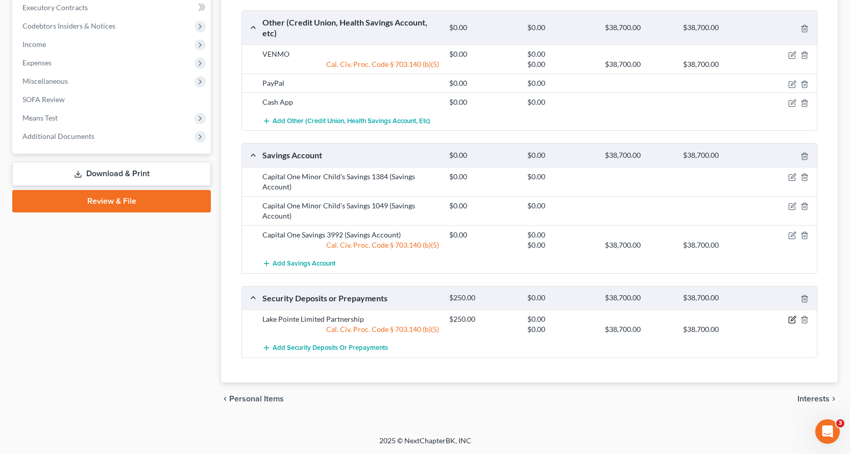
click at [792, 316] on icon "button" at bounding box center [792, 319] width 8 height 8
select select "3"
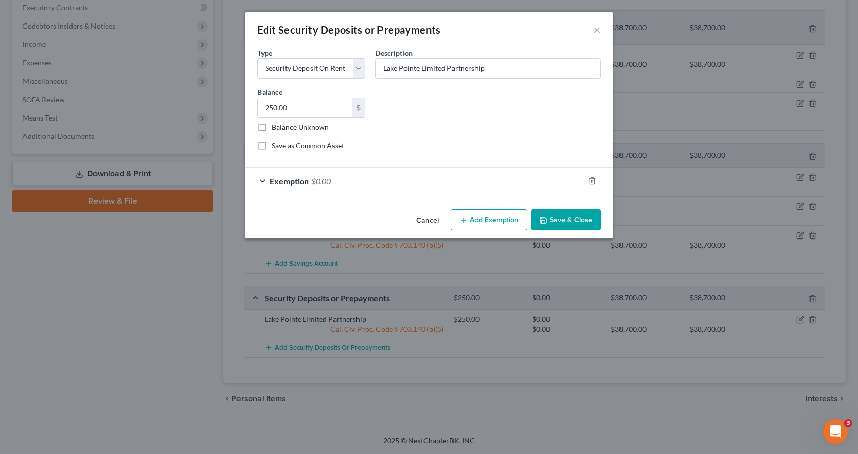
click at [294, 184] on span "Exemption" at bounding box center [289, 181] width 39 height 10
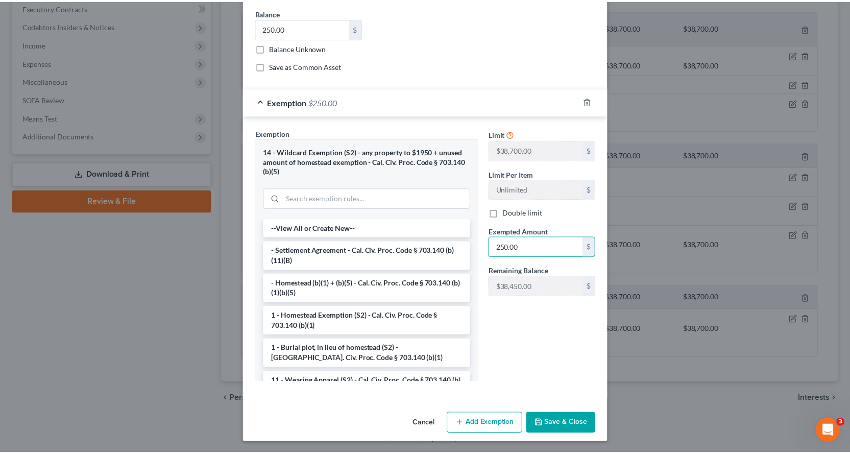
scroll to position [80, 0]
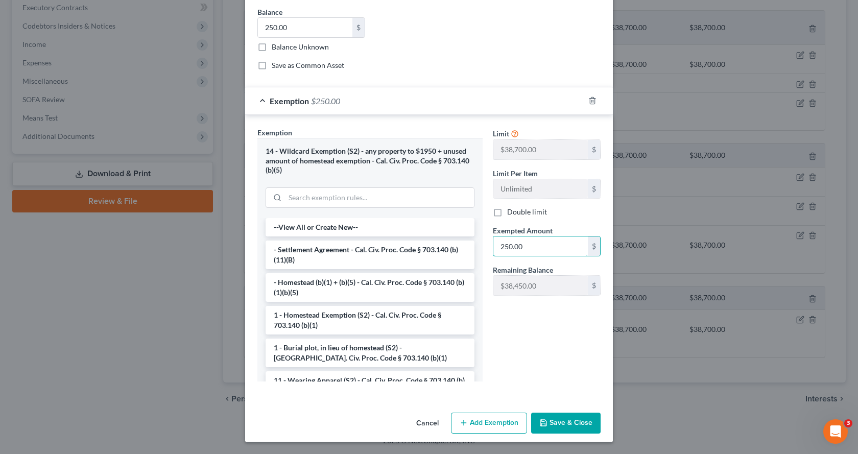
type input "250.00"
click at [564, 418] on button "Save & Close" at bounding box center [565, 422] width 69 height 21
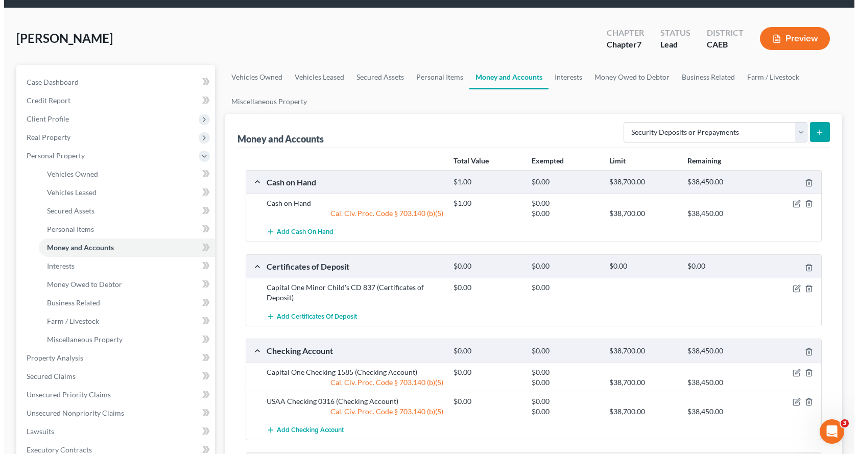
scroll to position [0, 0]
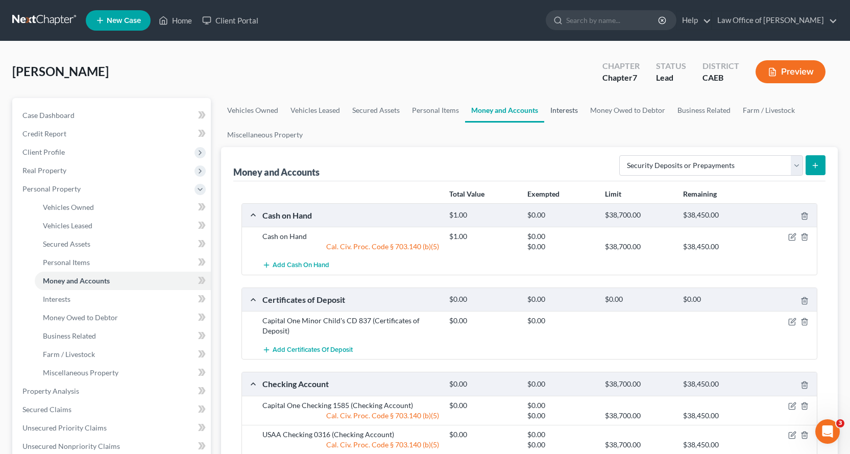
click at [568, 117] on link "Interests" at bounding box center [564, 110] width 40 height 25
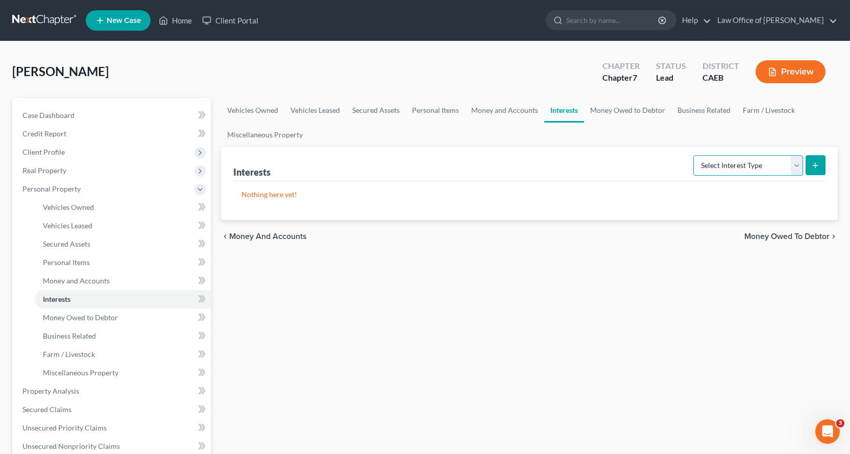
click at [699, 169] on select "Select Interest Type 401K Annuity Bond Education IRA Government Bond Government…" at bounding box center [748, 165] width 110 height 20
select select "government_pension_plan"
click at [694, 155] on select "Select Interest Type 401K Annuity Bond Education IRA Government Bond Government…" at bounding box center [748, 165] width 110 height 20
click at [816, 165] on icon "submit" at bounding box center [815, 165] width 8 height 8
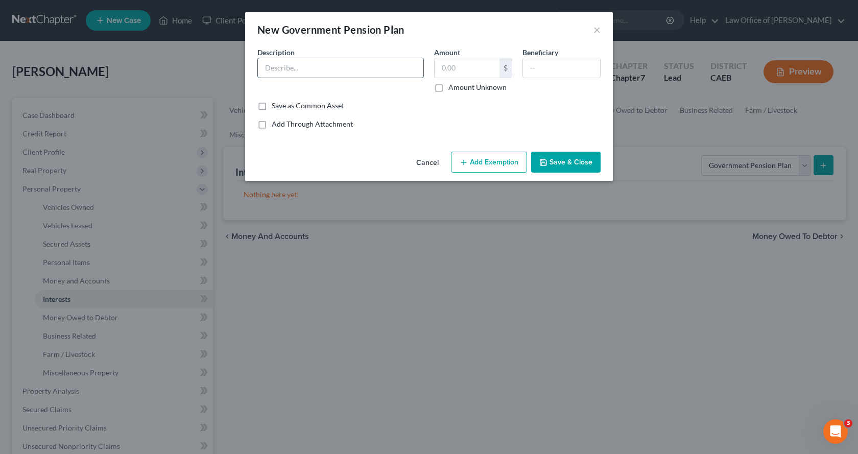
click at [284, 71] on input "text" at bounding box center [340, 67] width 165 height 19
type input "Federal retirement Pension Benefits"
click at [448, 88] on label "Amount Unknown" at bounding box center [477, 87] width 58 height 10
click at [452, 88] on input "Amount Unknown" at bounding box center [455, 85] width 7 height 7
checkbox input "true"
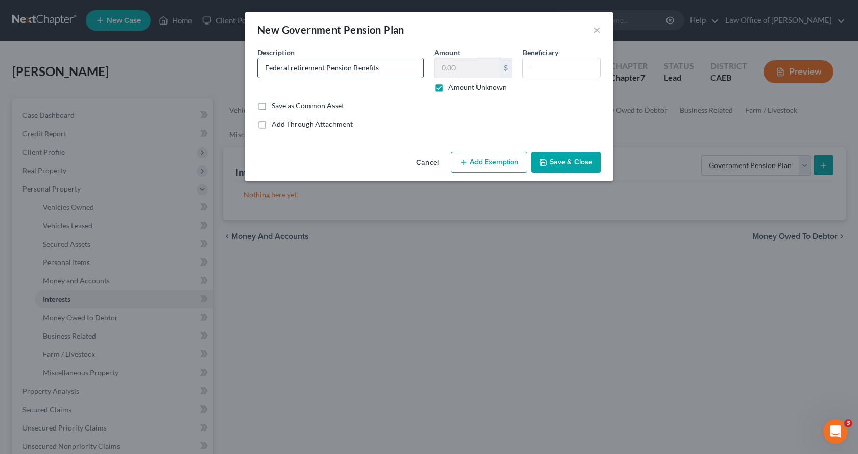
click at [289, 71] on input "Federal retirement Pension Benefits" at bounding box center [340, 67] width 165 height 19
type input "Federal Retirement Pension Benefits"
click at [503, 158] on button "Add Exemption" at bounding box center [489, 162] width 76 height 21
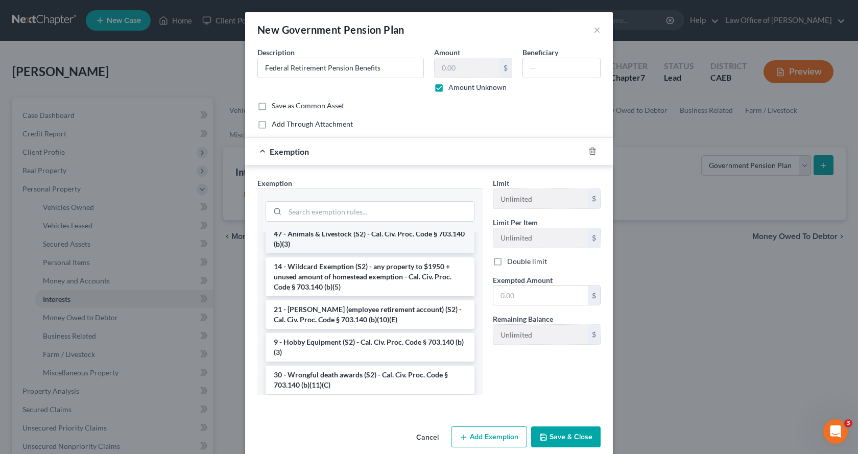
scroll to position [613, 0]
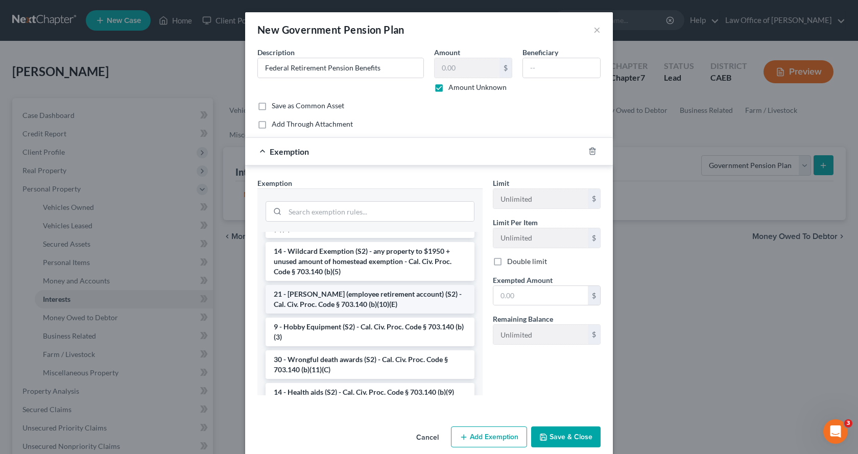
click at [329, 313] on li "21 - [PERSON_NAME] (employee retirement account) (S2) - Cal. Civ. Proc. Code § …" at bounding box center [369, 299] width 209 height 29
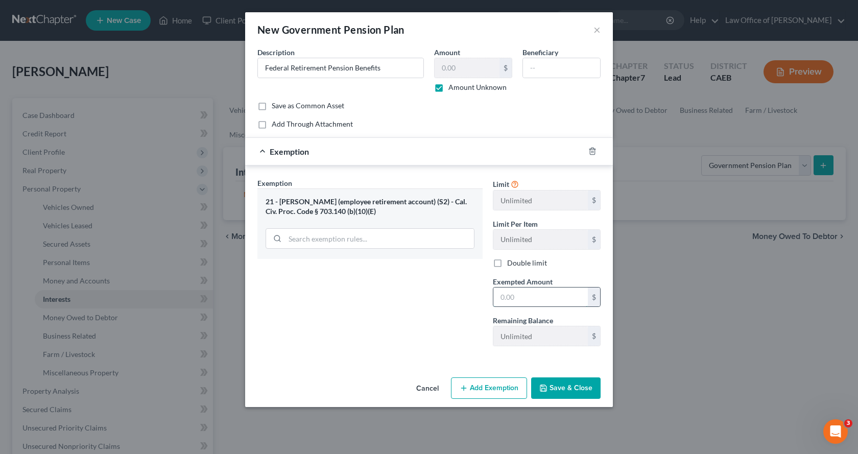
click at [543, 301] on input "text" at bounding box center [540, 296] width 94 height 19
type input "0.00"
click at [462, 387] on icon "button" at bounding box center [463, 388] width 8 height 8
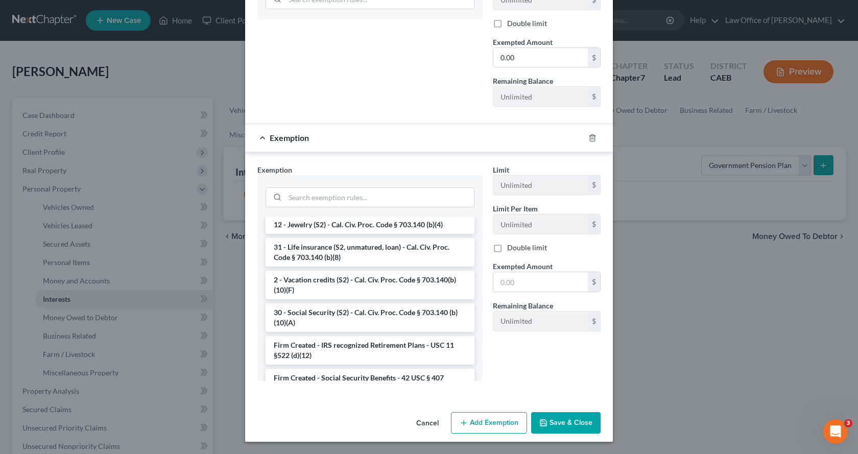
scroll to position [943, 0]
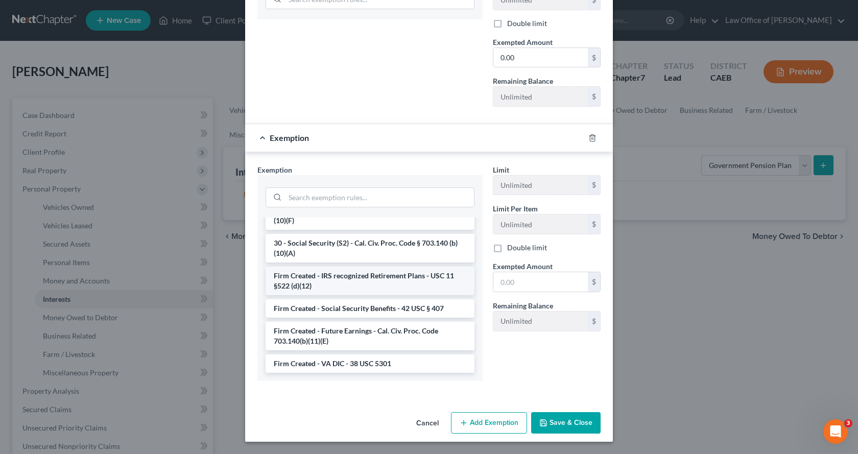
click at [363, 286] on li "Firm Created - IRS recognized Retirement Plans - USC 11 §522 (d)(12)" at bounding box center [369, 280] width 209 height 29
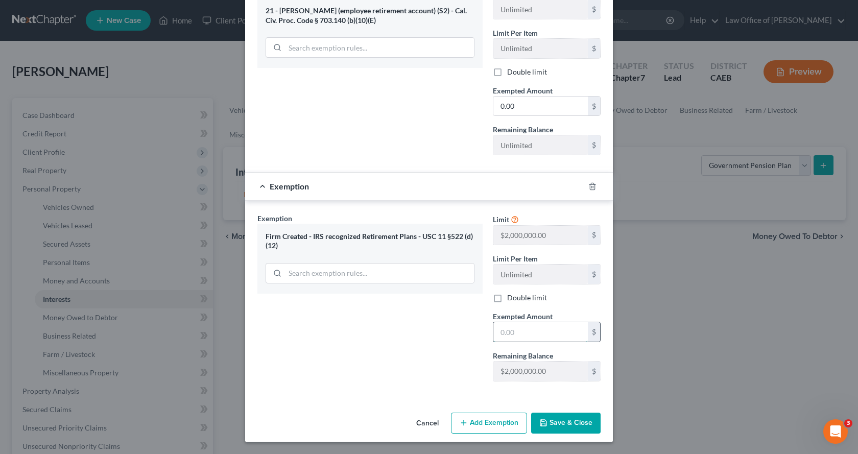
click at [507, 334] on input "text" at bounding box center [540, 331] width 94 height 19
type input "0.00"
click at [573, 429] on button "Save & Close" at bounding box center [565, 422] width 69 height 21
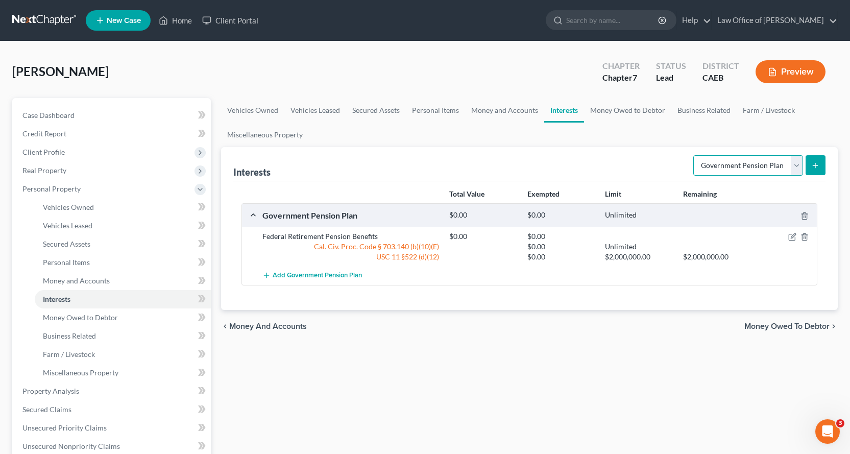
click at [727, 163] on select "Select Interest Type 401K Annuity Bond Education IRA Government Bond Government…" at bounding box center [748, 165] width 110 height 20
select select "other_retirement_plan"
click at [694, 155] on select "Select Interest Type 401K Annuity Bond Education IRA Government Bond Government…" at bounding box center [748, 165] width 110 height 20
click at [814, 165] on line "submit" at bounding box center [815, 165] width 5 height 0
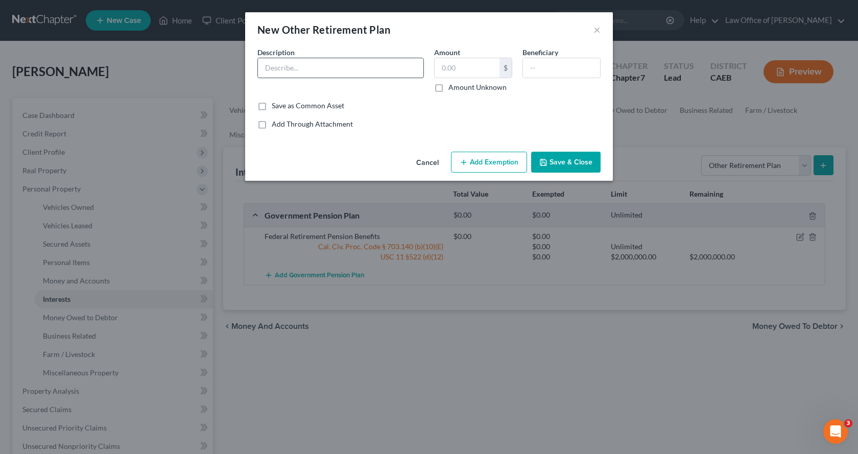
click at [326, 73] on input "text" at bounding box center [340, 67] width 165 height 19
type input "Thrift Savings Plan 0148 ($105,427.64 as of [DATE])"
click at [499, 161] on button "Add Exemption" at bounding box center [489, 162] width 76 height 21
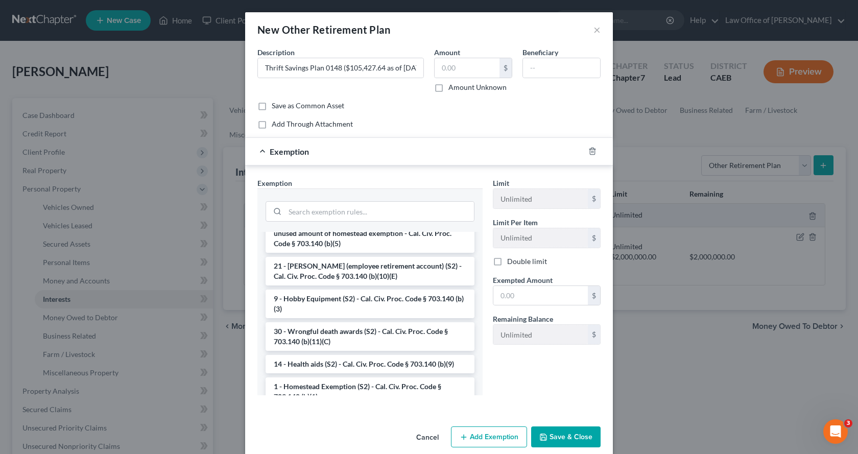
scroll to position [664, 0]
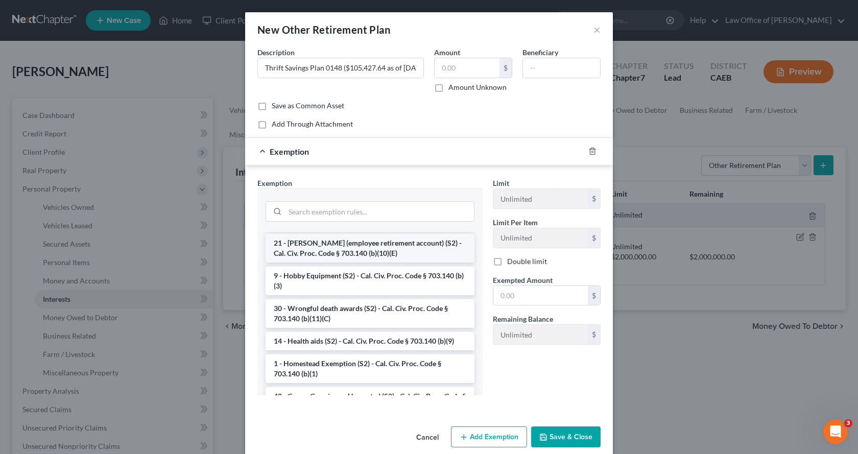
click at [328, 262] on li "21 - [PERSON_NAME] (employee retirement account) (S2) - Cal. Civ. Proc. Code § …" at bounding box center [369, 248] width 209 height 29
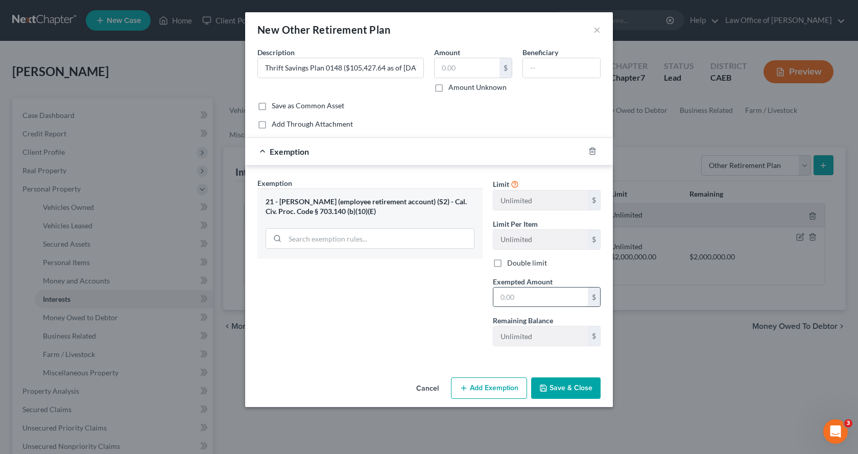
click at [519, 300] on input "text" at bounding box center [540, 296] width 94 height 19
type input "0.00"
click at [568, 384] on button "Save & Close" at bounding box center [565, 387] width 69 height 21
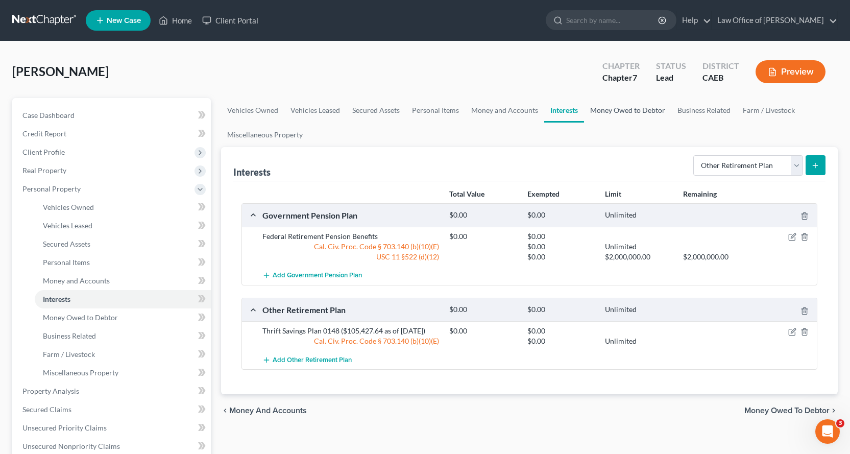
click at [625, 109] on link "Money Owed to Debtor" at bounding box center [627, 110] width 87 height 25
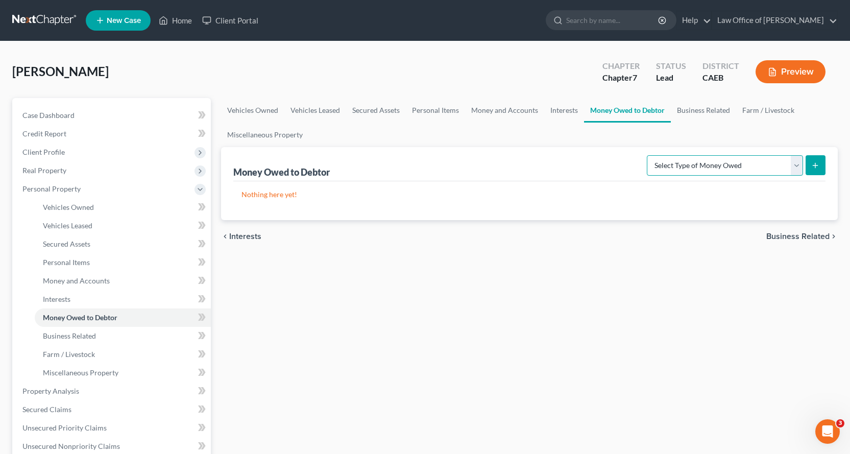
click at [703, 167] on select "Select Type of Money Owed Accounts Receivable Alimony Child Support Claims Agai…" at bounding box center [725, 165] width 156 height 20
select select "expected_tax_refund"
click at [648, 155] on select "Select Type of Money Owed Accounts Receivable Alimony Child Support Claims Agai…" at bounding box center [725, 165] width 156 height 20
click at [821, 161] on button "submit" at bounding box center [815, 165] width 20 height 20
select select "0"
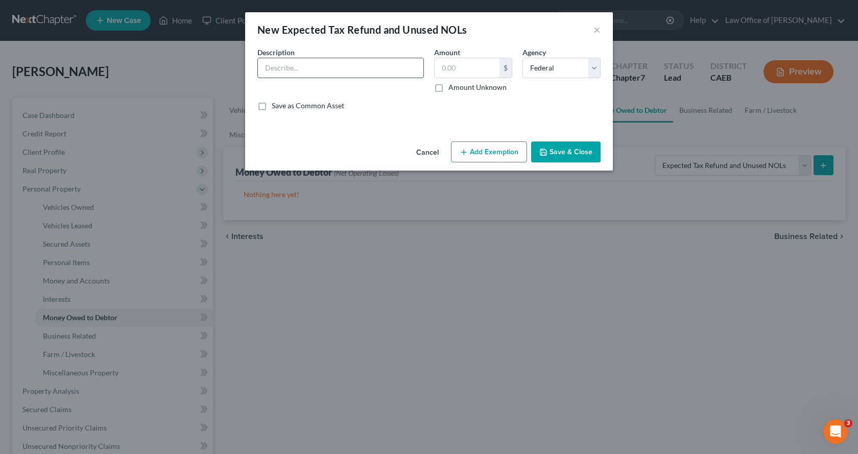
click at [315, 66] on input "text" at bounding box center [340, 67] width 165 height 19
type input "2025 Income Tax Refunds"
click at [448, 88] on label "Amount Unknown" at bounding box center [477, 87] width 58 height 10
click at [452, 88] on input "Amount Unknown" at bounding box center [455, 85] width 7 height 7
checkbox input "true"
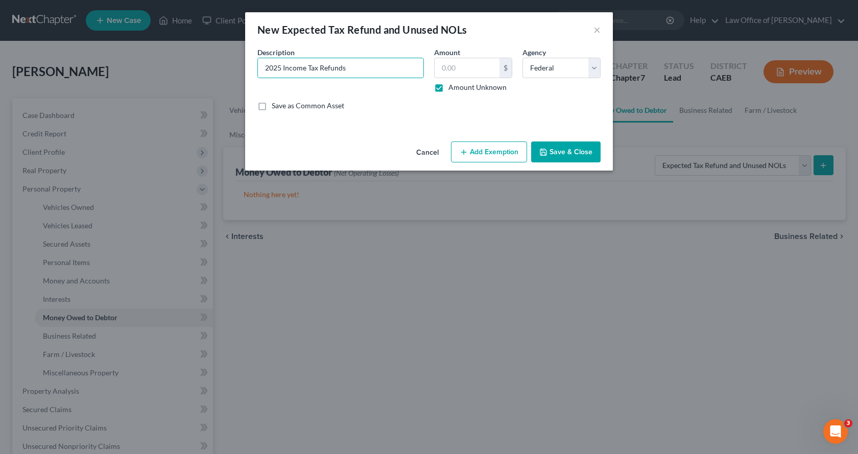
type input "0.00"
click at [500, 156] on button "Add Exemption" at bounding box center [489, 151] width 76 height 21
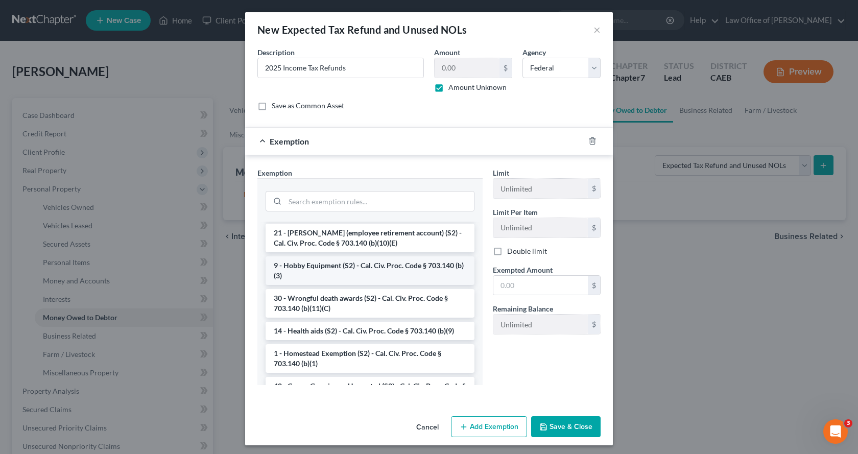
scroll to position [561, 0]
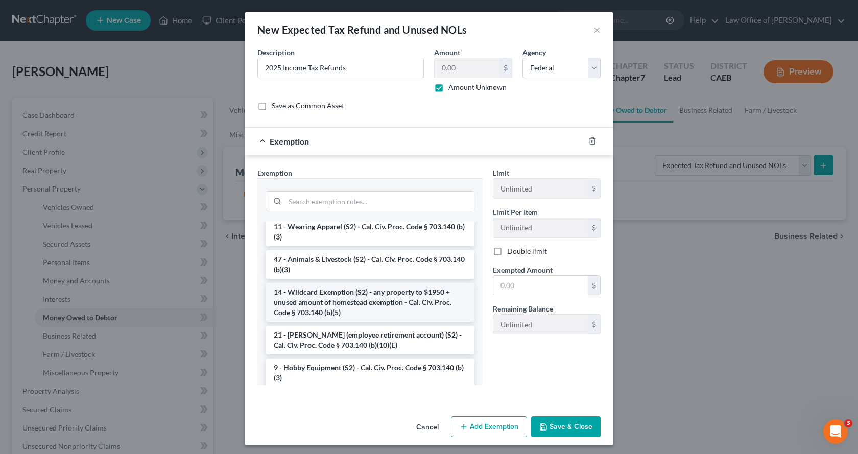
click at [352, 314] on li "14 - Wildcard Exemption (S2) - any property to $1950 + unused amount of homeste…" at bounding box center [369, 302] width 209 height 39
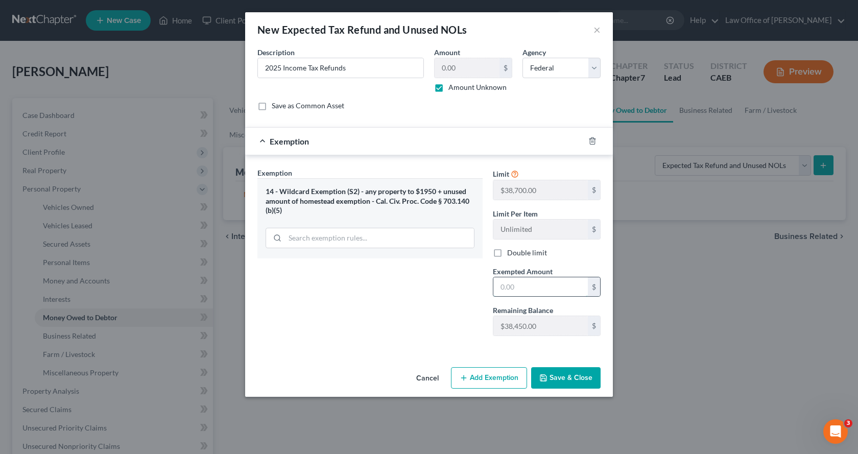
click at [505, 293] on input "text" at bounding box center [540, 286] width 94 height 19
type input "0.00"
click at [570, 374] on button "Save & Close" at bounding box center [565, 377] width 69 height 21
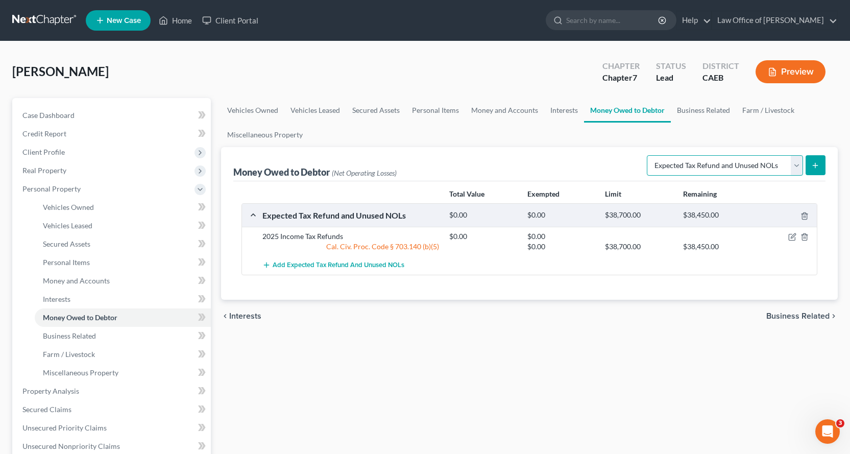
click at [703, 167] on select "Select Type of Money Owed Accounts Receivable Alimony Child Support Claims Agai…" at bounding box center [725, 165] width 156 height 20
select select "unpaid_wages"
click at [648, 155] on select "Select Type of Money Owed Accounts Receivable Alimony Child Support Claims Agai…" at bounding box center [725, 165] width 156 height 20
click at [815, 161] on icon "submit" at bounding box center [815, 165] width 8 height 8
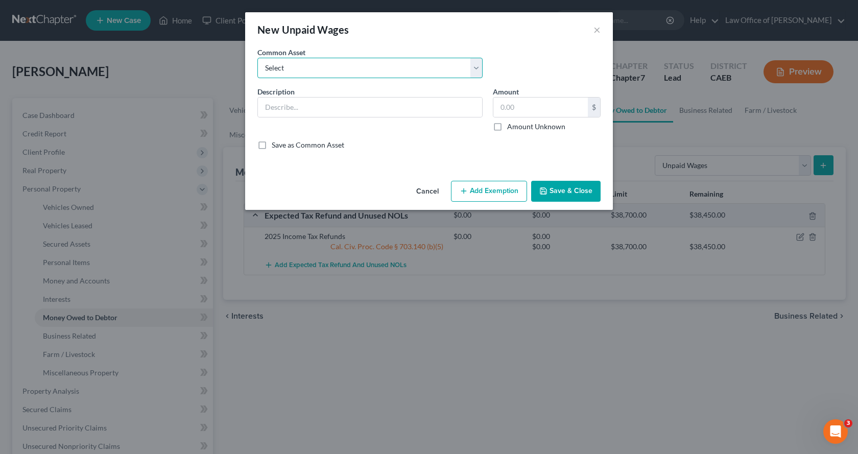
click at [292, 71] on select "Select Accrued Earnings Accrued Holiday Pay $________ Accrued Cumulative Time O…" at bounding box center [369, 68] width 225 height 20
select select "4"
click at [257, 58] on select "Select Accrued Earnings Accrued Holiday Pay $________ Accrued Cumulative Time O…" at bounding box center [369, 68] width 225 height 20
type input "Accrued Earnings $______"
click at [489, 190] on button "Add Exemption" at bounding box center [489, 191] width 76 height 21
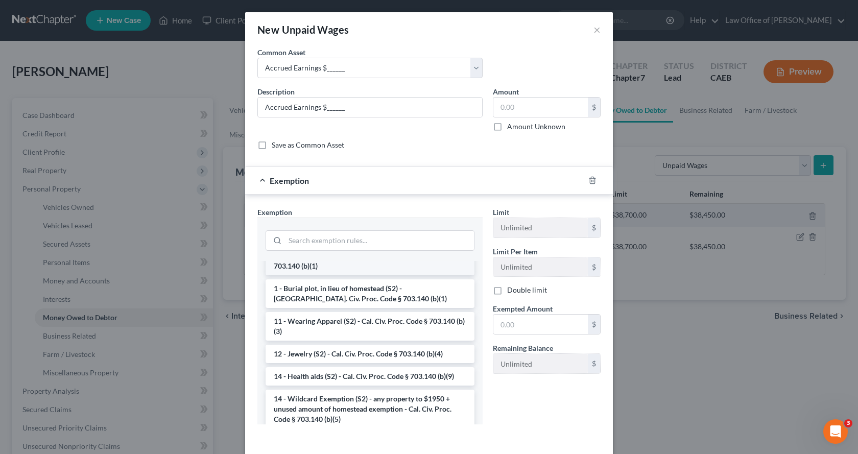
scroll to position [153, 0]
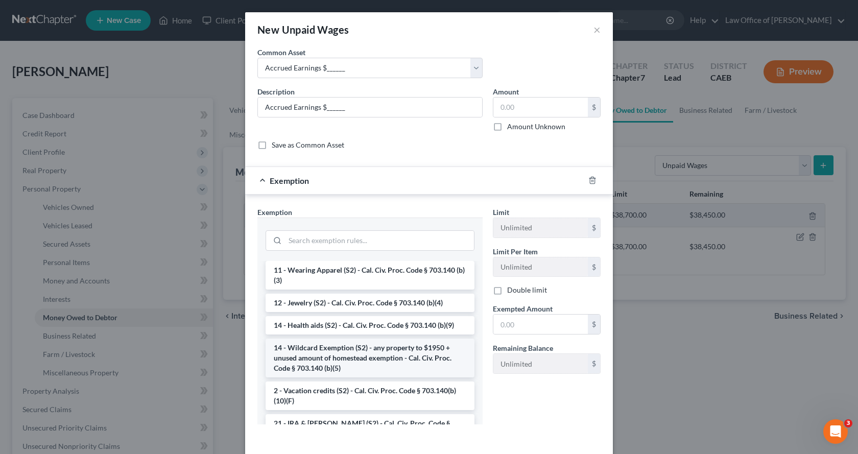
click at [329, 358] on li "14 - Wildcard Exemption (S2) - any property to $1950 + unused amount of homeste…" at bounding box center [369, 357] width 209 height 39
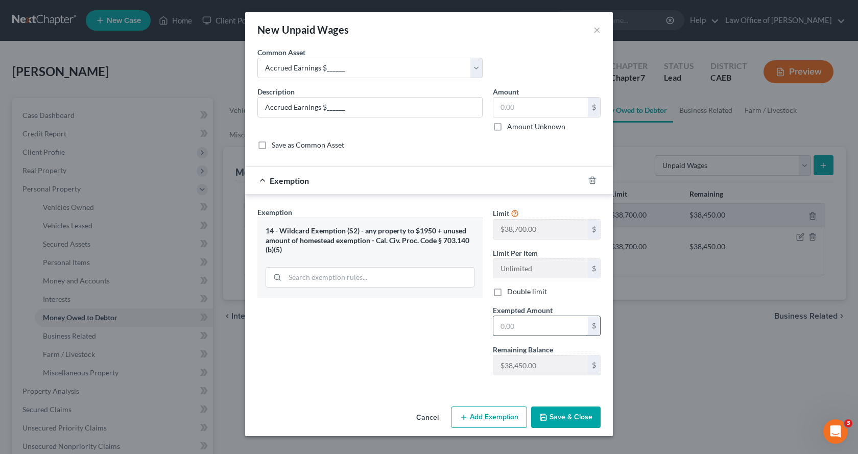
click at [515, 328] on input "text" at bounding box center [540, 325] width 94 height 19
type input "0.00"
click at [571, 419] on button "Save & Close" at bounding box center [565, 416] width 69 height 21
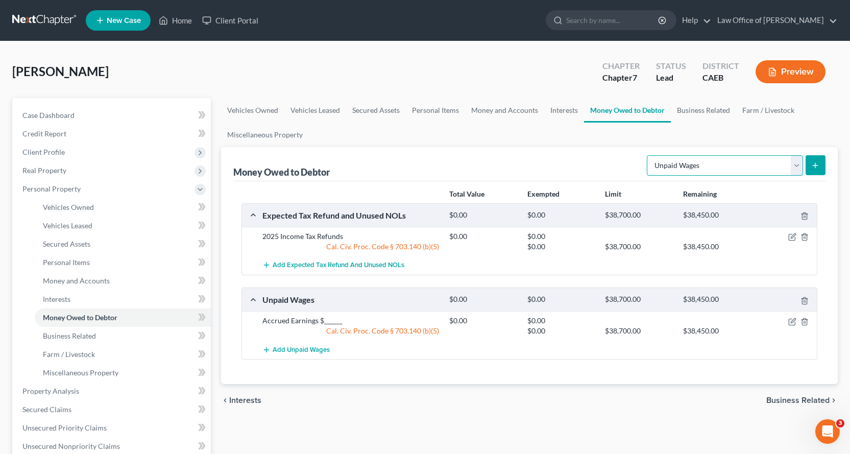
click at [664, 166] on select "Select Type of Money Owed Accounts Receivable Alimony Child Support Claims Agai…" at bounding box center [725, 165] width 156 height 20
select select "sick_or_vacation_pay"
click at [648, 155] on select "Select Type of Money Owed Accounts Receivable Alimony Child Support Claims Agai…" at bounding box center [725, 165] width 156 height 20
click at [828, 167] on div "Money Owed to Debtor Select Type of Money Owed Accounts Receivable Alimony Chil…" at bounding box center [529, 265] width 617 height 237
click at [820, 167] on button "submit" at bounding box center [815, 165] width 20 height 20
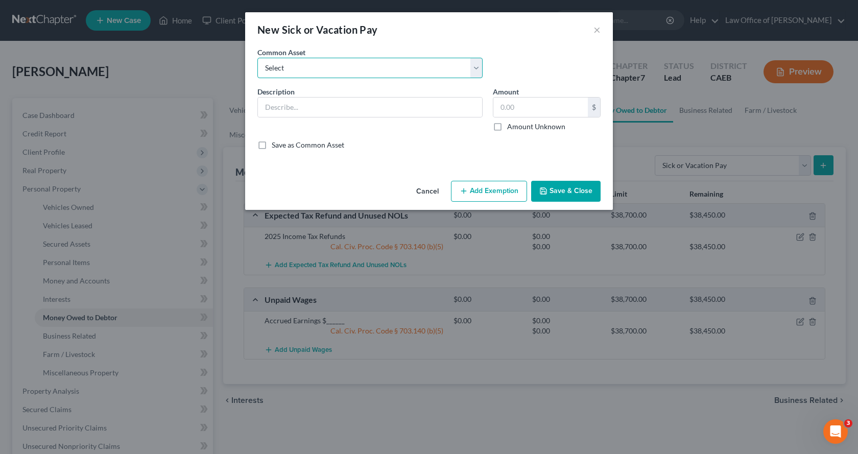
click at [269, 67] on select "Select Accrued PTO $________ Accrued Sick Pay $______" at bounding box center [369, 68] width 225 height 20
select select "0"
click at [257, 58] on select "Select Accrued PTO $________ Accrued Sick Pay $______" at bounding box center [369, 68] width 225 height 20
type input "Accrued PTO $________"
click at [471, 195] on button "Add Exemption" at bounding box center [489, 191] width 76 height 21
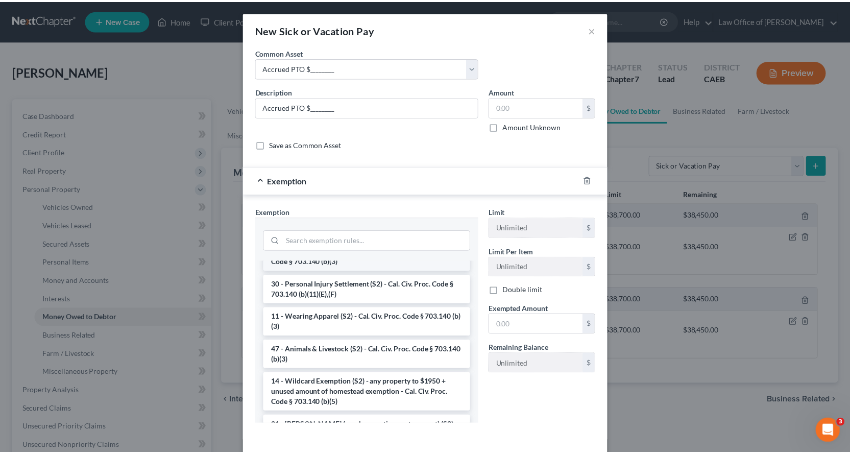
scroll to position [561, 0]
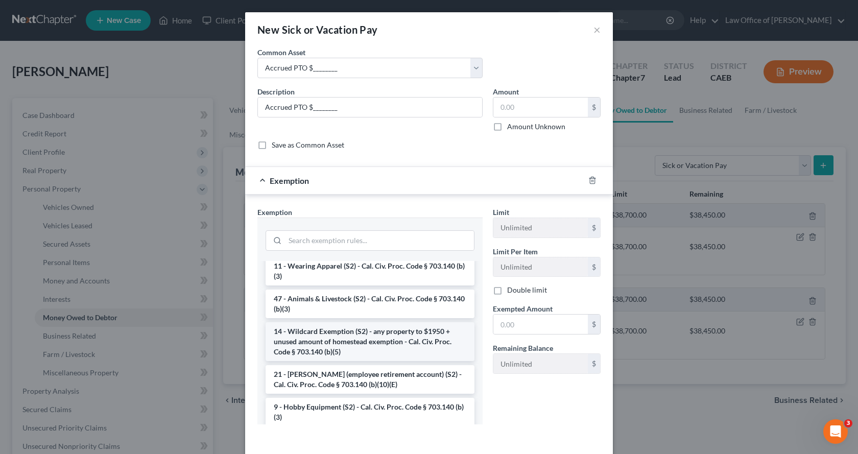
click at [303, 361] on li "14 - Wildcard Exemption (S2) - any property to $1950 + unused amount of homeste…" at bounding box center [369, 341] width 209 height 39
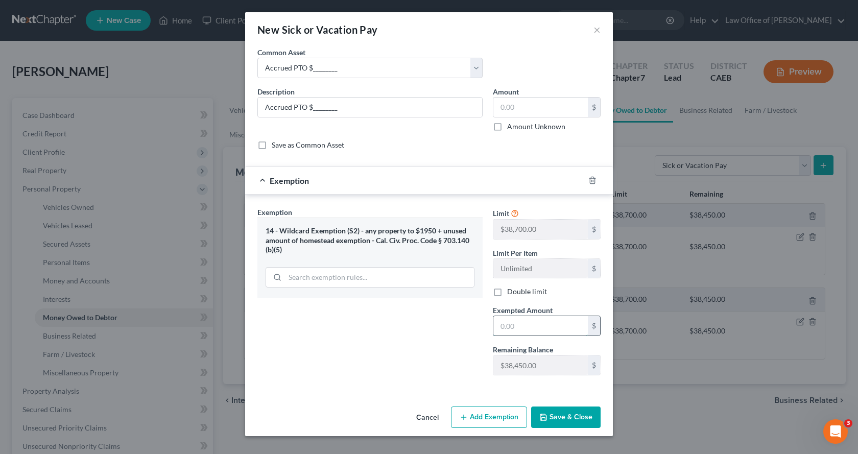
click at [515, 319] on input "text" at bounding box center [540, 325] width 94 height 19
type input "0.00"
click at [564, 420] on button "Save & Close" at bounding box center [565, 416] width 69 height 21
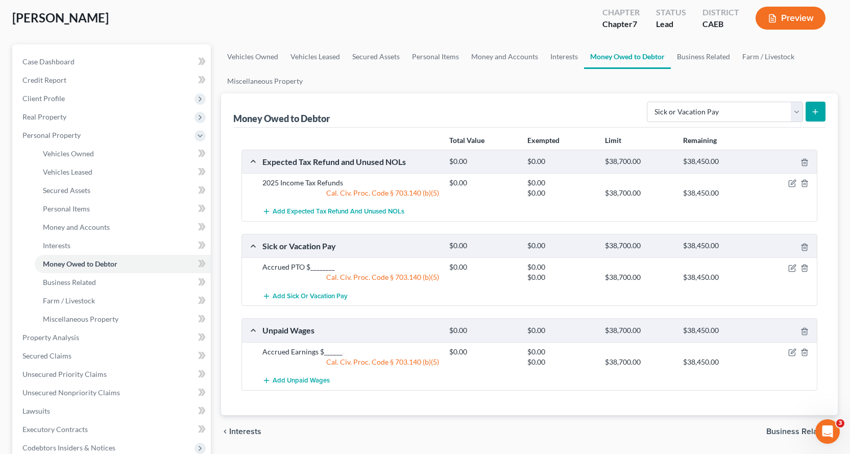
scroll to position [153, 0]
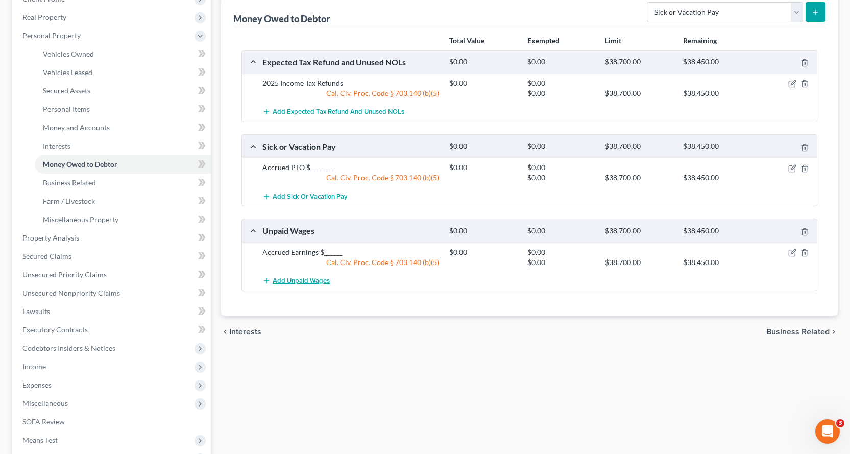
click at [307, 281] on span "Add Unpaid Wages" at bounding box center [301, 281] width 57 height 8
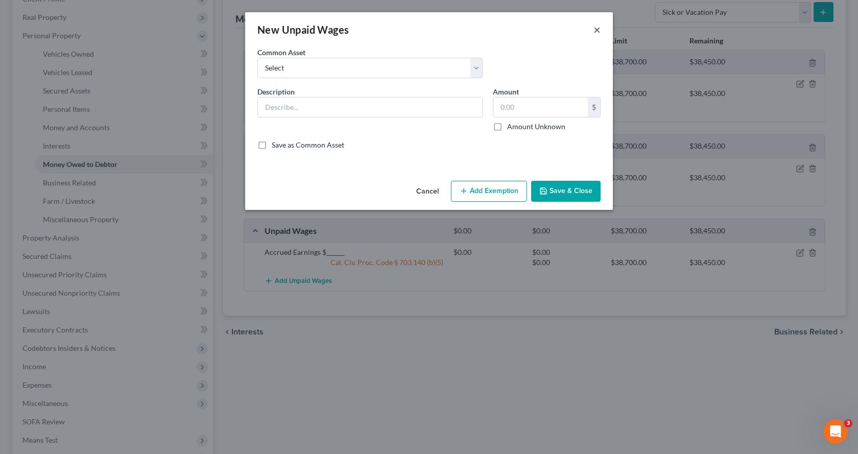
click at [597, 29] on button "×" at bounding box center [596, 29] width 7 height 12
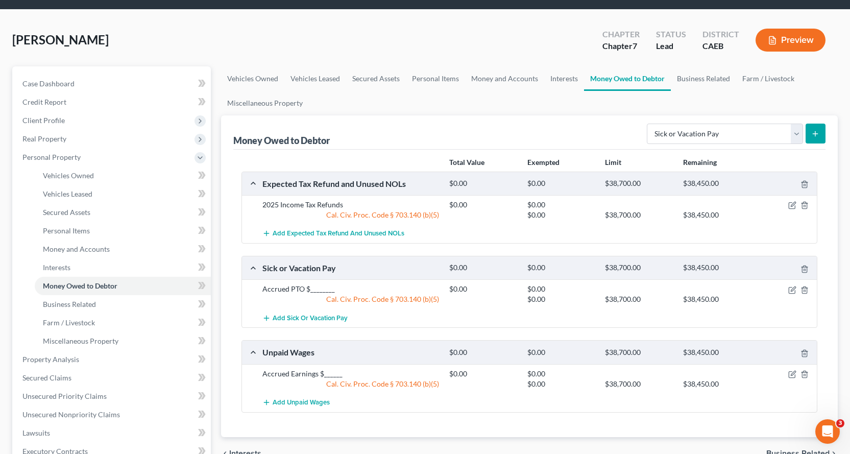
scroll to position [0, 0]
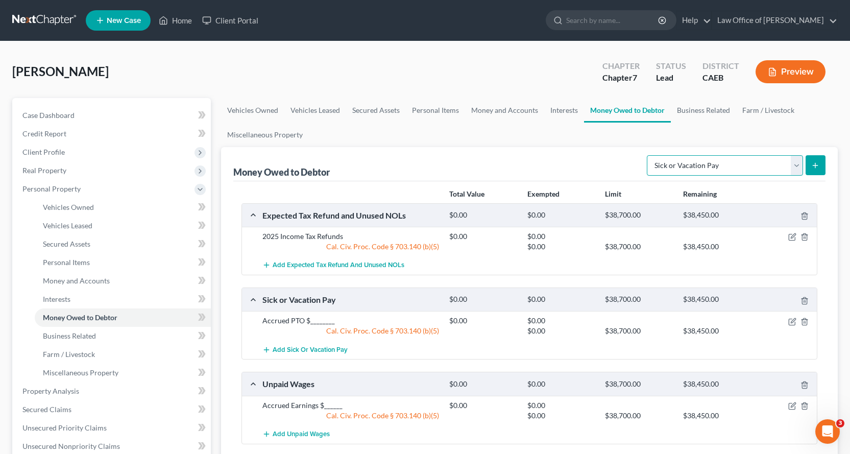
click at [800, 168] on select "Select Type of Money Owed Accounts Receivable Alimony Child Support Claims Agai…" at bounding box center [725, 165] width 156 height 20
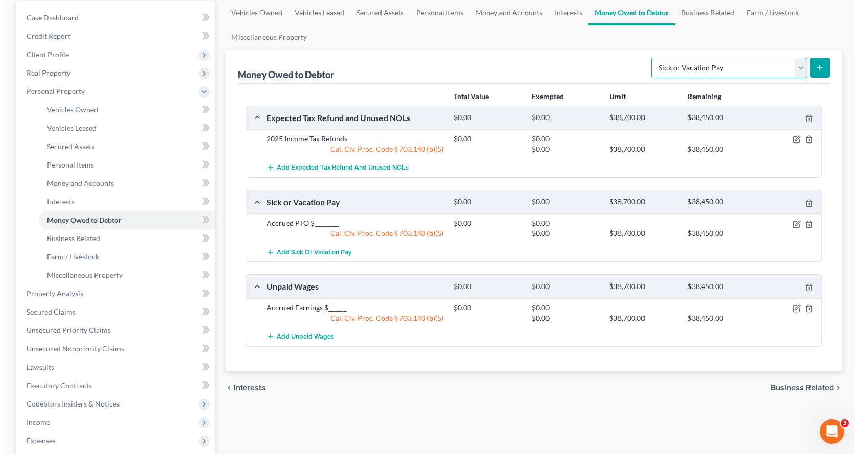
scroll to position [102, 0]
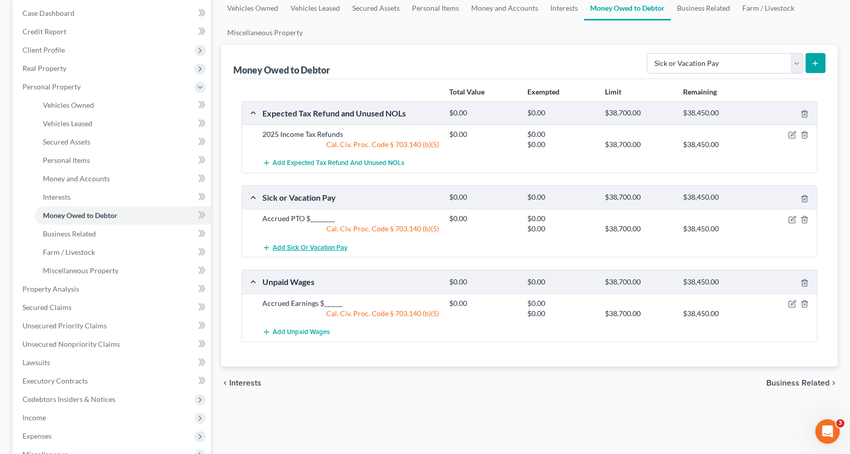
click at [308, 247] on span "Add Sick or Vacation Pay" at bounding box center [310, 247] width 75 height 8
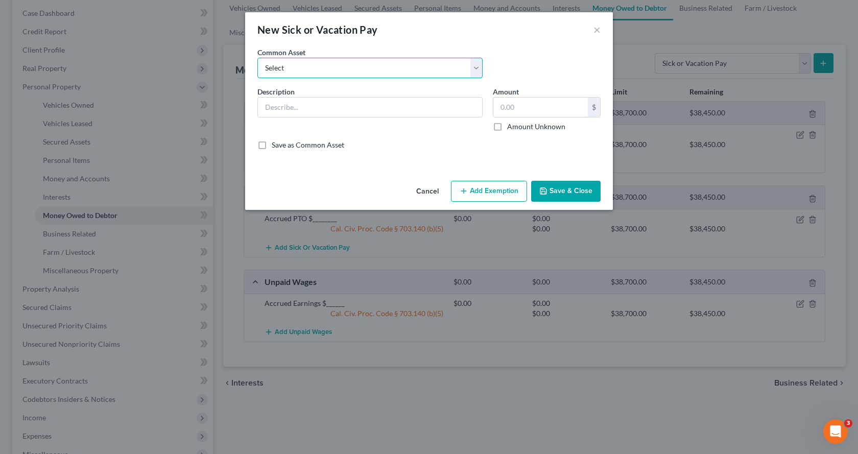
click at [306, 70] on select "Select Accrued PTO $________ Accrued Sick Pay $______" at bounding box center [369, 68] width 225 height 20
select select "1"
click at [257, 58] on select "Select Accrued PTO $________ Accrued Sick Pay $______" at bounding box center [369, 68] width 225 height 20
type input "Accrued Sick Pay $______"
click at [483, 192] on button "Add Exemption" at bounding box center [489, 191] width 76 height 21
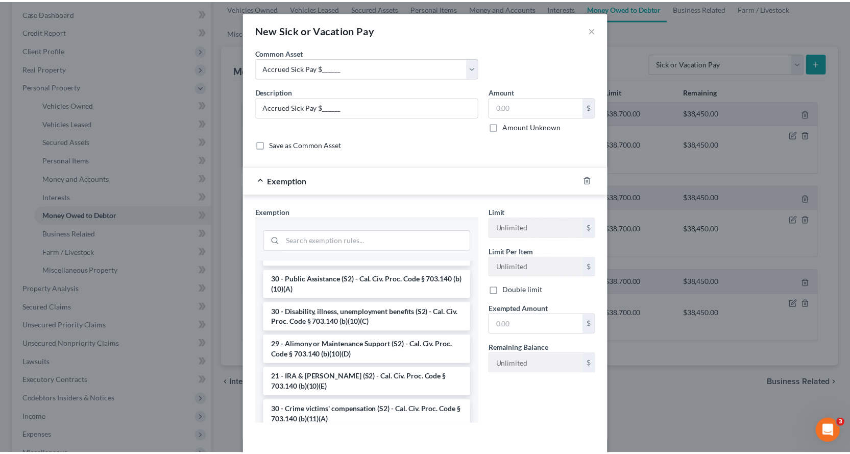
scroll to position [200, 0]
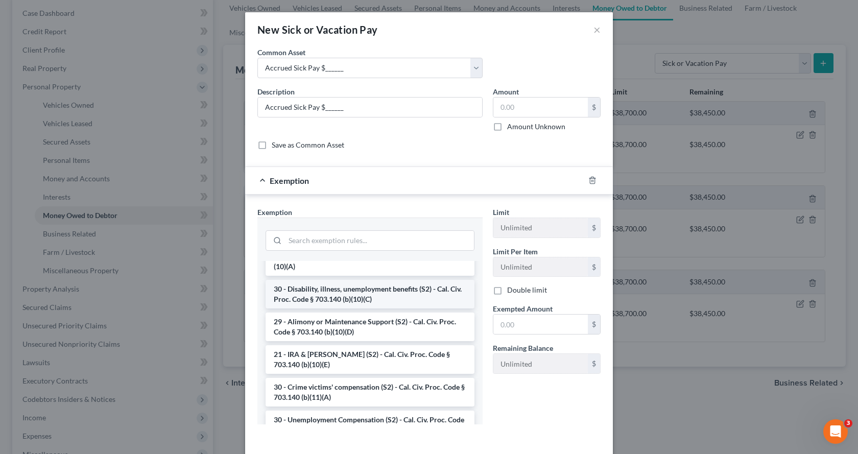
click at [366, 292] on li "30 - Disability, illness, unemployment benefits (S2) - Cal. Civ. Proc. Code § 7…" at bounding box center [369, 294] width 209 height 29
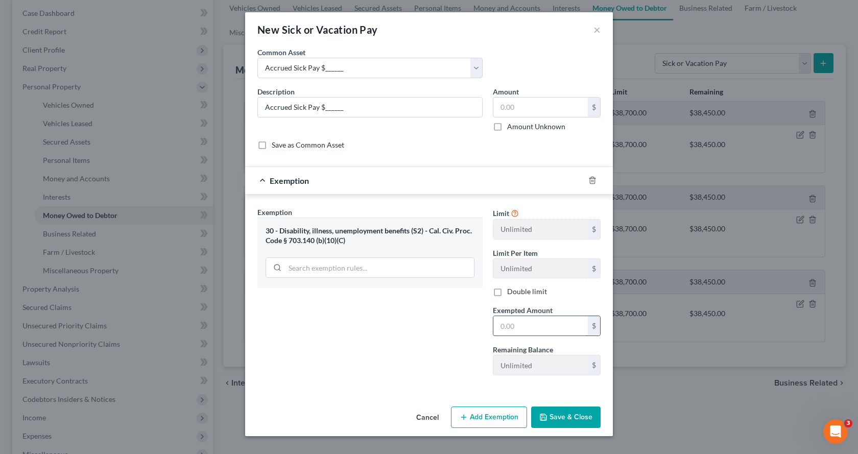
click at [529, 334] on input "text" at bounding box center [540, 325] width 94 height 19
type input "0.00"
click at [558, 428] on div "Cancel Add Exemption Save & Close" at bounding box center [429, 419] width 368 height 34
click at [554, 417] on button "Save & Close" at bounding box center [565, 416] width 69 height 21
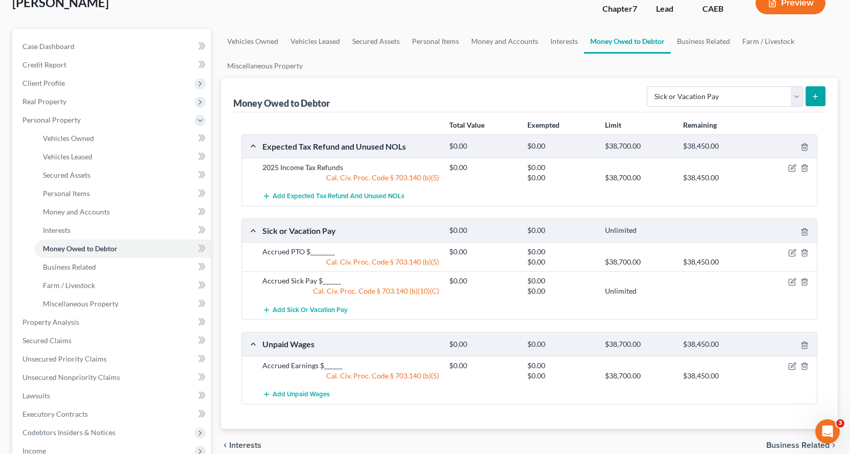
scroll to position [51, 0]
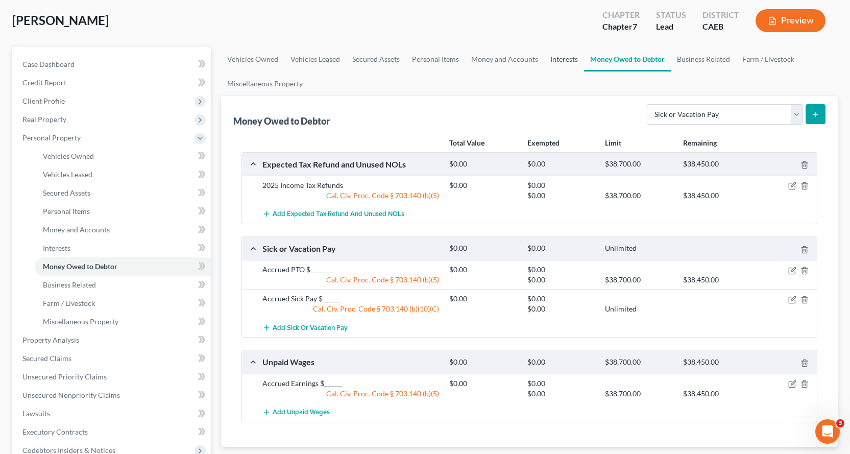
click at [558, 57] on link "Interests" at bounding box center [564, 59] width 40 height 25
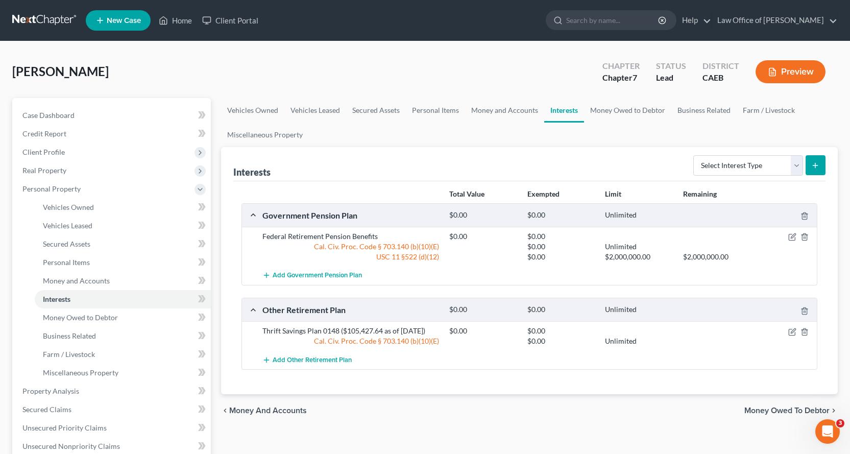
click at [720, 176] on form "Select Interest Type 401K Annuity Bond Education IRA Government Bond Government…" at bounding box center [759, 165] width 132 height 21
click at [721, 172] on select "Select Interest Type 401K Annuity Bond Education IRA Government Bond Government…" at bounding box center [748, 165] width 110 height 20
select select "term_life_insurance"
click at [694, 155] on select "Select Interest Type 401K Annuity Bond Education IRA Government Bond Government…" at bounding box center [748, 165] width 110 height 20
click at [816, 164] on icon "submit" at bounding box center [815, 165] width 8 height 8
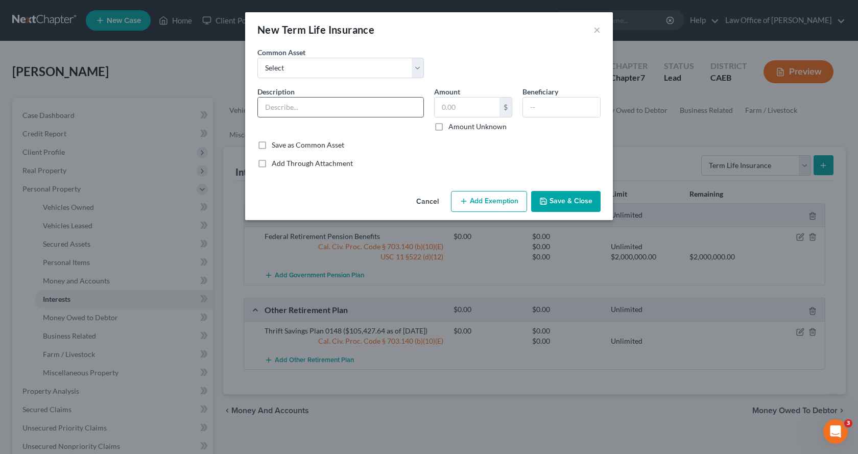
click at [285, 106] on input "text" at bounding box center [340, 106] width 165 height 19
type input "Health Ins. - Blue Cross Blue Shield"
click at [489, 200] on button "Add Exemption" at bounding box center [489, 201] width 76 height 21
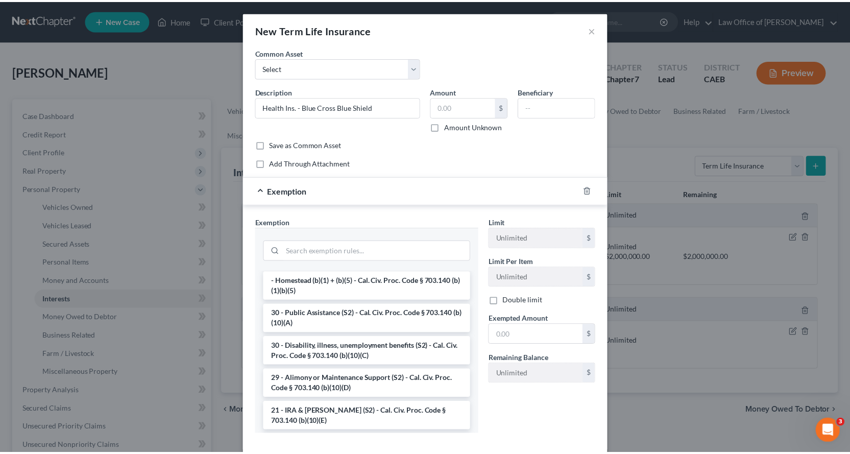
scroll to position [153, 0]
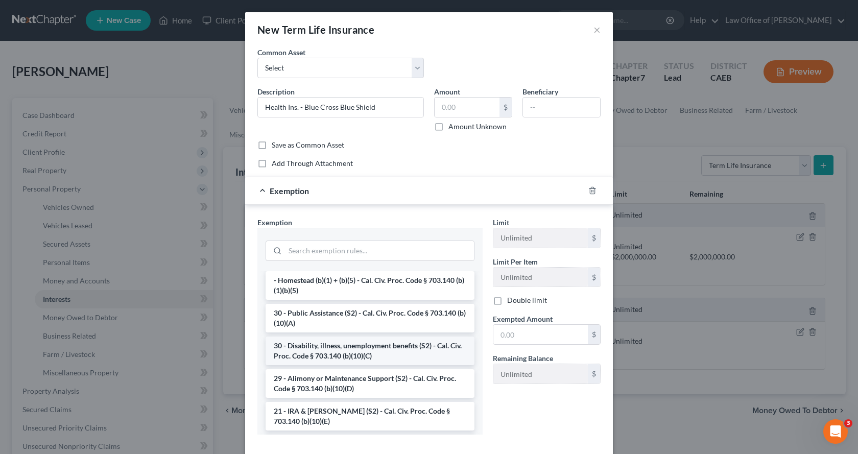
click at [351, 358] on li "30 - Disability, illness, unemployment benefits (S2) - Cal. Civ. Proc. Code § 7…" at bounding box center [369, 350] width 209 height 29
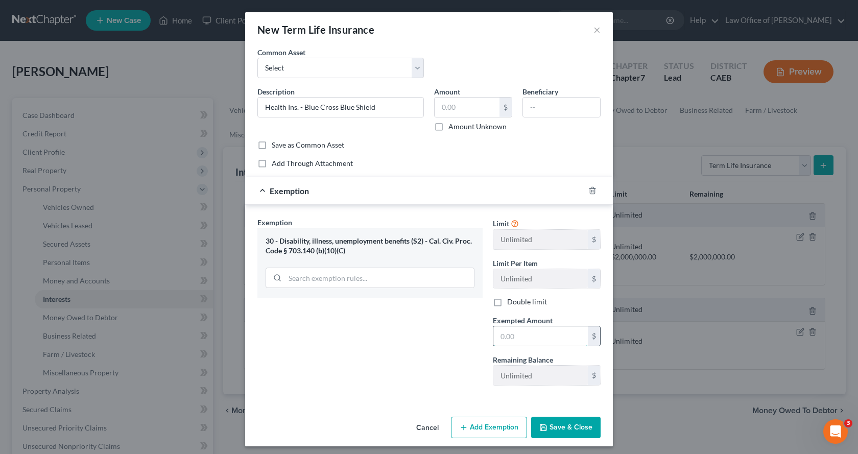
click at [513, 341] on input "text" at bounding box center [540, 335] width 94 height 19
type input "0.00"
click at [561, 426] on button "Save & Close" at bounding box center [565, 427] width 69 height 21
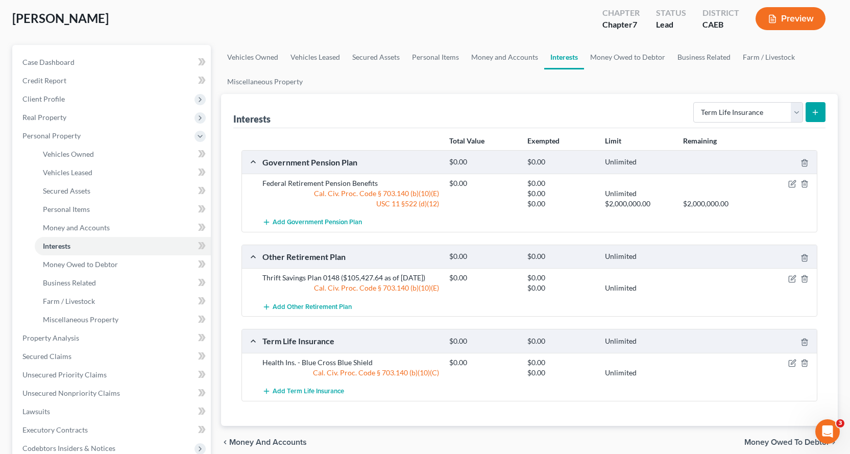
scroll to position [102, 0]
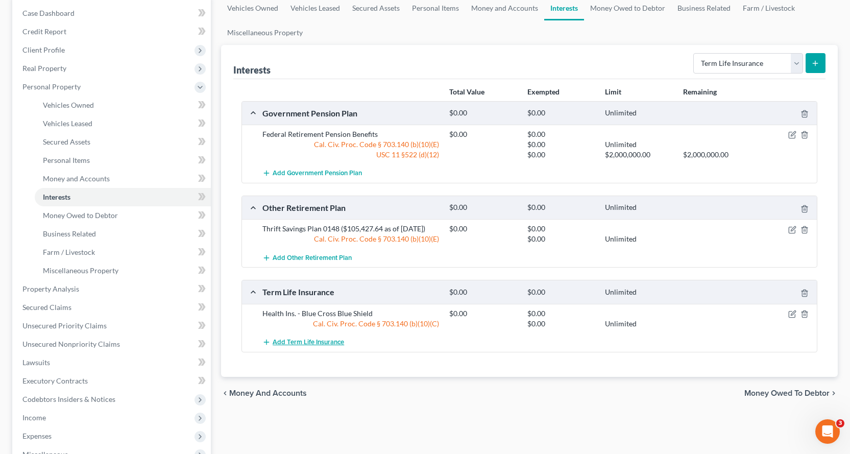
click at [344, 340] on span "Add Term Life Insurance" at bounding box center [308, 342] width 71 height 8
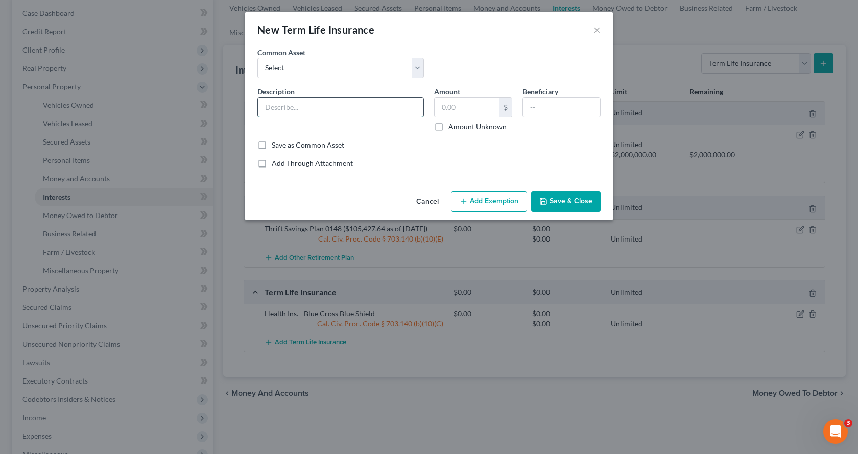
click at [297, 115] on input "text" at bounding box center [340, 106] width 165 height 19
type input "Vehicle Ins. - [GEOGRAPHIC_DATA]"
click at [570, 199] on button "Save & Close" at bounding box center [565, 201] width 69 height 21
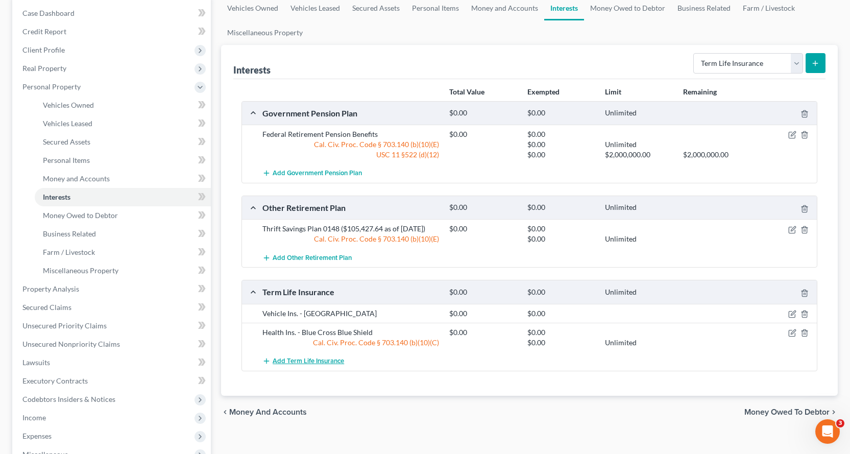
click at [314, 366] on button "Add Term Life Insurance" at bounding box center [303, 361] width 82 height 19
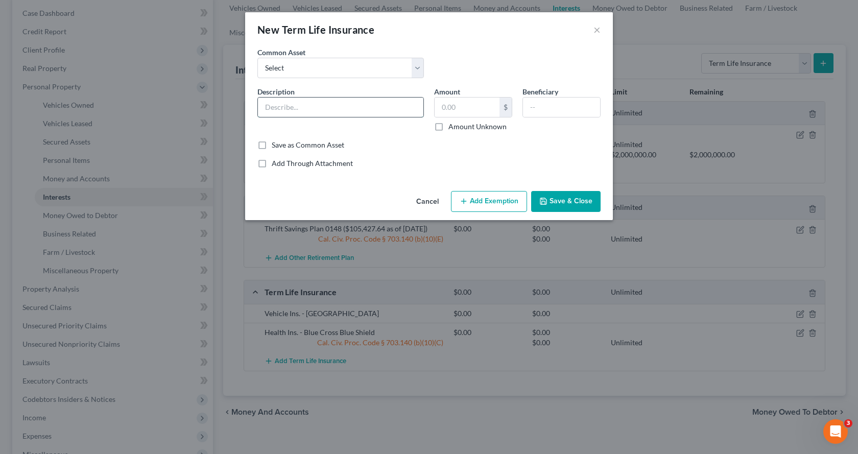
drag, startPoint x: 289, startPoint y: 103, endPoint x: 306, endPoint y: 106, distance: 16.5
click at [289, 103] on input "text" at bounding box center [340, 106] width 165 height 19
click at [293, 73] on select "Select AD&D Ins through Employer - [GEOGRAPHIC_DATA]" at bounding box center [340, 68] width 166 height 20
click at [282, 105] on input "text" at bounding box center [340, 106] width 165 height 19
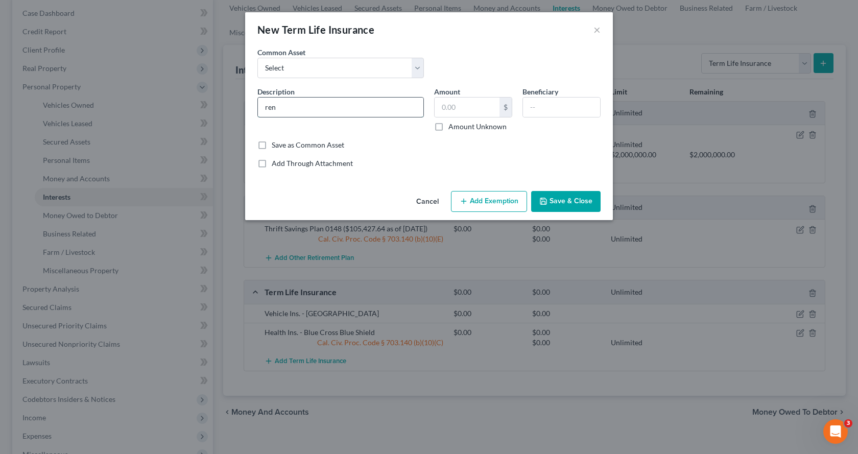
type input "Renters Ins - [GEOGRAPHIC_DATA]"
click at [474, 107] on input "text" at bounding box center [466, 106] width 65 height 19
type input "0.00"
click at [566, 208] on button "Save & Close" at bounding box center [565, 201] width 69 height 21
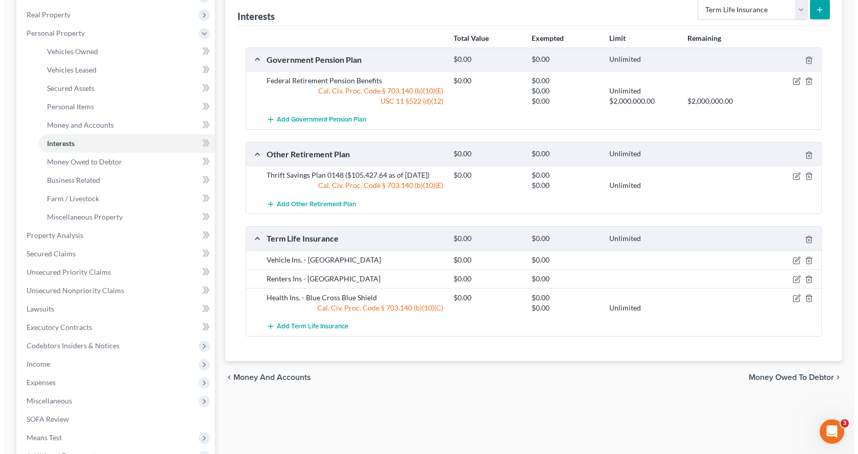
scroll to position [204, 0]
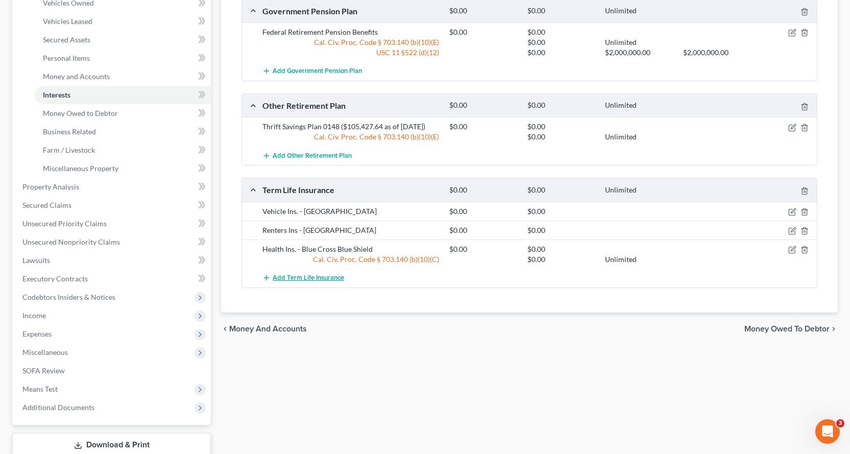
click at [317, 280] on span "Add Term Life Insurance" at bounding box center [308, 278] width 71 height 8
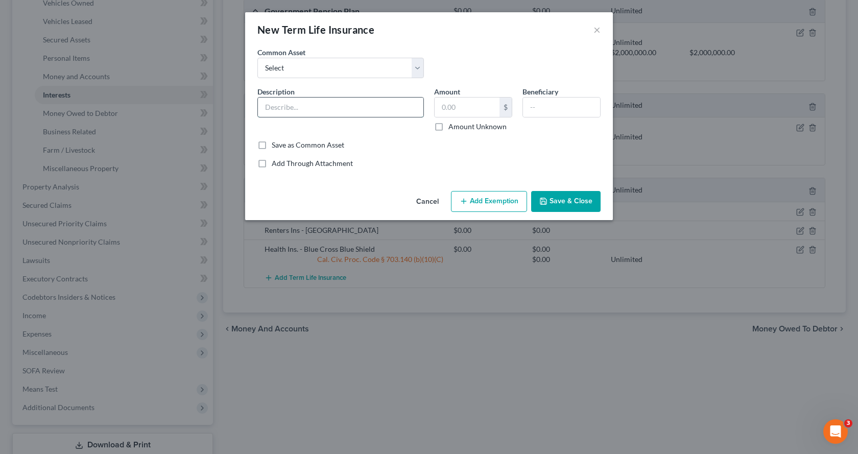
click at [276, 107] on input "text" at bounding box center [340, 106] width 165 height 19
type input "Vision Ins. - Blue Shield"
click at [460, 101] on input "text" at bounding box center [466, 106] width 65 height 19
type input "0.00"
click at [480, 207] on button "Add Exemption" at bounding box center [489, 201] width 76 height 21
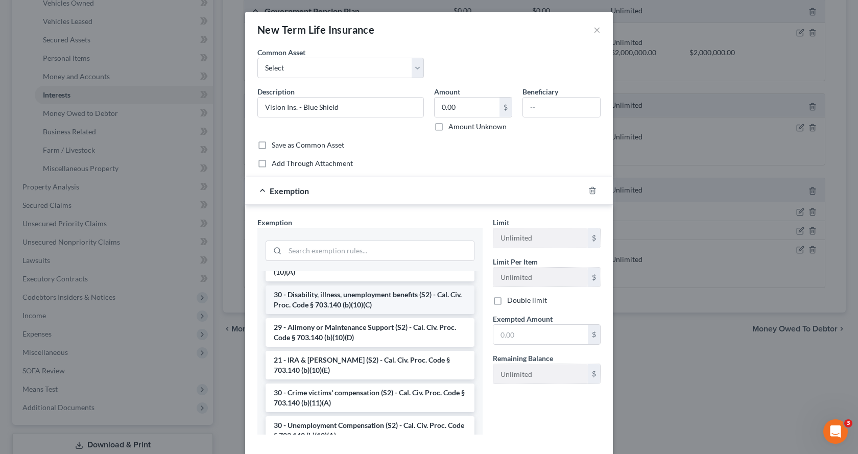
click at [322, 304] on li "30 - Disability, illness, unemployment benefits (S2) - Cal. Civ. Proc. Code § 7…" at bounding box center [369, 299] width 209 height 29
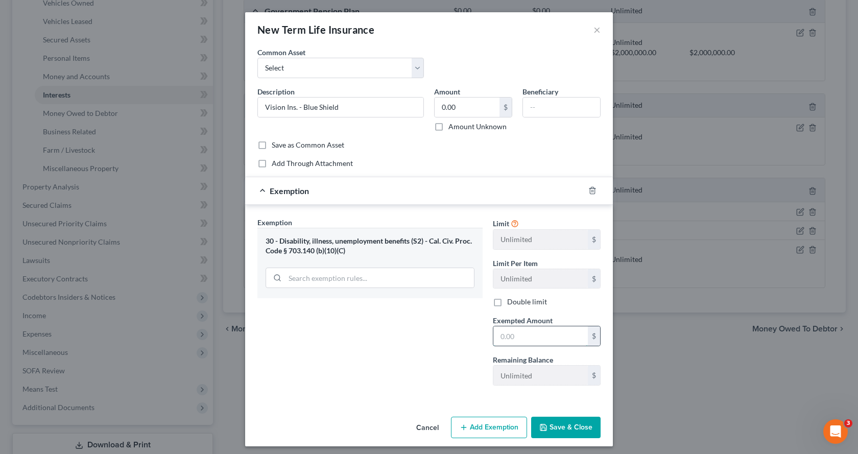
click at [500, 341] on input "text" at bounding box center [540, 335] width 94 height 19
type input "0.00"
click at [548, 428] on button "Save & Close" at bounding box center [565, 427] width 69 height 21
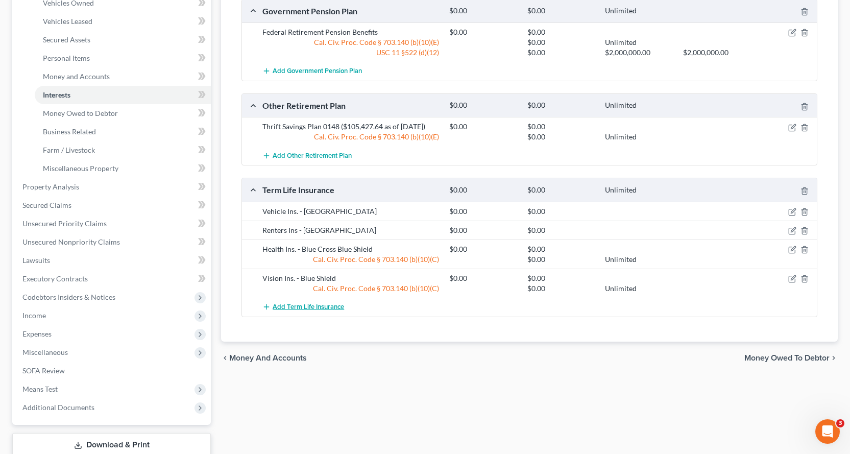
click at [284, 305] on span "Add Term Life Insurance" at bounding box center [308, 307] width 71 height 8
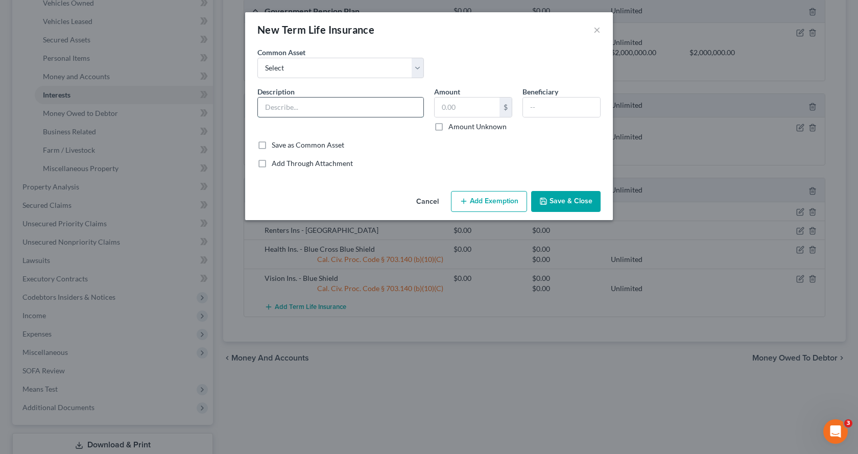
click at [287, 109] on input "text" at bounding box center [340, 106] width 165 height 19
type input "Dental Ins. - Blue Cross Blue Shield"
click at [460, 111] on input "text" at bounding box center [466, 106] width 65 height 19
type input "0.00"
click at [492, 207] on button "Add Exemption" at bounding box center [489, 201] width 76 height 21
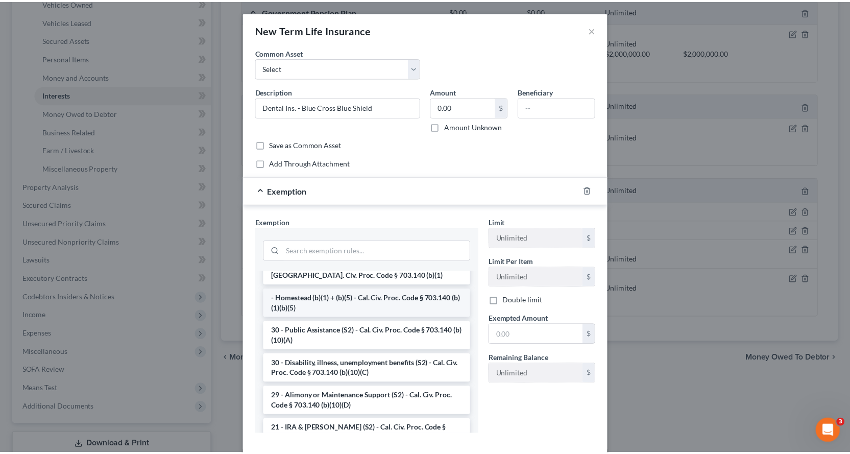
scroll to position [153, 0]
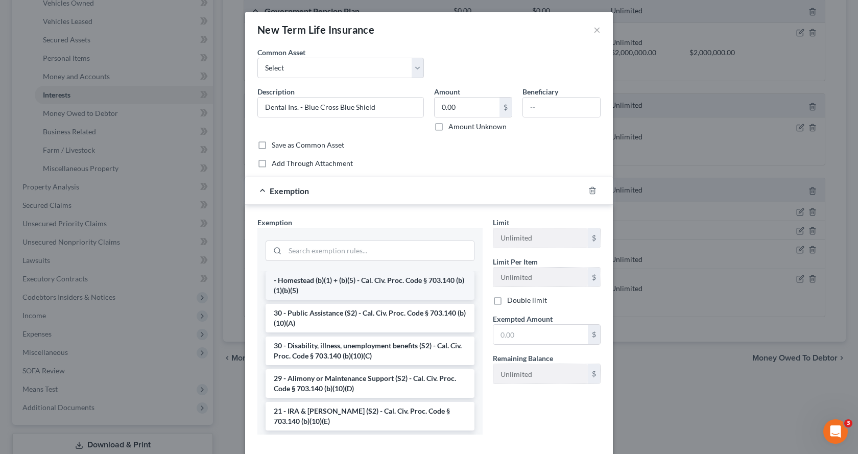
click at [350, 346] on li "30 - Disability, illness, unemployment benefits (S2) - Cal. Civ. Proc. Code § 7…" at bounding box center [369, 350] width 209 height 29
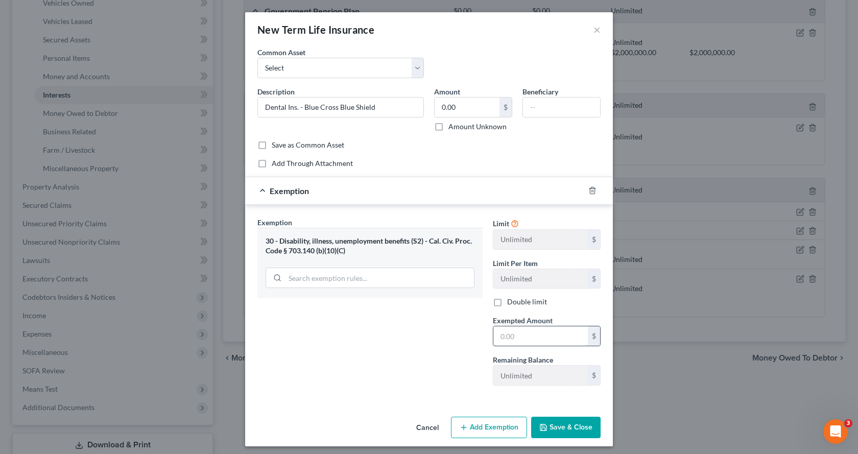
click at [521, 339] on input "text" at bounding box center [540, 335] width 94 height 19
type input "0.00"
click at [570, 423] on button "Save & Close" at bounding box center [565, 427] width 69 height 21
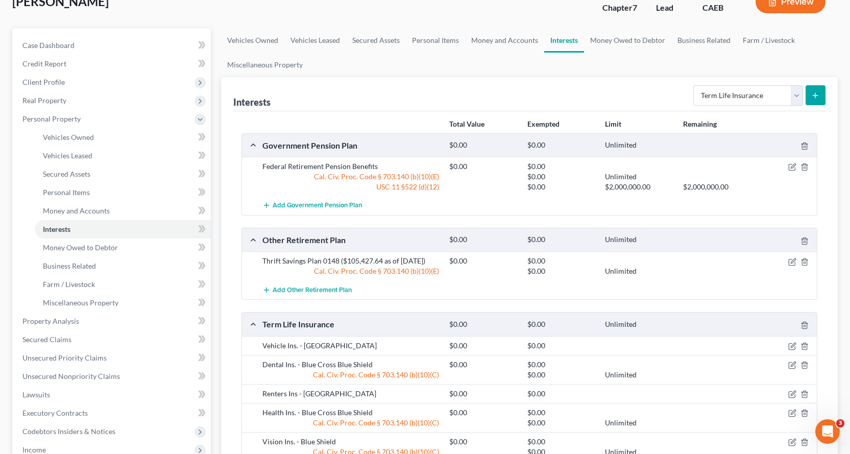
scroll to position [204, 0]
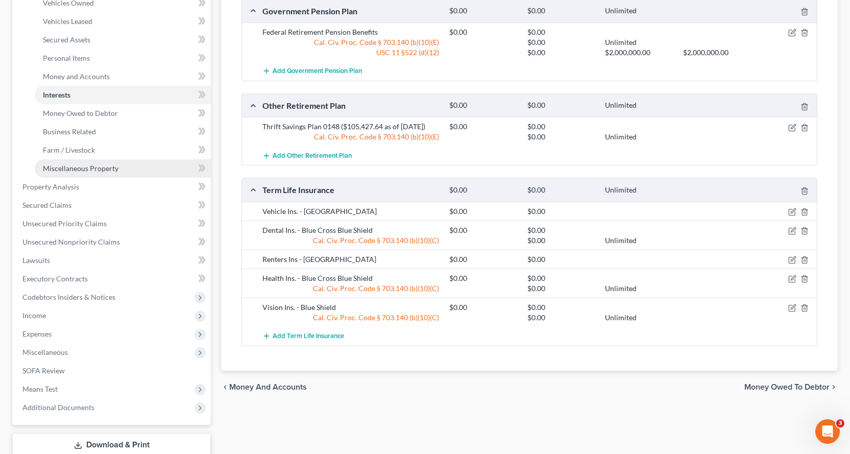
click at [81, 169] on span "Miscellaneous Property" at bounding box center [81, 168] width 76 height 9
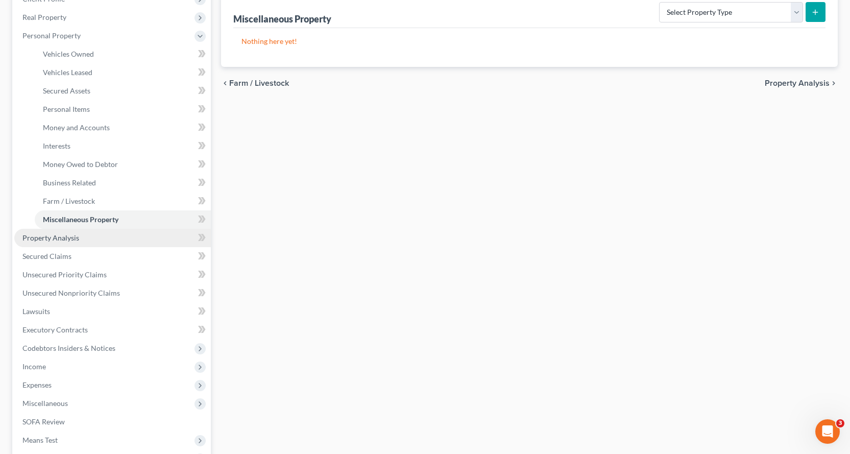
click at [62, 237] on span "Property Analysis" at bounding box center [50, 237] width 57 height 9
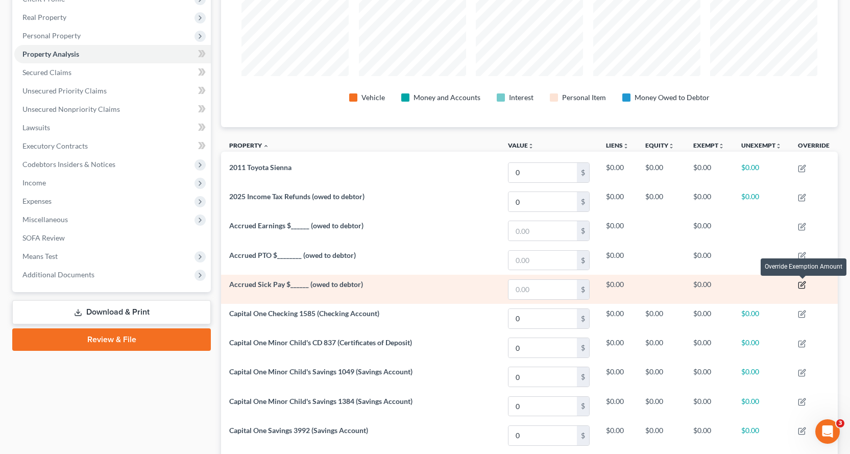
click at [804, 287] on icon "button" at bounding box center [801, 285] width 6 height 6
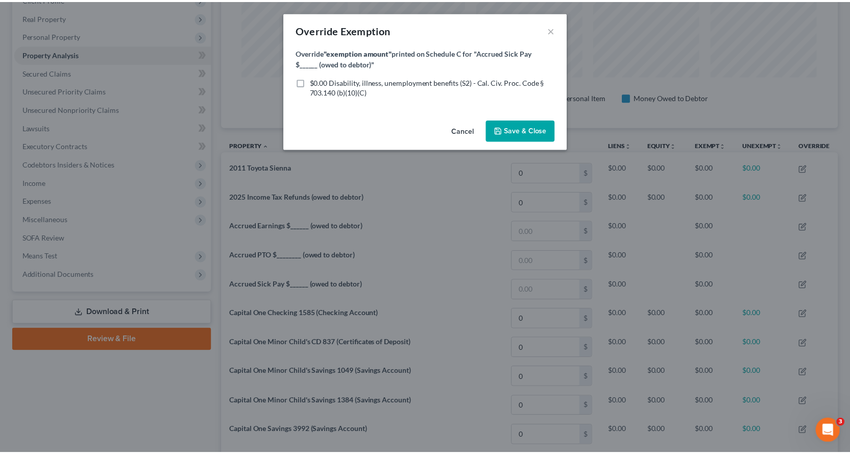
scroll to position [183, 622]
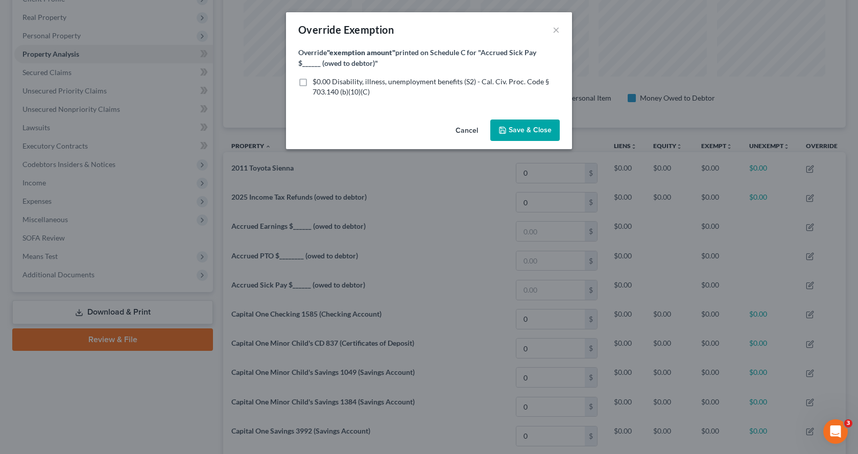
click at [312, 83] on label "$0.00 Disability, illness, unemployment benefits (S2) - Cal. Civ. Proc. Code § …" at bounding box center [435, 87] width 247 height 20
click at [316, 83] on input "$0.00 Disability, illness, unemployment benefits (S2) - Cal. Civ. Proc. Code § …" at bounding box center [319, 80] width 7 height 7
checkbox input "true"
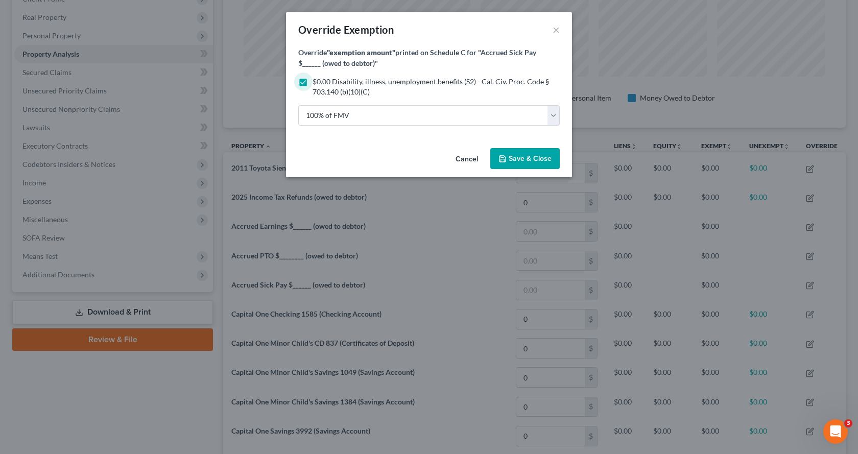
click at [503, 158] on icon "button" at bounding box center [502, 159] width 8 height 8
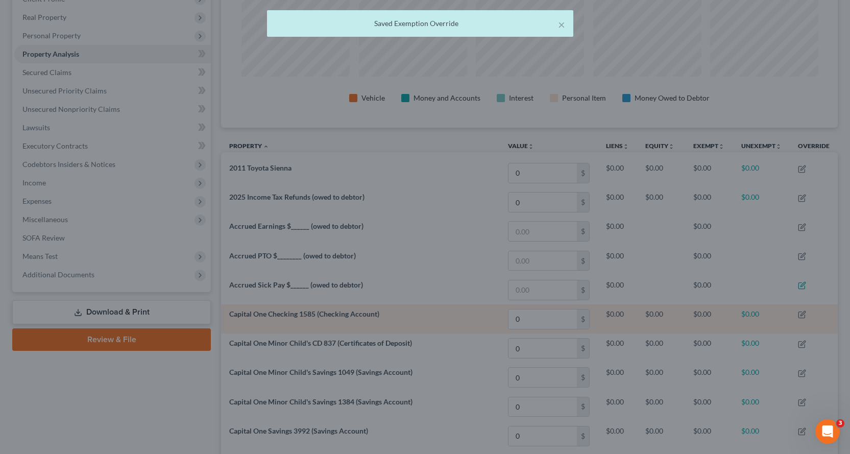
scroll to position [182, 617]
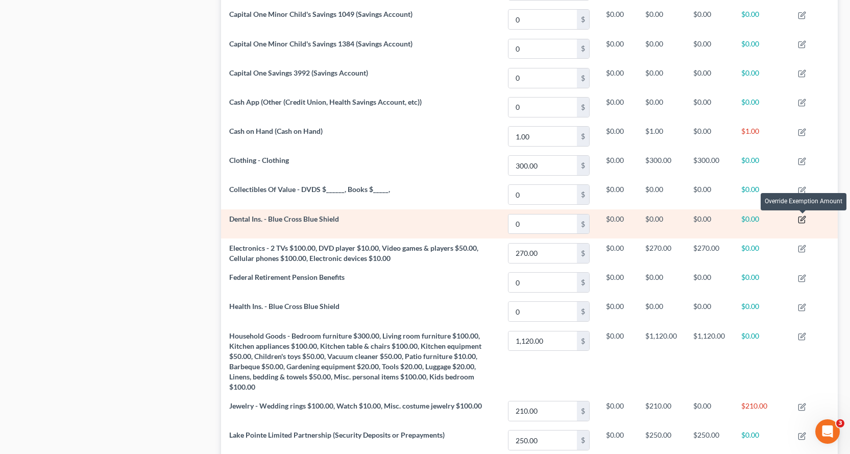
click at [802, 219] on icon "button" at bounding box center [802, 218] width 5 height 5
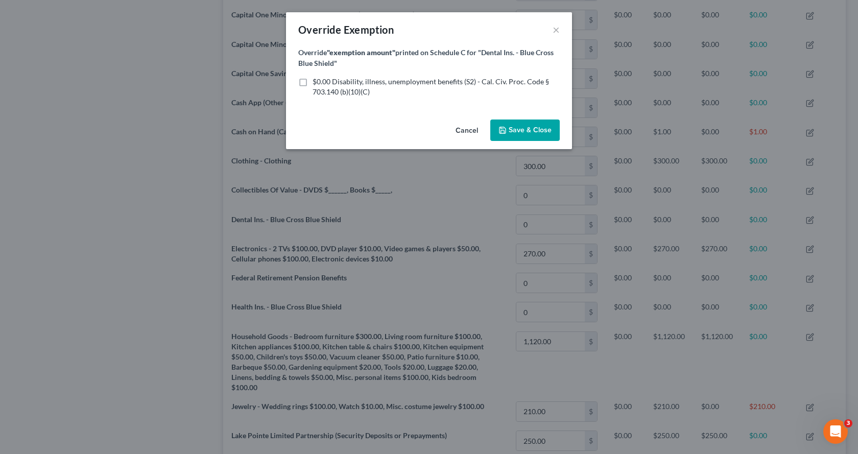
click at [312, 83] on label "$0.00 Disability, illness, unemployment benefits (S2) - Cal. Civ. Proc. Code § …" at bounding box center [435, 87] width 247 height 20
click at [316, 83] on input "$0.00 Disability, illness, unemployment benefits (S2) - Cal. Civ. Proc. Code § …" at bounding box center [319, 80] width 7 height 7
checkbox input "true"
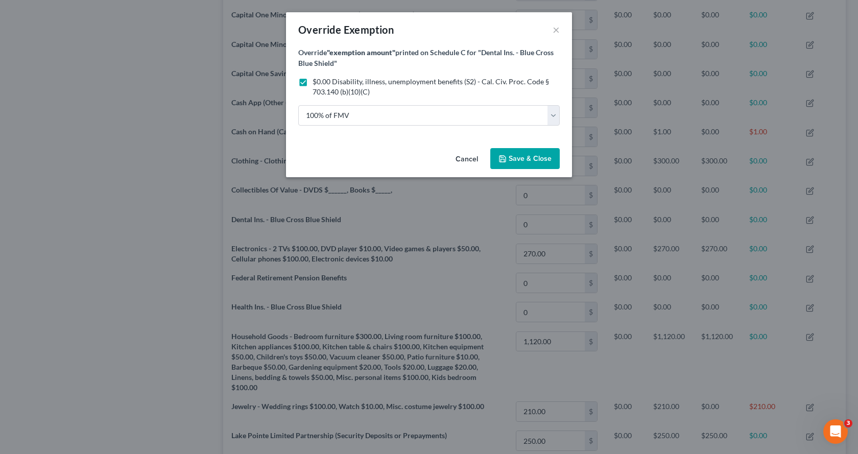
click at [531, 161] on span "Save & Close" at bounding box center [529, 158] width 43 height 9
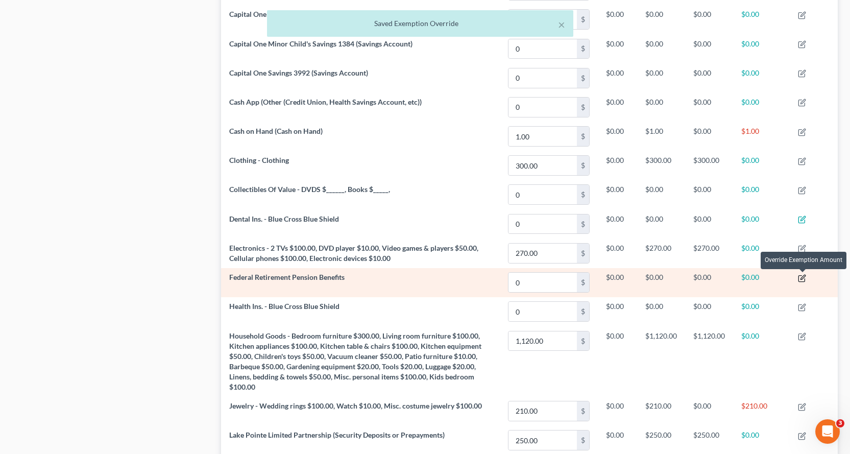
click at [801, 278] on icon "button" at bounding box center [802, 278] width 8 height 8
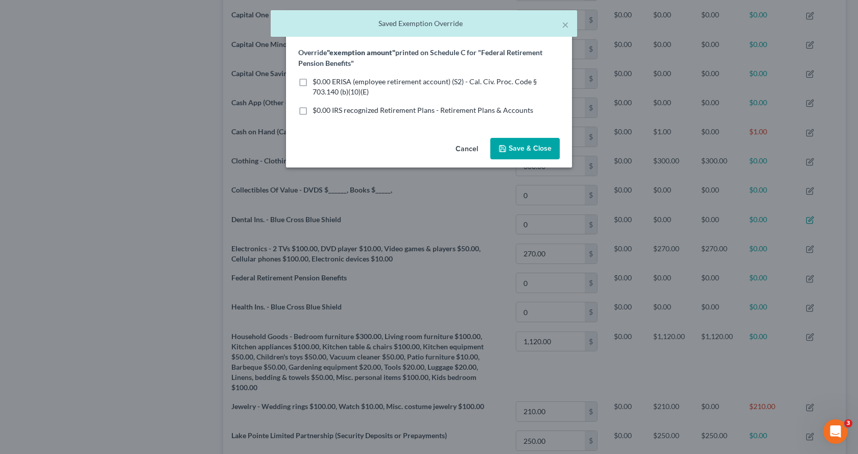
click at [312, 84] on label "$0.00 ERISA (employee retirement account) (S2) - Cal. Civ. Proc. Code § 703.140…" at bounding box center [435, 87] width 247 height 20
click at [316, 83] on input "$0.00 ERISA (employee retirement account) (S2) - Cal. Civ. Proc. Code § 703.140…" at bounding box center [319, 80] width 7 height 7
checkbox input "true"
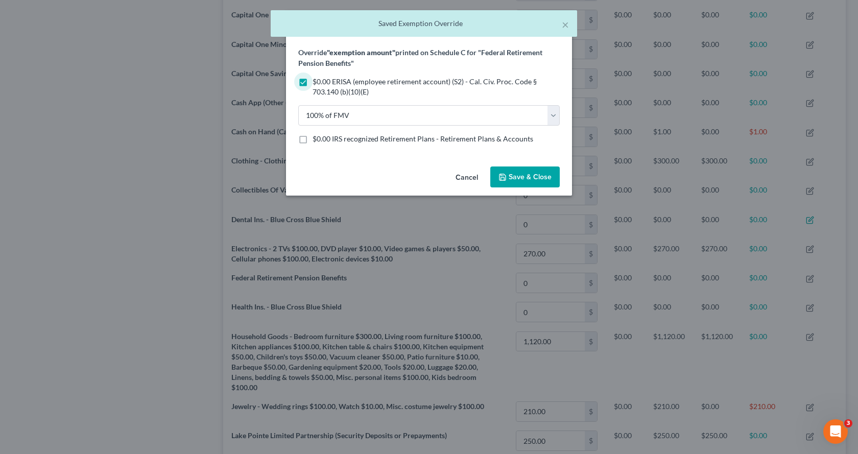
click at [312, 139] on label "$0.00 IRS recognized Retirement Plans - Retirement Plans & Accounts" at bounding box center [422, 139] width 221 height 10
click at [316, 139] on input "$0.00 IRS recognized Retirement Plans - Retirement Plans & Accounts" at bounding box center [319, 137] width 7 height 7
checkbox input "true"
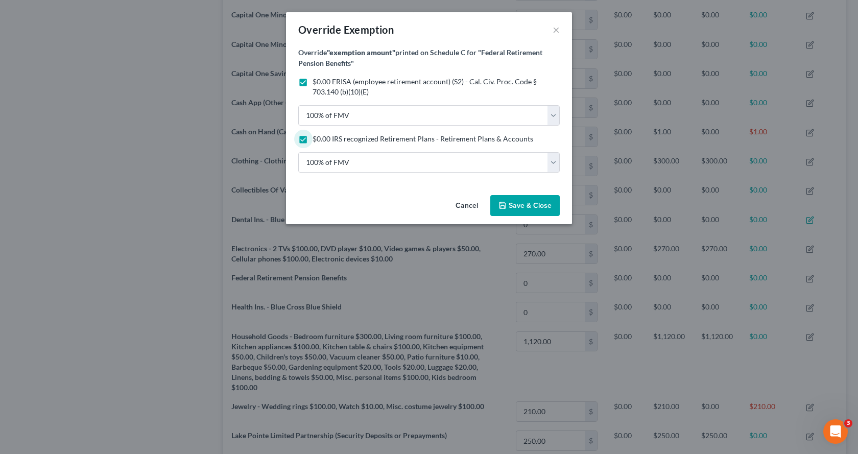
click at [507, 203] on span "Save & Close" at bounding box center [524, 205] width 53 height 9
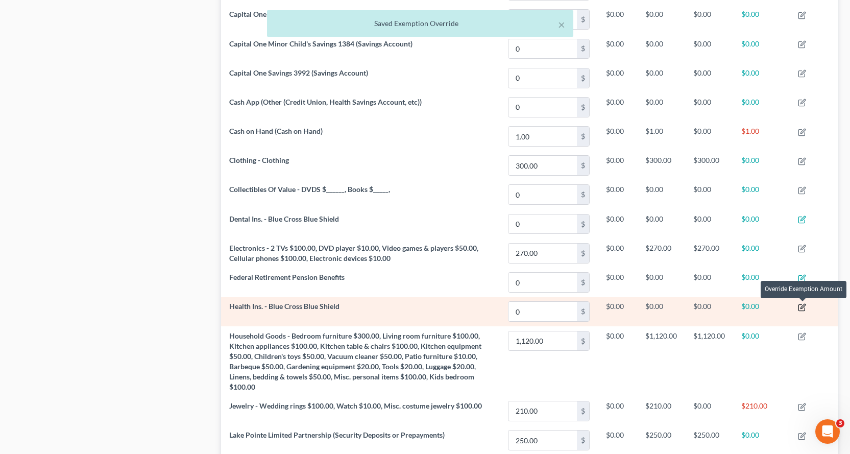
click at [799, 308] on icon "button" at bounding box center [801, 308] width 6 height 6
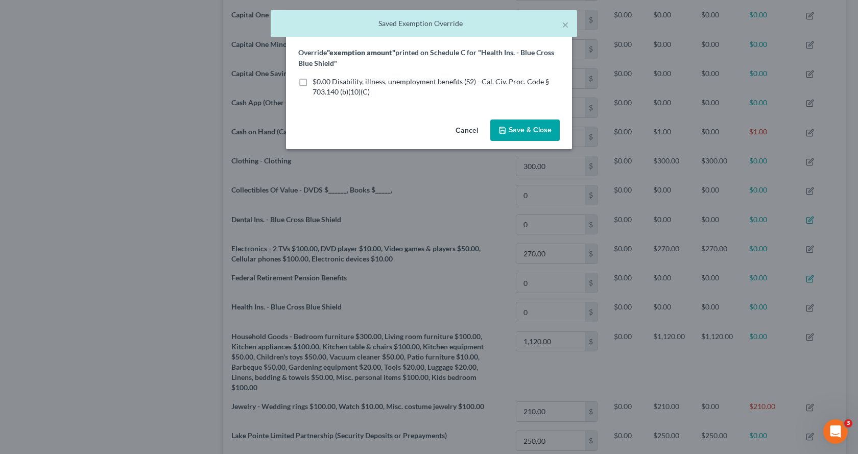
click at [312, 81] on label "$0.00 Disability, illness, unemployment benefits (S2) - Cal. Civ. Proc. Code § …" at bounding box center [435, 87] width 247 height 20
click at [316, 81] on input "$0.00 Disability, illness, unemployment benefits (S2) - Cal. Civ. Proc. Code § …" at bounding box center [319, 80] width 7 height 7
checkbox input "true"
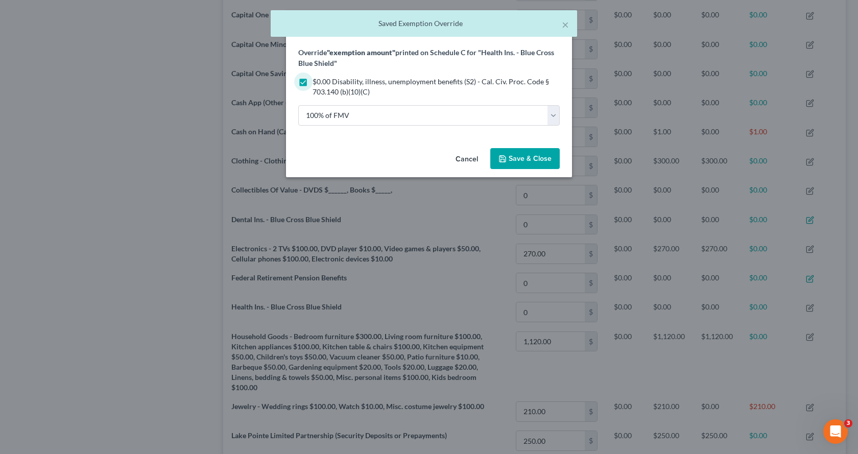
click at [531, 162] on span "Save & Close" at bounding box center [529, 158] width 43 height 9
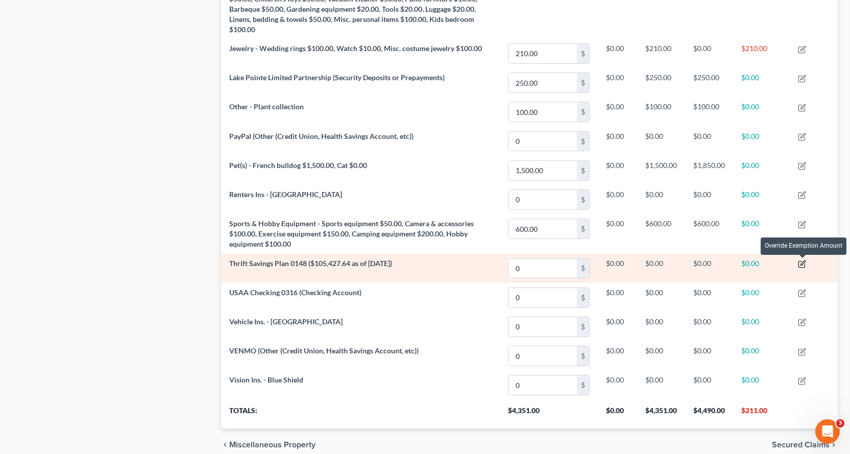
click at [802, 264] on icon "button" at bounding box center [802, 262] width 5 height 5
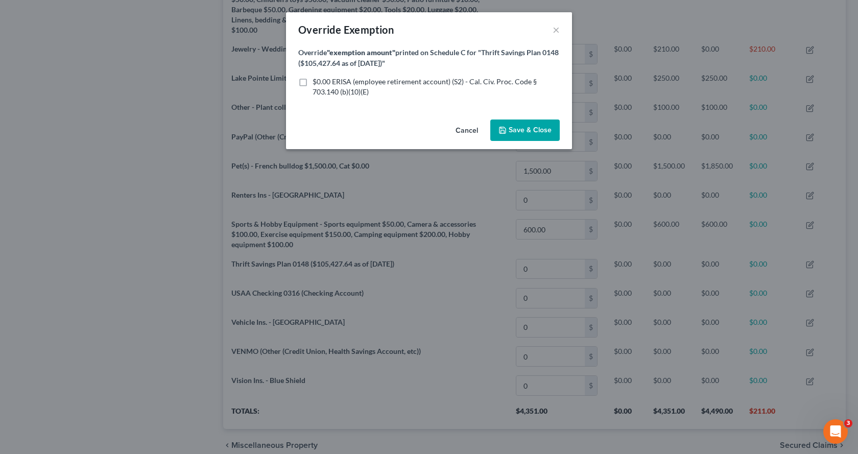
click at [312, 84] on label "$0.00 ERISA (employee retirement account) (S2) - Cal. Civ. Proc. Code § 703.140…" at bounding box center [435, 87] width 247 height 20
click at [316, 83] on input "$0.00 ERISA (employee retirement account) (S2) - Cal. Civ. Proc. Code § 703.140…" at bounding box center [319, 80] width 7 height 7
checkbox input "true"
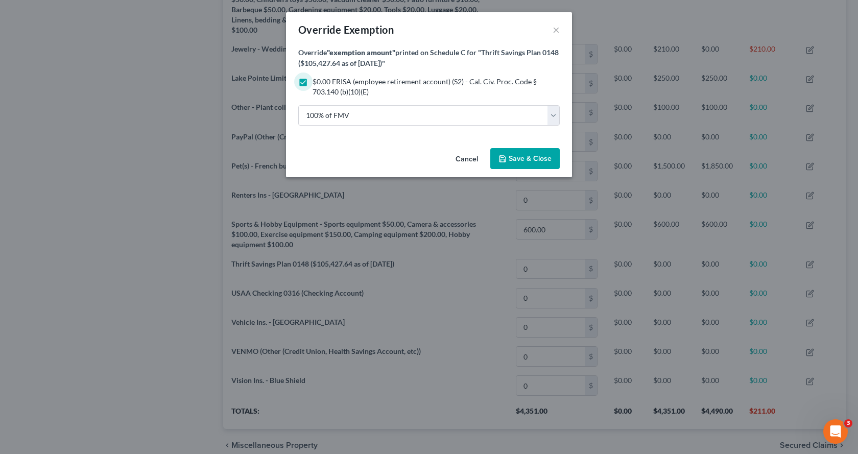
click at [527, 165] on button "Save & Close" at bounding box center [524, 158] width 69 height 21
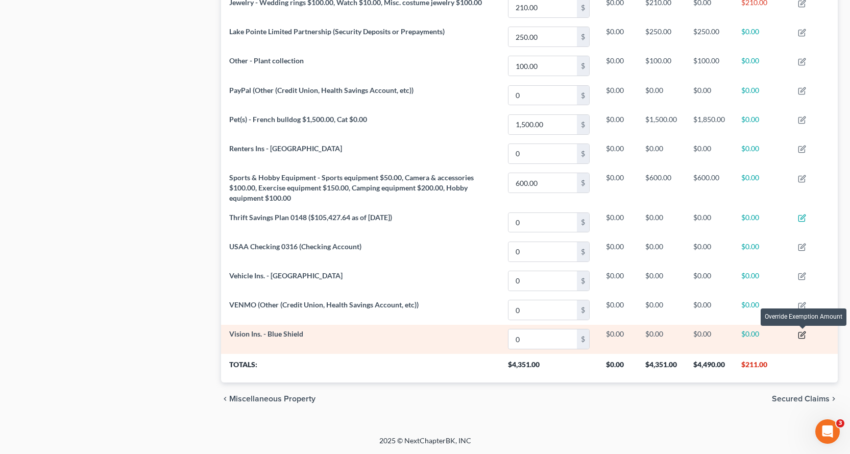
click at [802, 334] on icon "button" at bounding box center [802, 333] width 5 height 5
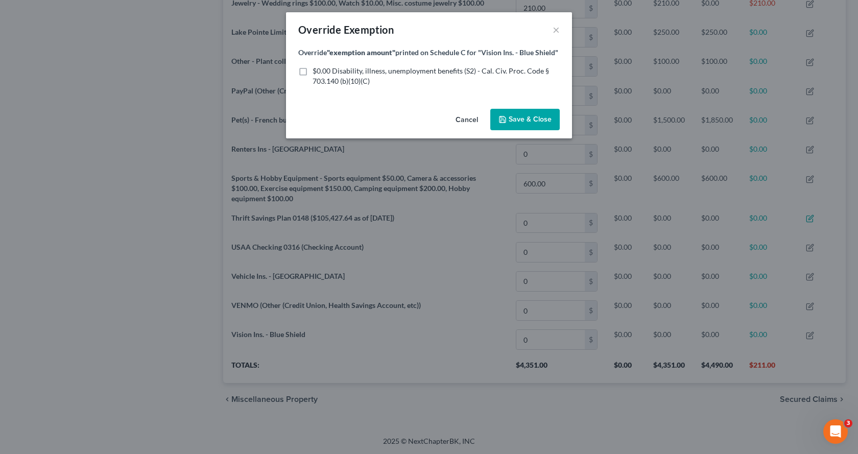
click at [312, 69] on label "$0.00 Disability, illness, unemployment benefits (S2) - Cal. Civ. Proc. Code § …" at bounding box center [435, 76] width 247 height 20
click at [316, 69] on input "$0.00 Disability, illness, unemployment benefits (S2) - Cal. Civ. Proc. Code § …" at bounding box center [319, 69] width 7 height 7
checkbox input "true"
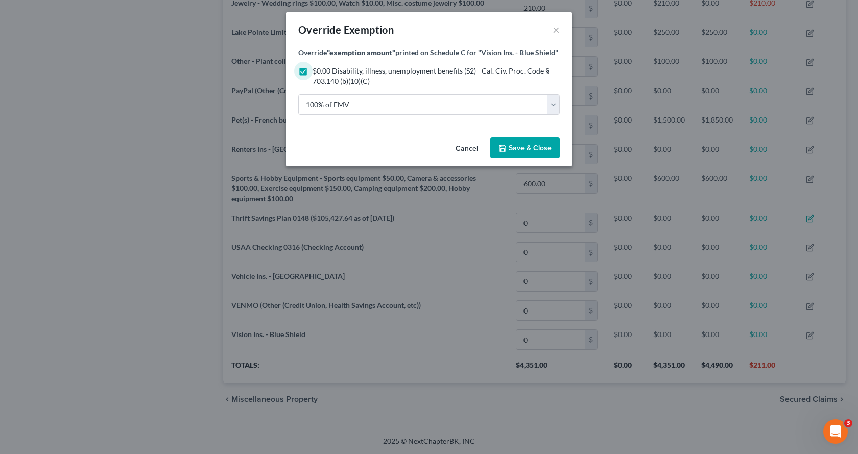
click at [521, 149] on span "Save & Close" at bounding box center [529, 147] width 43 height 9
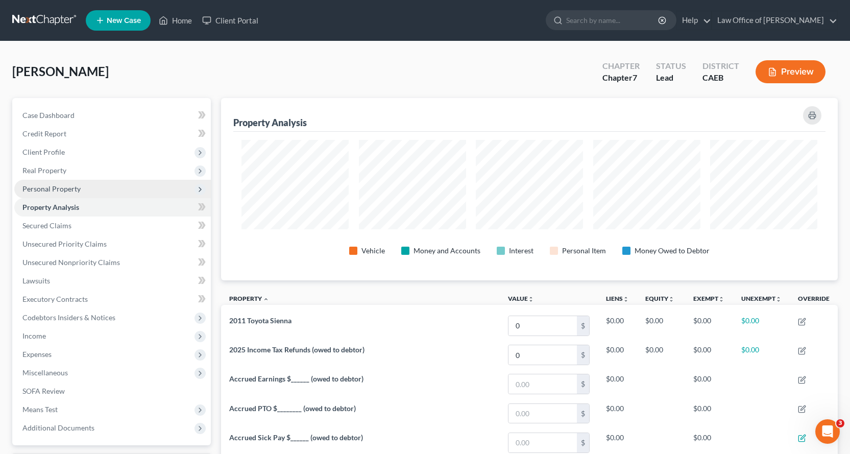
click at [34, 189] on span "Personal Property" at bounding box center [51, 188] width 58 height 9
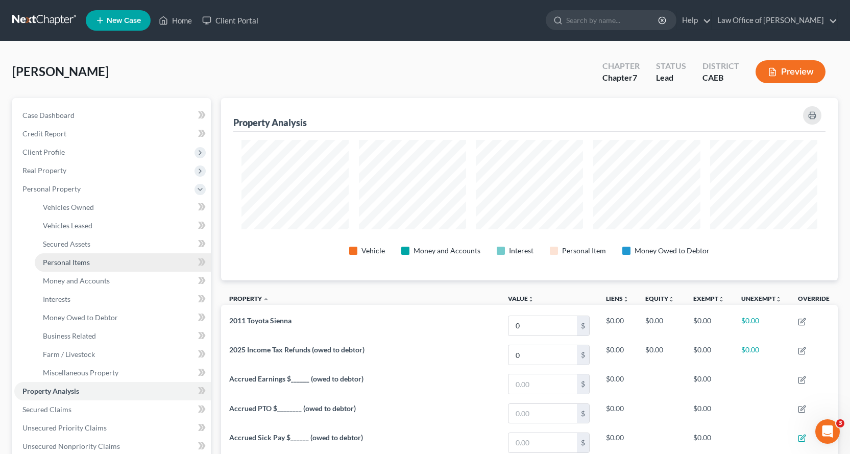
click at [61, 263] on span "Personal Items" at bounding box center [66, 262] width 47 height 9
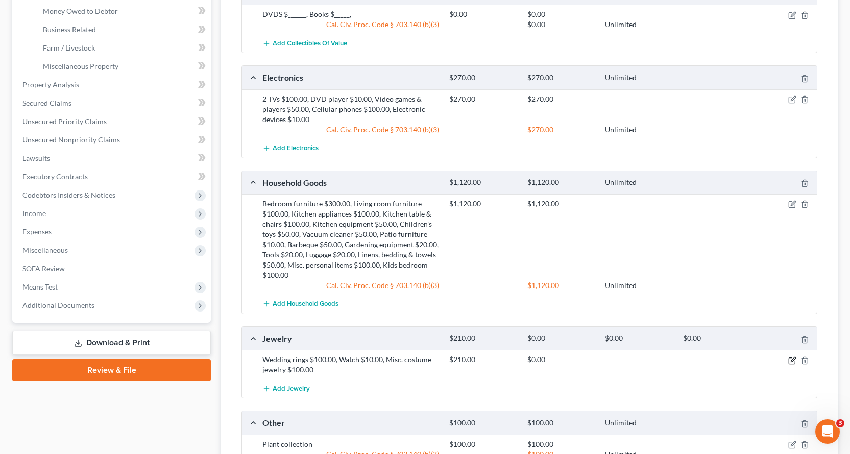
click at [791, 359] on icon "button" at bounding box center [792, 360] width 8 height 8
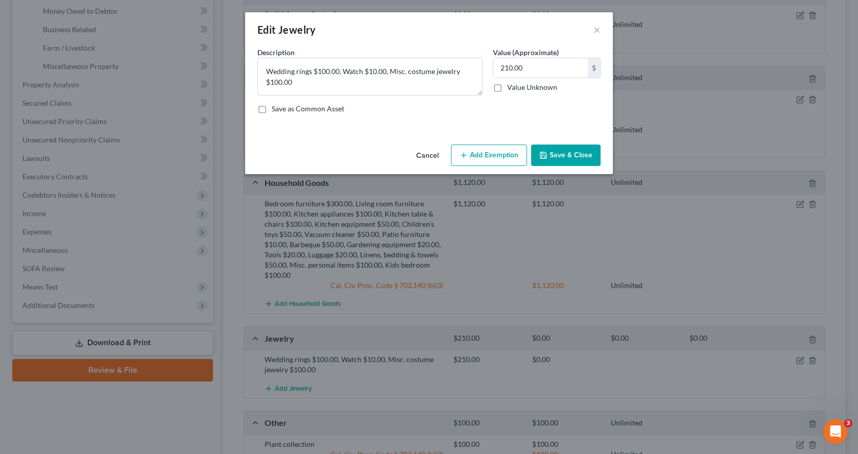
click at [481, 152] on button "Add Exemption" at bounding box center [489, 154] width 76 height 21
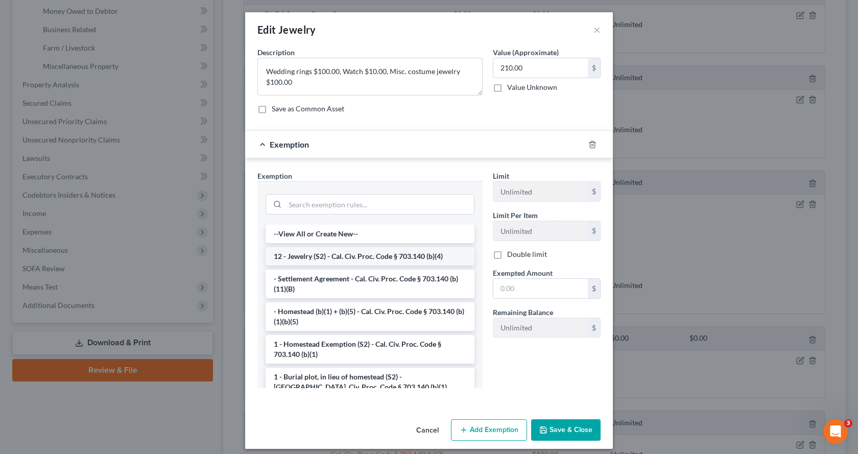
click at [293, 252] on li "12 - Jewelry (S2) - Cal. Civ. Proc. Code § 703.140 (b)(4)" at bounding box center [369, 256] width 209 height 18
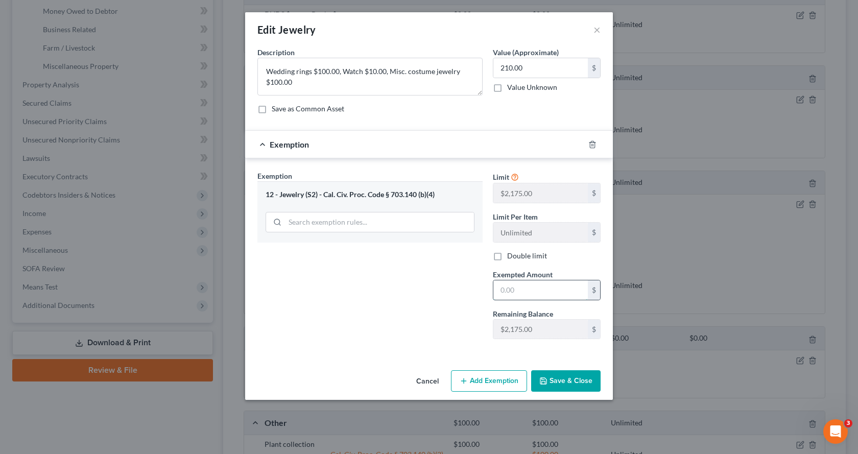
click at [515, 293] on input "text" at bounding box center [540, 289] width 94 height 19
type input "210.00"
drag, startPoint x: 580, startPoint y: 380, endPoint x: 603, endPoint y: 377, distance: 23.6
click at [580, 380] on button "Save & Close" at bounding box center [565, 380] width 69 height 21
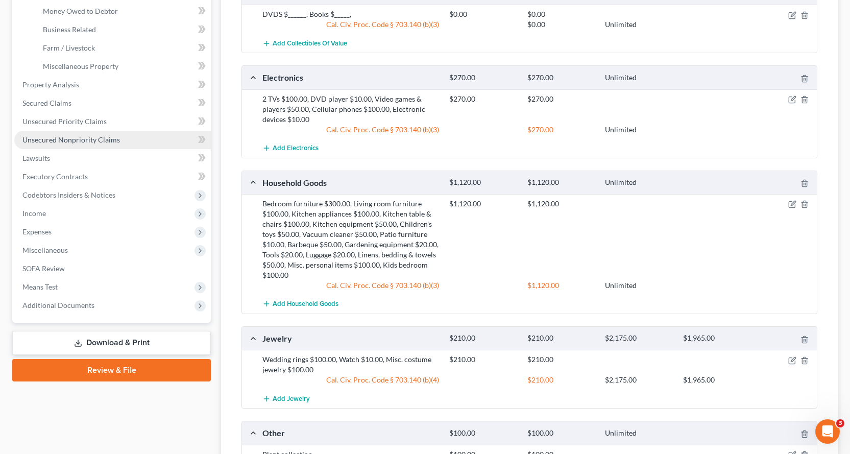
click at [58, 141] on span "Unsecured Nonpriority Claims" at bounding box center [70, 139] width 97 height 9
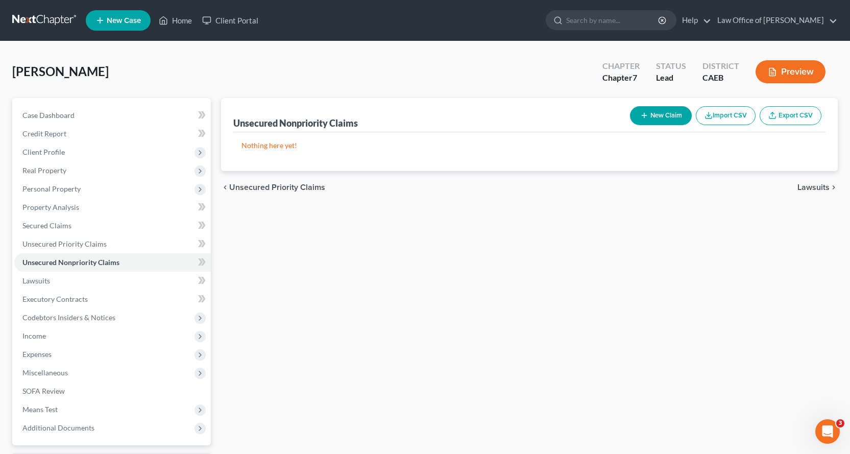
click at [661, 107] on button "New Claim" at bounding box center [661, 115] width 62 height 19
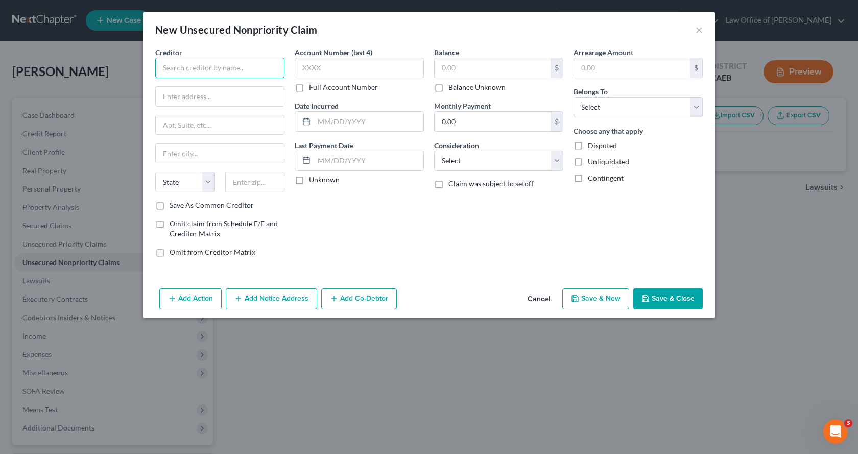
click at [204, 73] on input "text" at bounding box center [219, 68] width 129 height 20
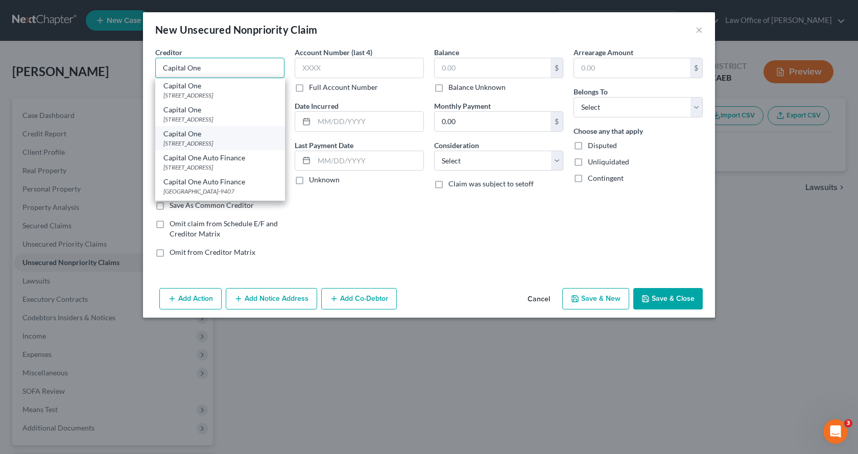
type input "Capital One"
click at [199, 144] on div "[STREET_ADDRESS]" at bounding box center [219, 143] width 113 height 9
type input "PO Box 30285"
type input "[GEOGRAPHIC_DATA]"
select select "46"
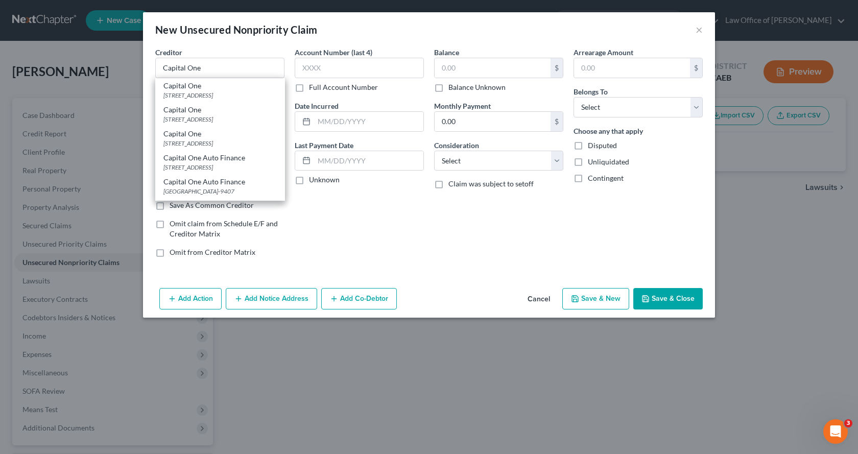
type input "84130-0285"
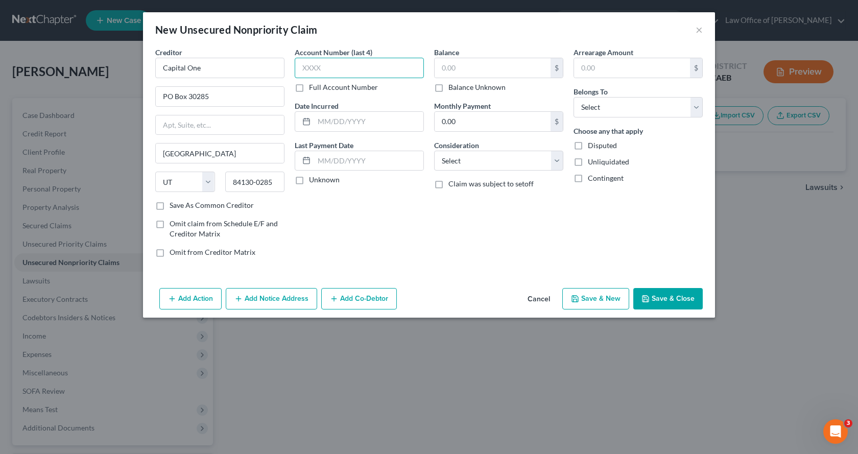
click at [323, 72] on input "text" at bounding box center [359, 68] width 129 height 20
type input "6866"
drag, startPoint x: 467, startPoint y: 63, endPoint x: 460, endPoint y: 62, distance: 6.1
click at [467, 63] on input "text" at bounding box center [492, 67] width 116 height 19
type input "15,229.00"
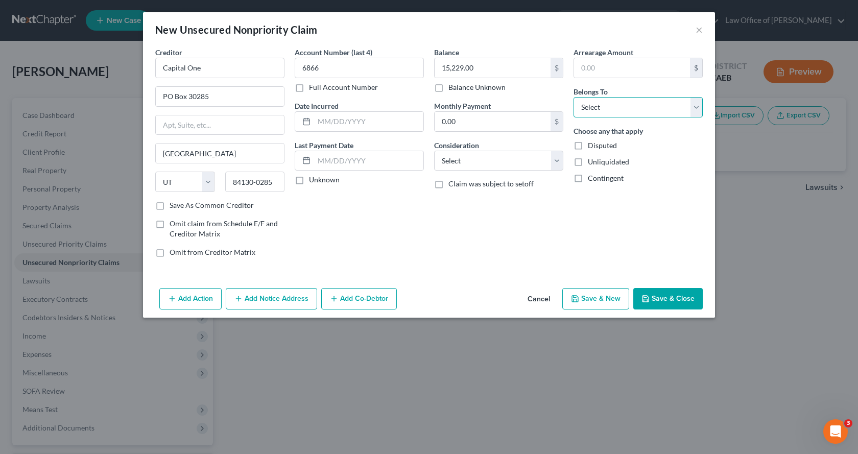
click at [597, 97] on select "Select Debtor 1 Only Debtor 2 Only Debtor 1 And Debtor 2 Only At Least One Of T…" at bounding box center [637, 107] width 129 height 20
select select "0"
click at [573, 97] on select "Select Debtor 1 Only Debtor 2 Only Debtor 1 And Debtor 2 Only At Least One Of T…" at bounding box center [637, 107] width 129 height 20
click at [503, 167] on select "Select Cable / Satellite Services Collection Agency Credit Card Debt Debt Couns…" at bounding box center [498, 161] width 129 height 20
select select "2"
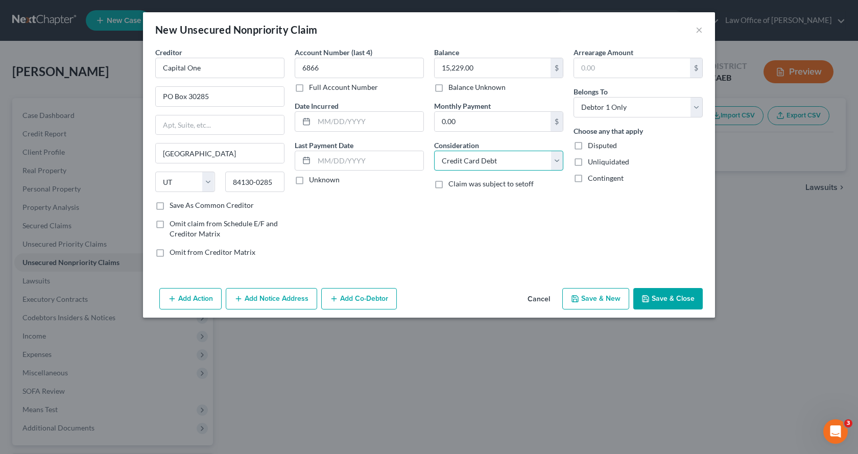
click at [434, 151] on select "Select Cable / Satellite Services Collection Agency Credit Card Debt Debt Couns…" at bounding box center [498, 161] width 129 height 20
click at [347, 120] on input "text" at bounding box center [368, 121] width 109 height 19
type input "[DATE]-[DATE]"
click at [623, 303] on button "Save & New" at bounding box center [595, 298] width 67 height 21
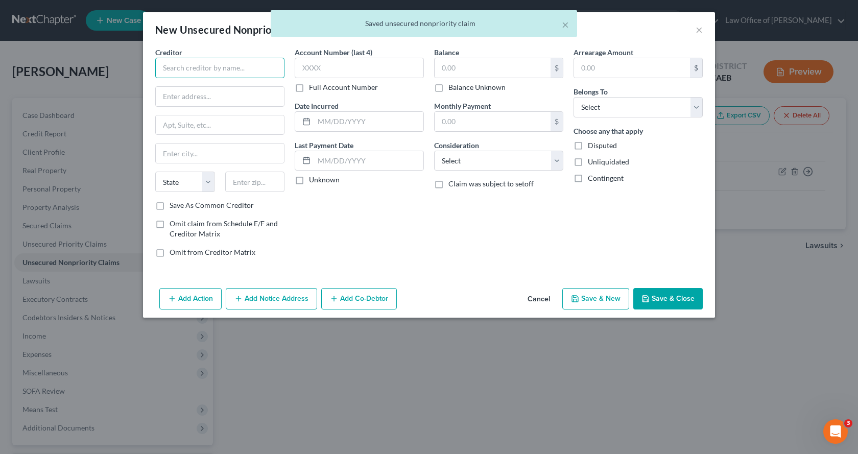
click at [207, 64] on input "text" at bounding box center [219, 68] width 129 height 20
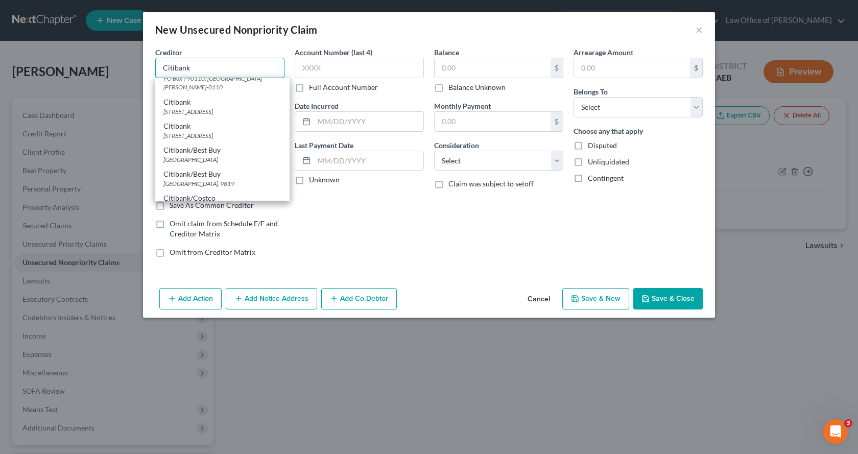
scroll to position [396, 0]
type input "Citibank"
click at [192, 139] on div "[STREET_ADDRESS]" at bounding box center [222, 135] width 118 height 9
type input "[STREET_ADDRESS]"
type input "[GEOGRAPHIC_DATA]"
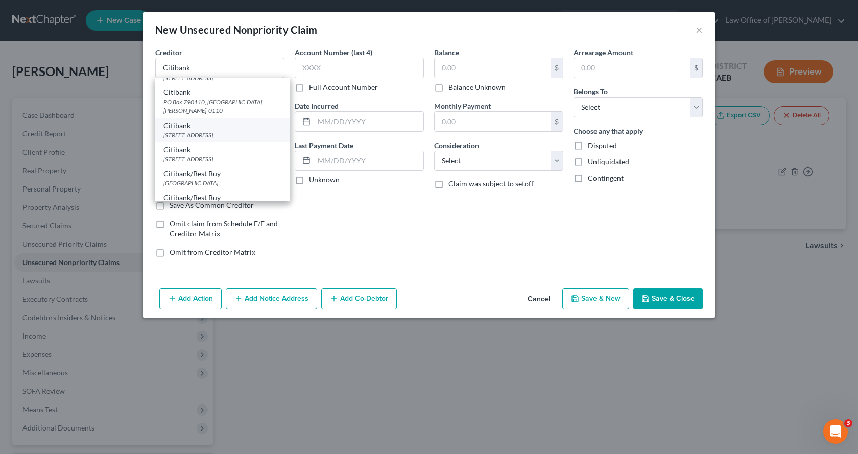
select select "43"
type input "57108"
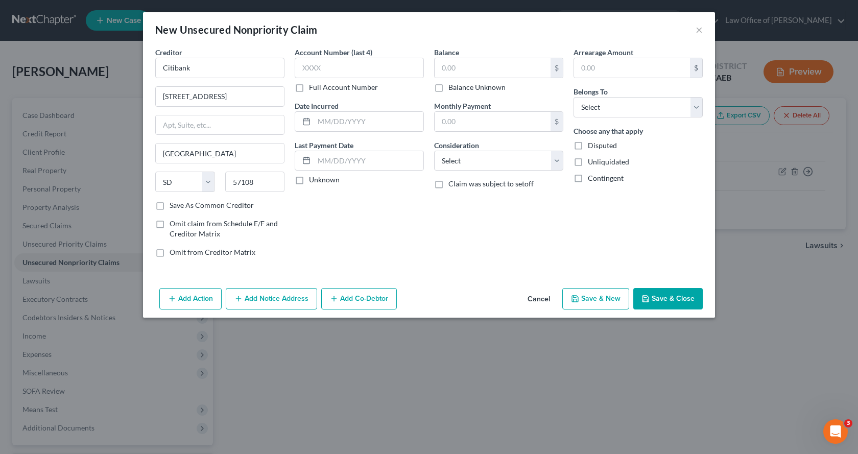
scroll to position [0, 0]
click at [169, 97] on input "[STREET_ADDRESS]" at bounding box center [220, 96] width 128 height 19
type input "[STREET_ADDRESS]"
click at [317, 69] on input "text" at bounding box center [359, 68] width 129 height 20
type input "2418"
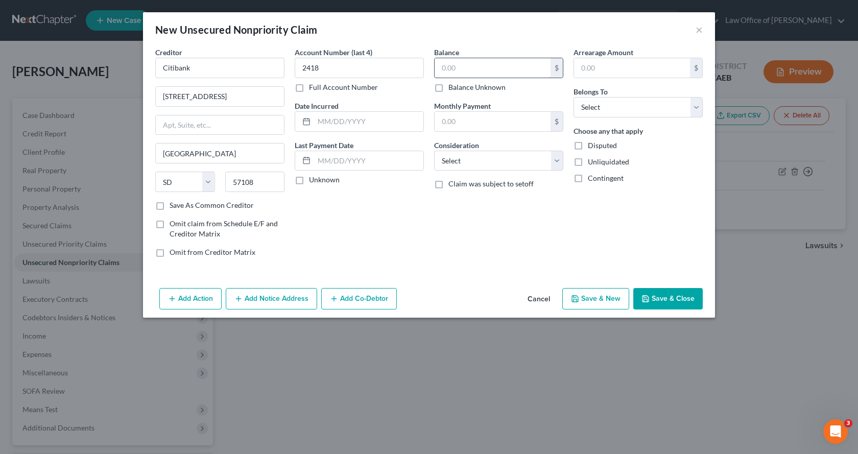
click at [458, 70] on input "text" at bounding box center [492, 67] width 116 height 19
type input "3,228.00"
click at [341, 115] on input "text" at bounding box center [368, 121] width 109 height 19
type input "2024"
click at [600, 108] on select "Select Debtor 1 Only Debtor 2 Only Debtor 1 And Debtor 2 Only At Least One Of T…" at bounding box center [637, 107] width 129 height 20
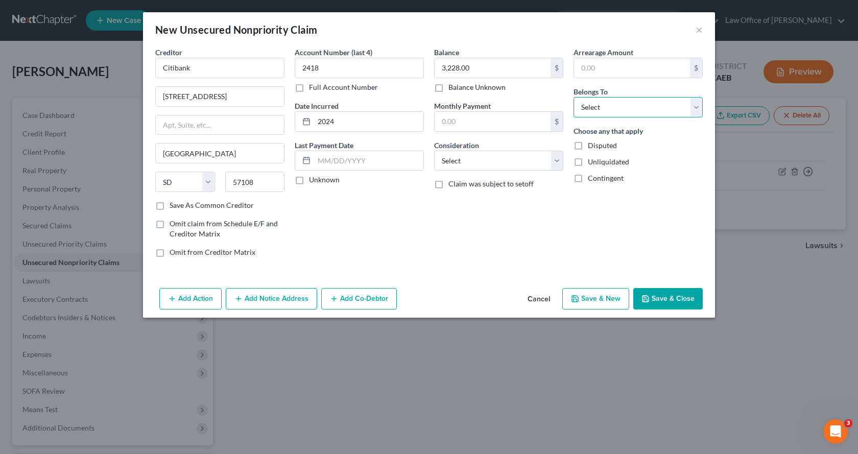
select select "0"
click at [573, 97] on select "Select Debtor 1 Only Debtor 2 Only Debtor 1 And Debtor 2 Only At Least One Of T…" at bounding box center [637, 107] width 129 height 20
click at [475, 157] on select "Select Cable / Satellite Services Collection Agency Credit Card Debt Debt Couns…" at bounding box center [498, 161] width 129 height 20
select select "2"
click at [434, 151] on select "Select Cable / Satellite Services Collection Agency Credit Card Debt Debt Couns…" at bounding box center [498, 161] width 129 height 20
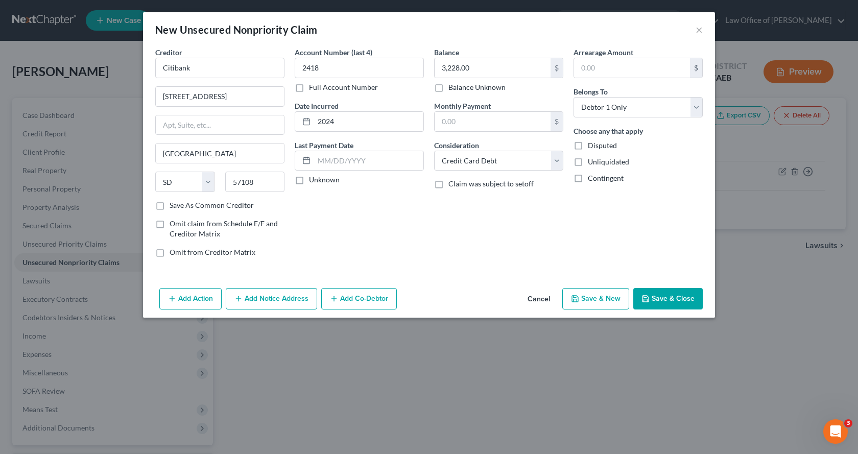
click at [607, 302] on button "Save & New" at bounding box center [595, 298] width 67 height 21
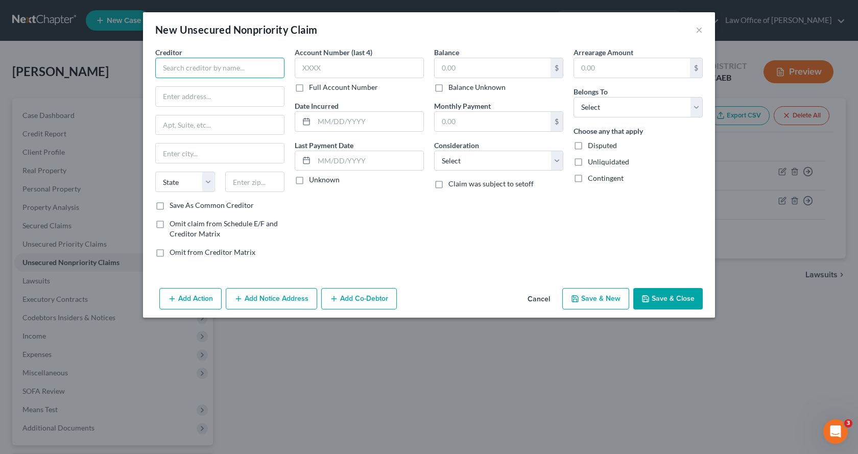
click at [210, 74] on input "text" at bounding box center [219, 68] width 129 height 20
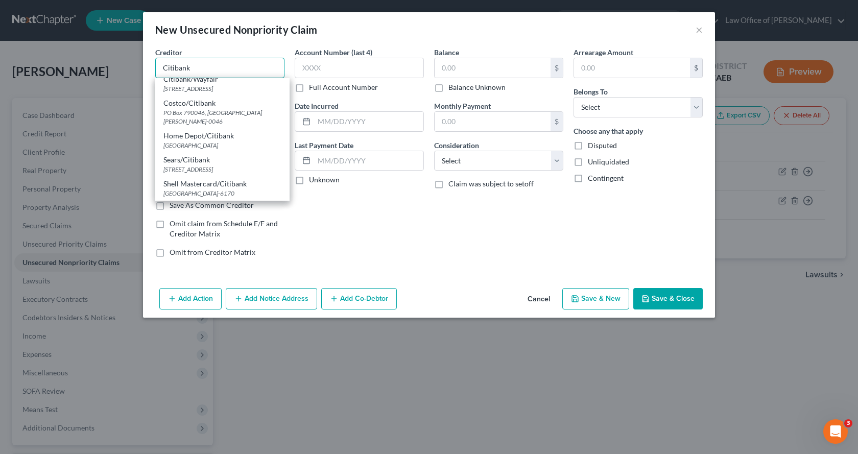
scroll to position [1110, 0]
type input "Citibank"
click at [335, 236] on div "Account Number (last 4) Full Account Number Date Incurred Last Payment Date Unk…" at bounding box center [358, 156] width 139 height 218
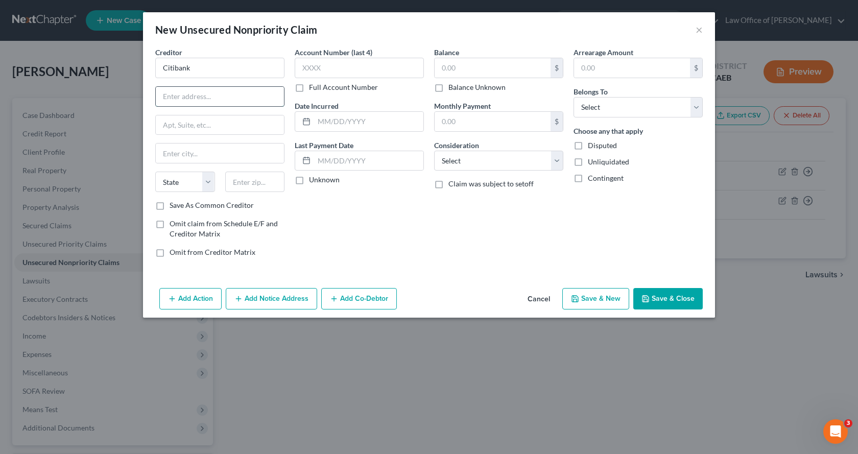
click at [182, 94] on input "text" at bounding box center [220, 96] width 128 height 19
type input "PO Box 6190"
click at [182, 157] on input "text" at bounding box center [220, 152] width 128 height 19
type input "[GEOGRAPHIC_DATA]"
select select "43"
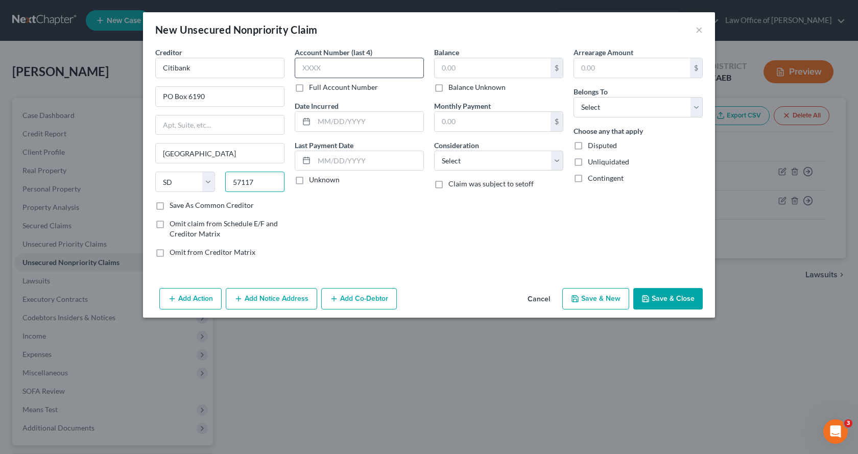
type input "57117"
click at [306, 71] on input "text" at bounding box center [359, 68] width 129 height 20
type input "2852"
click at [460, 62] on input "text" at bounding box center [492, 67] width 116 height 19
type input "3,038.00"
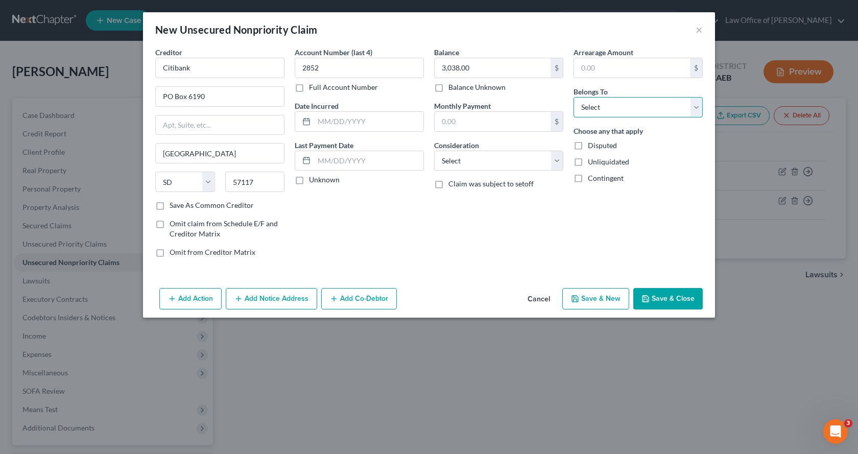
click at [599, 111] on select "Select Debtor 1 Only Debtor 2 Only Debtor 1 And Debtor 2 Only At Least One Of T…" at bounding box center [637, 107] width 129 height 20
select select "0"
click at [573, 97] on select "Select Debtor 1 Only Debtor 2 Only Debtor 1 And Debtor 2 Only At Least One Of T…" at bounding box center [637, 107] width 129 height 20
click at [493, 164] on select "Select Cable / Satellite Services Collection Agency Credit Card Debt Debt Couns…" at bounding box center [498, 161] width 129 height 20
select select "2"
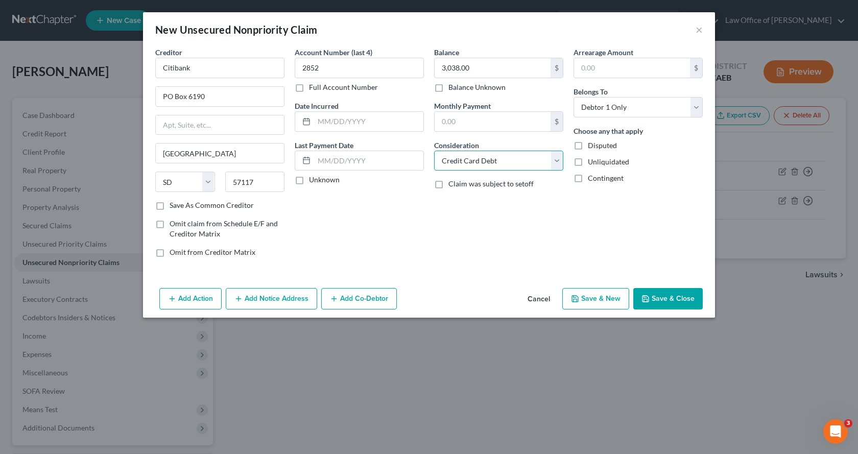
click at [434, 151] on select "Select Cable / Satellite Services Collection Agency Credit Card Debt Debt Couns…" at bounding box center [498, 161] width 129 height 20
click at [333, 113] on input "text" at bounding box center [368, 121] width 109 height 19
type input "2024-01/2025"
click at [295, 298] on button "Add Notice Address" at bounding box center [271, 298] width 91 height 21
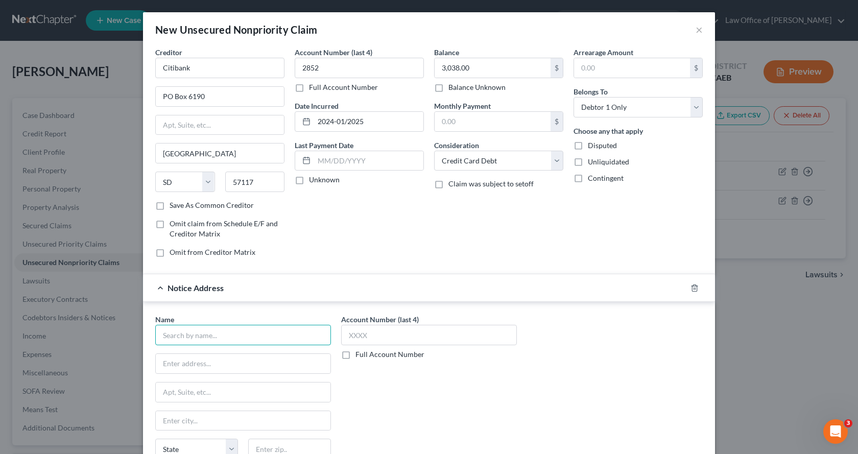
click at [237, 333] on input "text" at bounding box center [243, 335] width 176 height 20
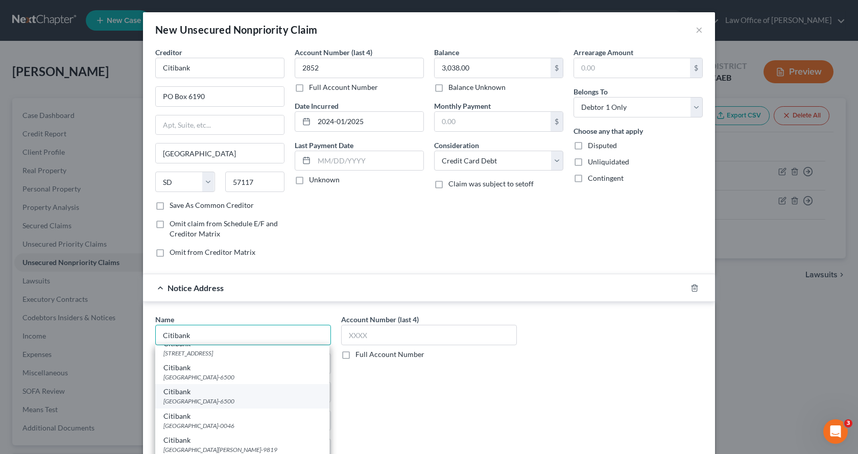
scroll to position [51, 0]
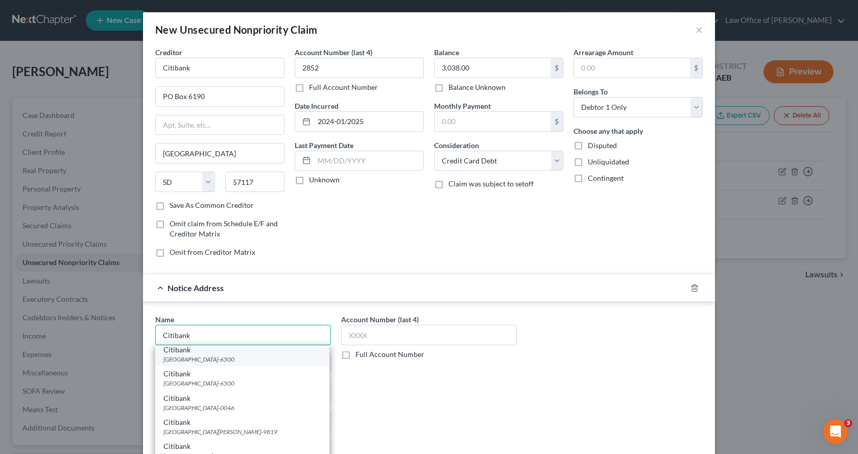
type input "Citibank"
click at [223, 364] on div "Citibank Box 6500, [GEOGRAPHIC_DATA]-6500" at bounding box center [242, 354] width 174 height 24
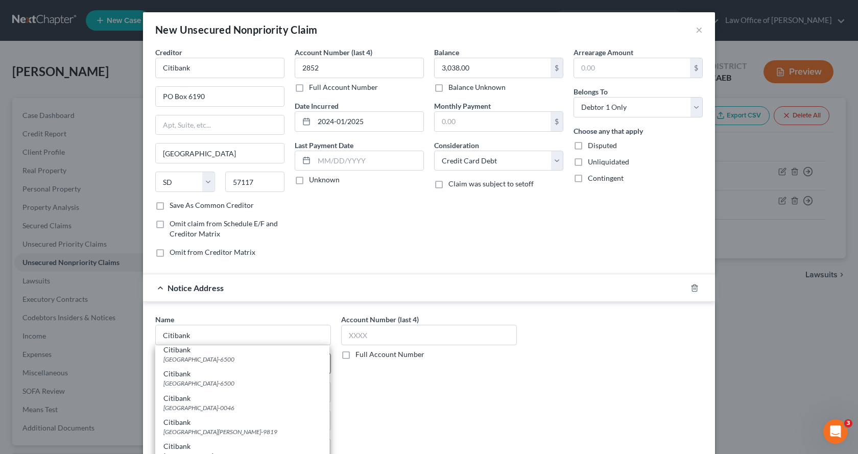
type input "Box 6500"
type input "[GEOGRAPHIC_DATA]"
select select "43"
type input "57117-6500"
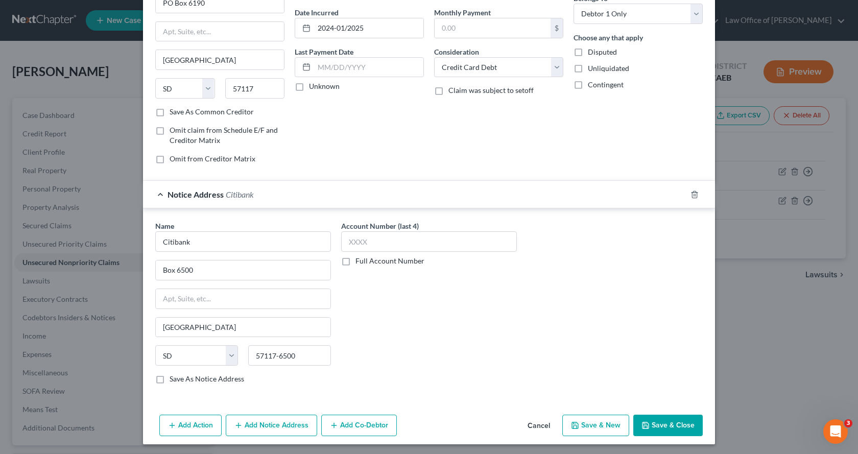
scroll to position [96, 0]
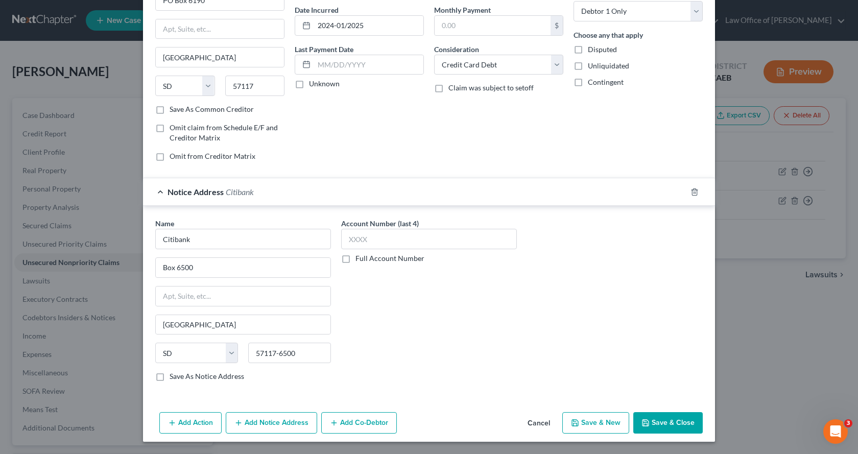
click at [599, 421] on button "Save & New" at bounding box center [595, 422] width 67 height 21
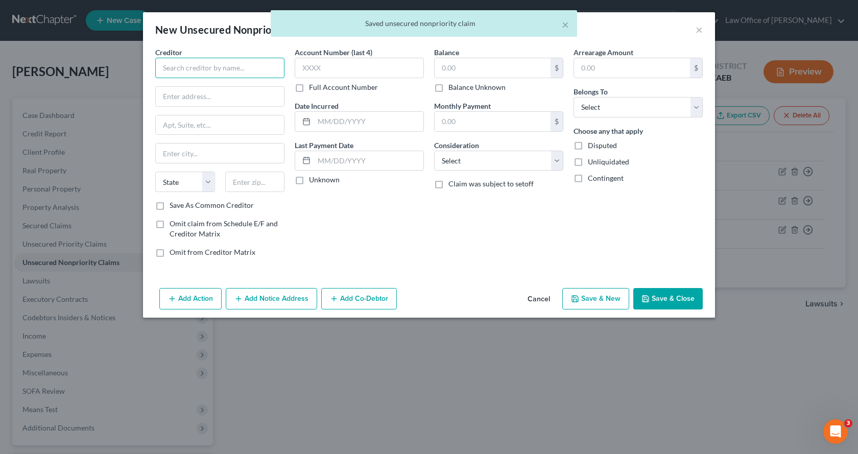
click at [187, 75] on input "text" at bounding box center [219, 68] width 129 height 20
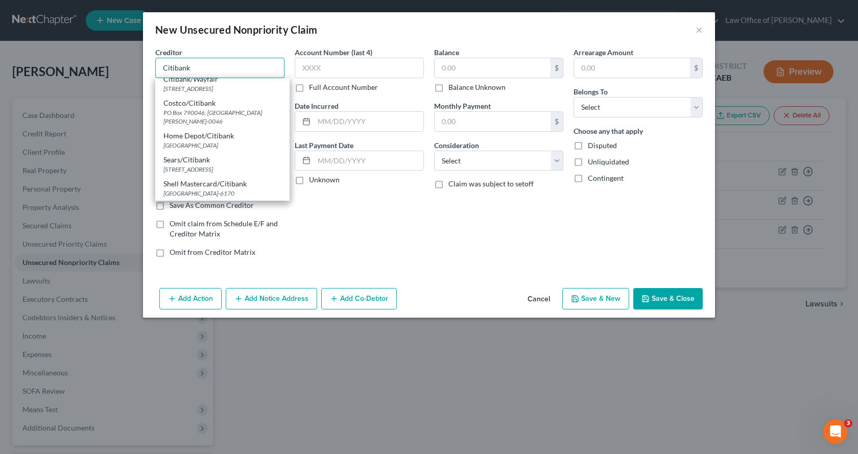
scroll to position [1110, 0]
click at [224, 62] on input "Citibank" at bounding box center [219, 68] width 129 height 20
type input "Citibank/Wayfair"
type input "PO Box 6772"
type input "[GEOGRAPHIC_DATA]"
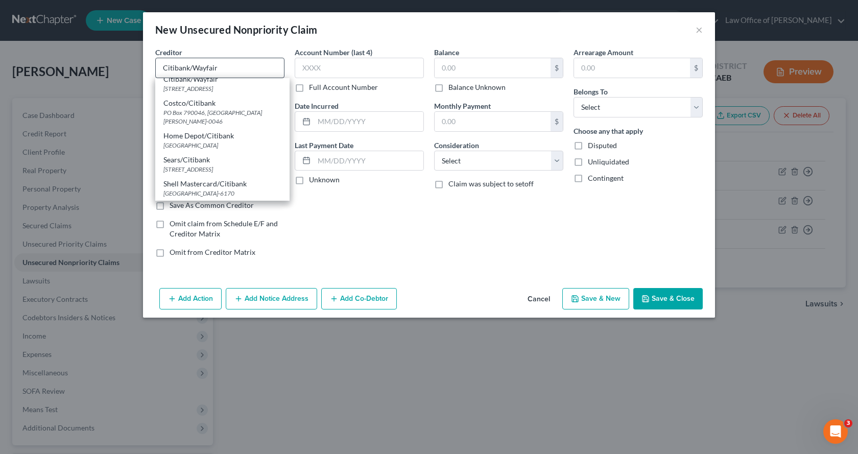
select select "43"
type input "57117"
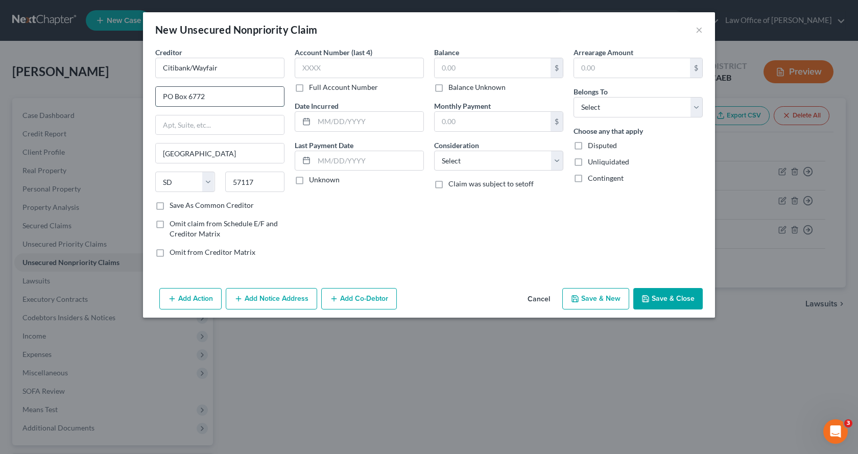
click at [213, 100] on input "PO Box 6772" at bounding box center [220, 96] width 128 height 19
drag, startPoint x: 194, startPoint y: 97, endPoint x: 208, endPoint y: 99, distance: 14.4
click at [208, 99] on input "PO Box 6772" at bounding box center [220, 96] width 128 height 19
type input "PO Box 6241"
click at [371, 72] on input "text" at bounding box center [359, 68] width 129 height 20
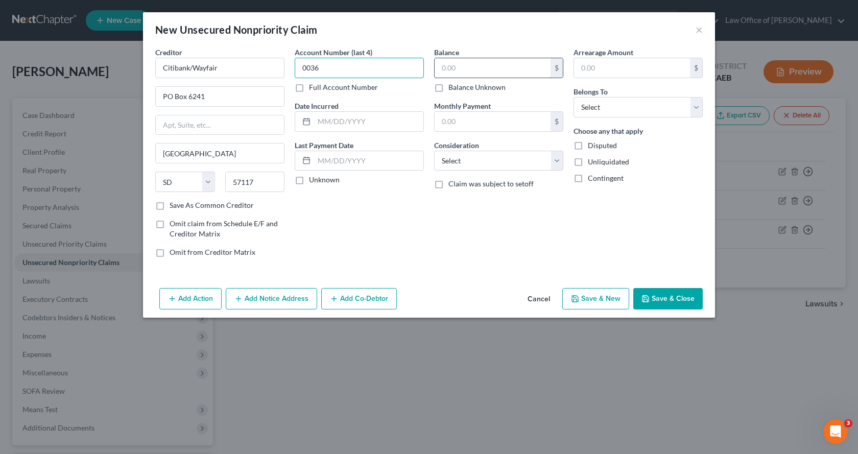
type input "0036"
click at [494, 68] on input "text" at bounding box center [492, 67] width 116 height 19
type input "2,282.00"
click at [598, 111] on select "Select Debtor 1 Only Debtor 2 Only Debtor 1 And Debtor 2 Only At Least One Of T…" at bounding box center [637, 107] width 129 height 20
select select "0"
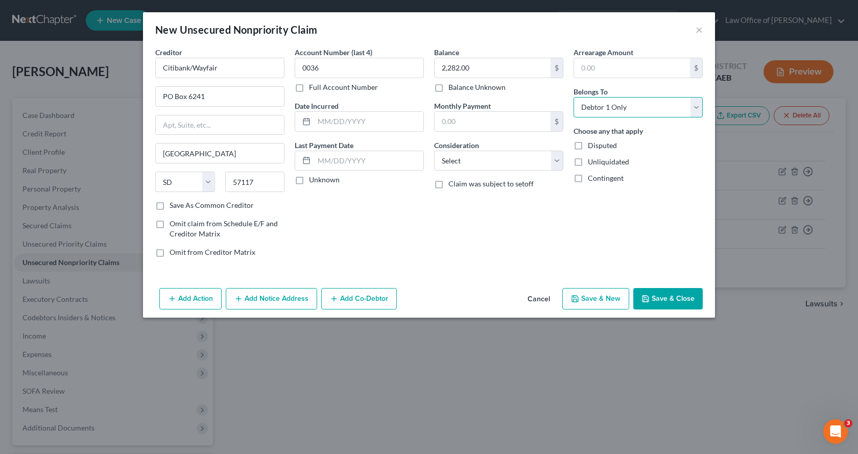
click at [573, 97] on select "Select Debtor 1 Only Debtor 2 Only Debtor 1 And Debtor 2 Only At Least One Of T…" at bounding box center [637, 107] width 129 height 20
click at [503, 168] on select "Select Cable / Satellite Services Collection Agency Credit Card Debt Debt Couns…" at bounding box center [498, 161] width 129 height 20
click at [434, 151] on select "Select Cable / Satellite Services Collection Agency Credit Card Debt Debt Couns…" at bounding box center [498, 161] width 129 height 20
click at [335, 121] on input "text" at bounding box center [368, 121] width 109 height 19
click at [593, 307] on button "Save & New" at bounding box center [595, 298] width 67 height 21
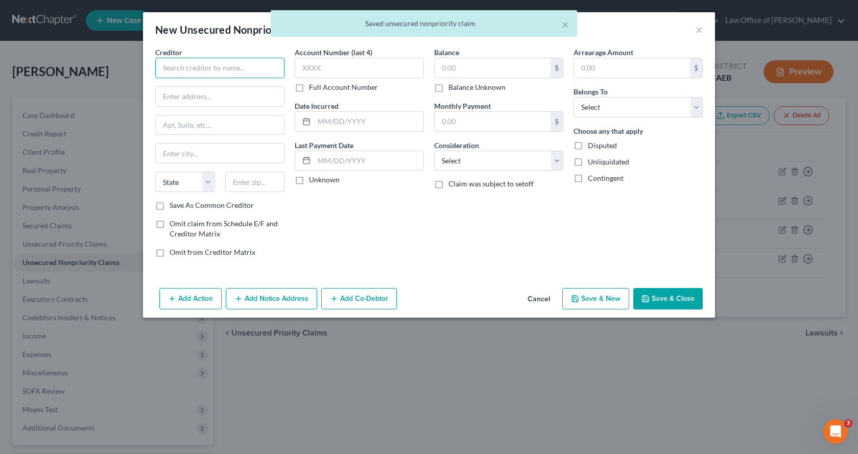
click at [174, 75] on input "text" at bounding box center [219, 68] width 129 height 20
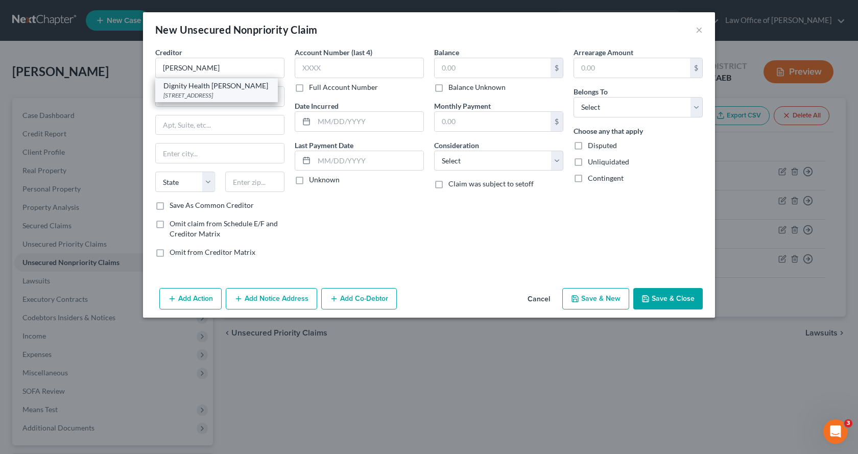
click at [202, 86] on div "Dignity Health [PERSON_NAME]" at bounding box center [216, 86] width 106 height 10
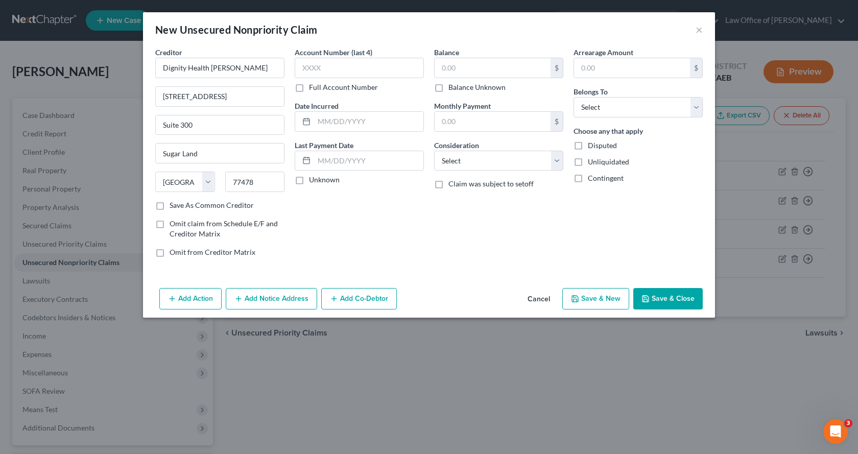
click at [260, 309] on button "Add Notice Address" at bounding box center [271, 298] width 91 height 21
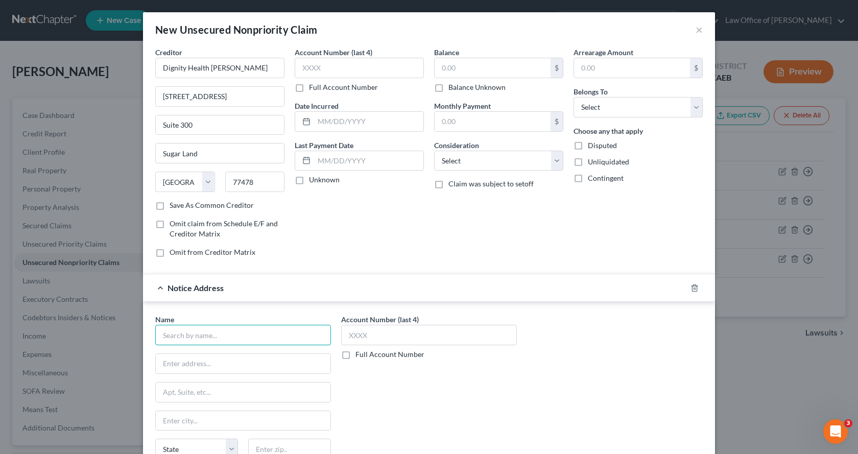
click at [167, 340] on input "text" at bounding box center [243, 335] width 176 height 20
drag, startPoint x: 258, startPoint y: 67, endPoint x: 129, endPoint y: 65, distance: 129.7
click at [129, 65] on div "New Unsecured Nonpriority Claim × Creditor * Dignity Health [PERSON_NAME] [GEOG…" at bounding box center [429, 227] width 858 height 454
drag, startPoint x: 258, startPoint y: 100, endPoint x: 151, endPoint y: 98, distance: 106.7
click at [155, 98] on div "[STREET_ADDRESS]" at bounding box center [219, 96] width 129 height 20
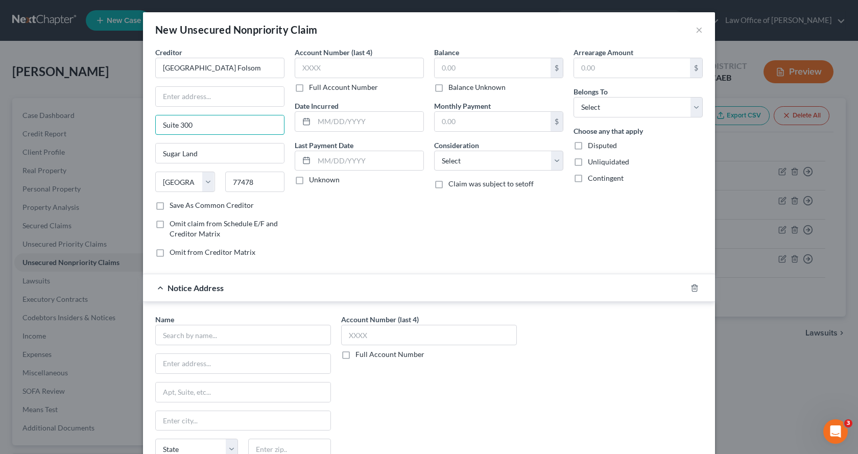
drag, startPoint x: 191, startPoint y: 127, endPoint x: 141, endPoint y: 133, distance: 49.8
click at [130, 126] on div "New Unsecured Nonpriority Claim × Creditor * [GEOGRAPHIC_DATA] [GEOGRAPHIC_DATA…" at bounding box center [429, 227] width 858 height 454
drag, startPoint x: 200, startPoint y: 155, endPoint x: 205, endPoint y: 169, distance: 15.0
click at [143, 156] on div "Creditor * [GEOGRAPHIC_DATA] Folsom [GEOGRAPHIC_DATA] [US_STATE] AK AR AZ [GEOG…" at bounding box center [429, 275] width 572 height 457
click at [203, 182] on select "State [US_STATE] AK AR AZ CA CO CT DE DC [GEOGRAPHIC_DATA] [GEOGRAPHIC_DATA] GU…" at bounding box center [185, 182] width 60 height 20
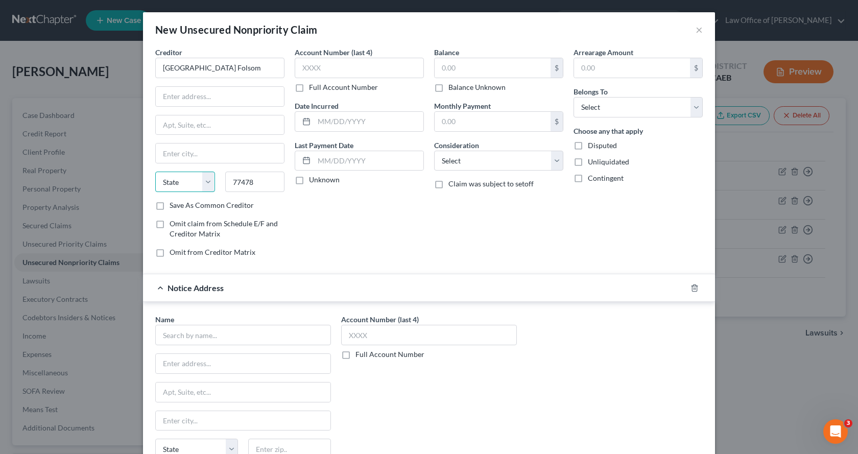
click at [155, 172] on select "State [US_STATE] AK AR AZ CA CO CT DE DC [GEOGRAPHIC_DATA] [GEOGRAPHIC_DATA] GU…" at bounding box center [185, 182] width 60 height 20
drag, startPoint x: 263, startPoint y: 185, endPoint x: 228, endPoint y: 184, distance: 35.2
click at [228, 184] on input "77478" at bounding box center [255, 182] width 60 height 20
click at [250, 69] on input "[GEOGRAPHIC_DATA] Folsom" at bounding box center [219, 68] width 129 height 20
click at [206, 72] on input "[GEOGRAPHIC_DATA] Folsom" at bounding box center [219, 68] width 129 height 20
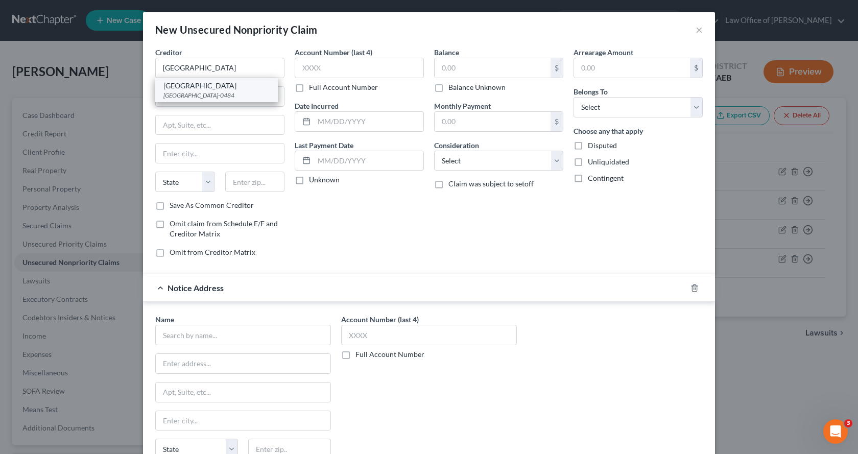
click at [211, 86] on div "[GEOGRAPHIC_DATA]" at bounding box center [216, 86] width 106 height 10
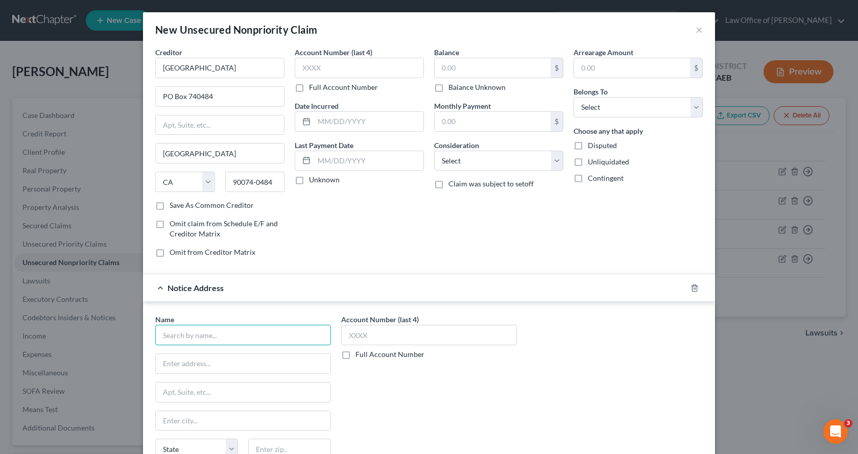
click at [191, 341] on input "text" at bounding box center [243, 335] width 176 height 20
click at [194, 336] on input "Dignity Heath" at bounding box center [243, 335] width 176 height 20
click at [196, 336] on input "Dignity Heath" at bounding box center [243, 335] width 176 height 20
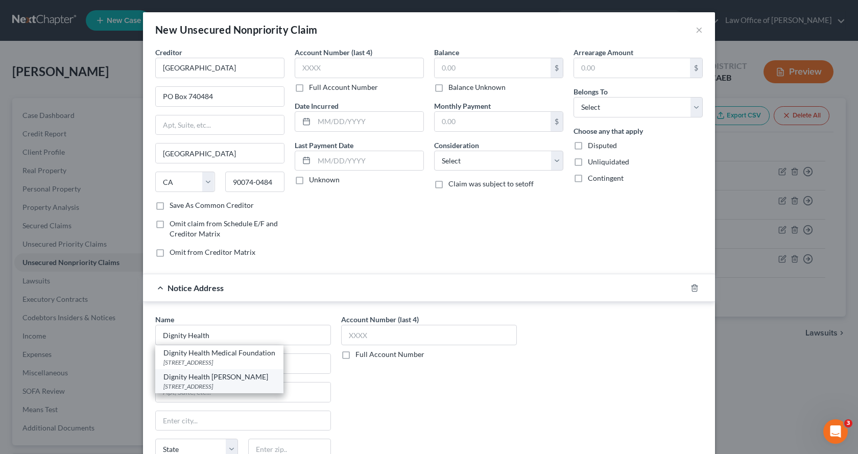
click at [239, 386] on div "[STREET_ADDRESS]" at bounding box center [219, 386] width 112 height 9
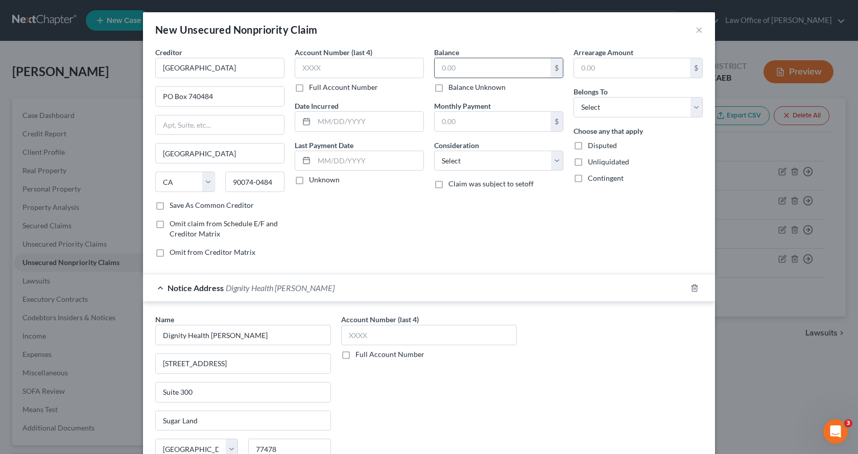
click at [484, 70] on input "text" at bounding box center [492, 67] width 116 height 19
click at [611, 108] on select "Select Debtor 1 Only Debtor 2 Only Debtor 1 And Debtor 2 Only At Least One Of T…" at bounding box center [637, 107] width 129 height 20
click at [573, 97] on select "Select Debtor 1 Only Debtor 2 Only Debtor 1 And Debtor 2 Only At Least One Of T…" at bounding box center [637, 107] width 129 height 20
click at [488, 163] on select "Select Cable / Satellite Services Collection Agency Credit Card Debt Debt Couns…" at bounding box center [498, 161] width 129 height 20
click at [434, 151] on select "Select Cable / Satellite Services Collection Agency Credit Card Debt Debt Couns…" at bounding box center [498, 161] width 129 height 20
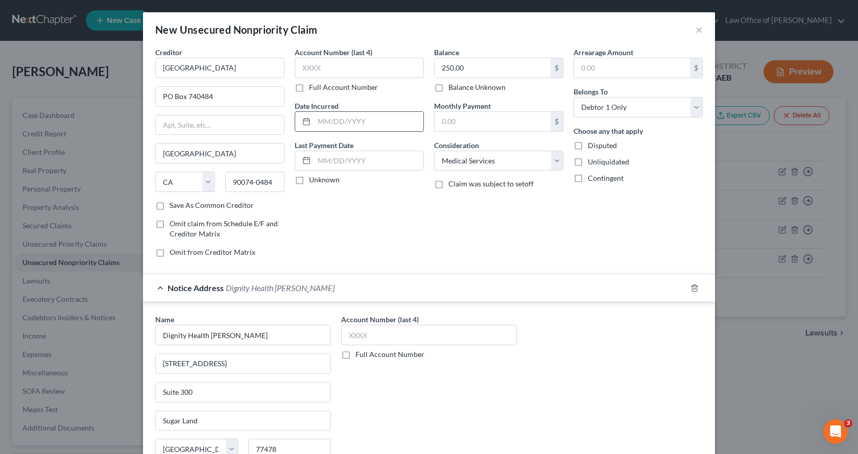
click at [358, 123] on input "text" at bounding box center [368, 121] width 109 height 19
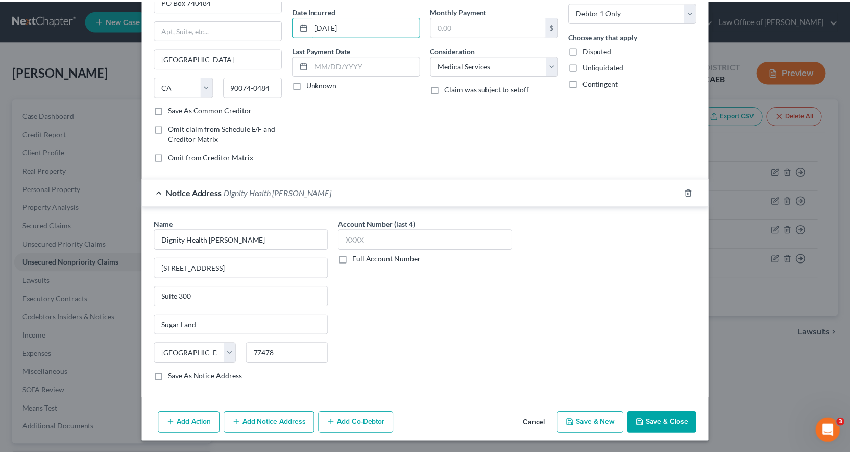
scroll to position [96, 0]
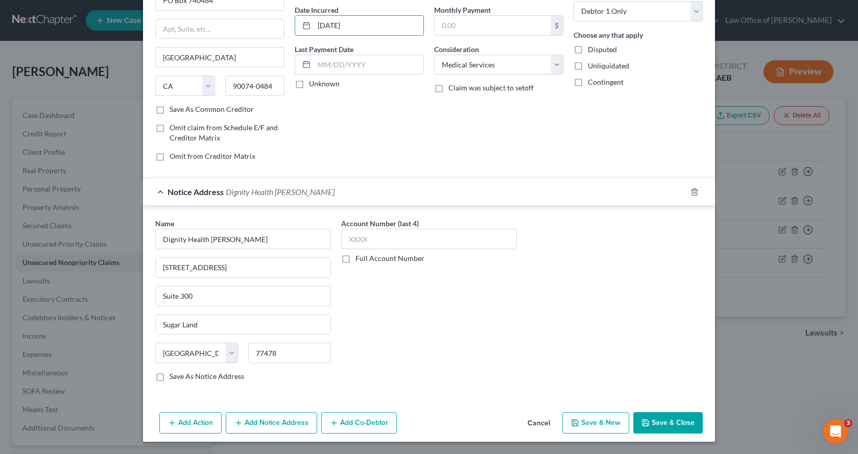
click at [680, 423] on button "Save & Close" at bounding box center [667, 422] width 69 height 21
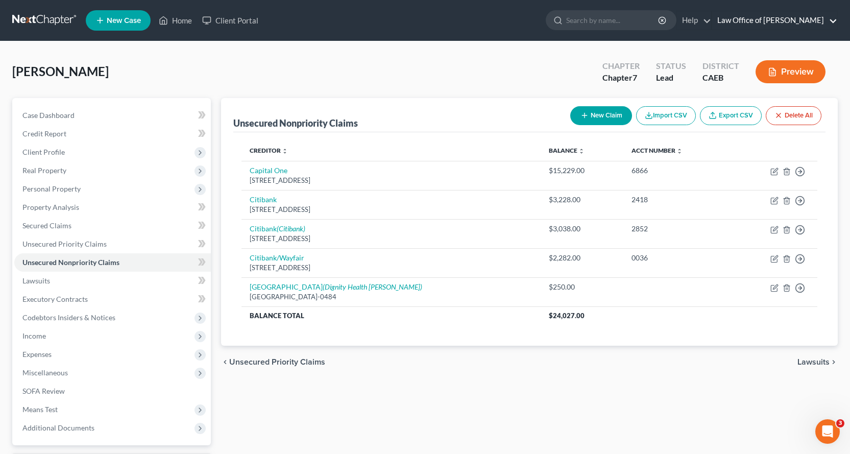
click at [829, 20] on link "Law Office of [PERSON_NAME]" at bounding box center [774, 20] width 125 height 18
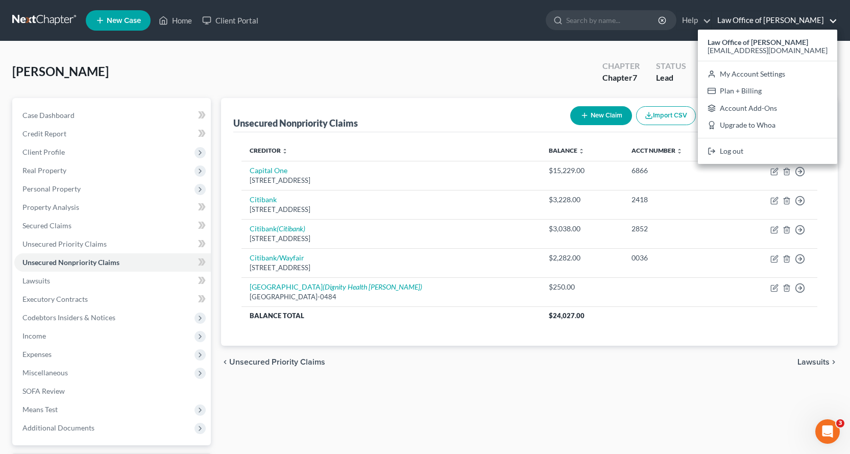
click at [444, 51] on div "[PERSON_NAME] Upgraded Chapter Chapter 7 Status Lead District CAEB Preview Peti…" at bounding box center [425, 282] width 850 height 483
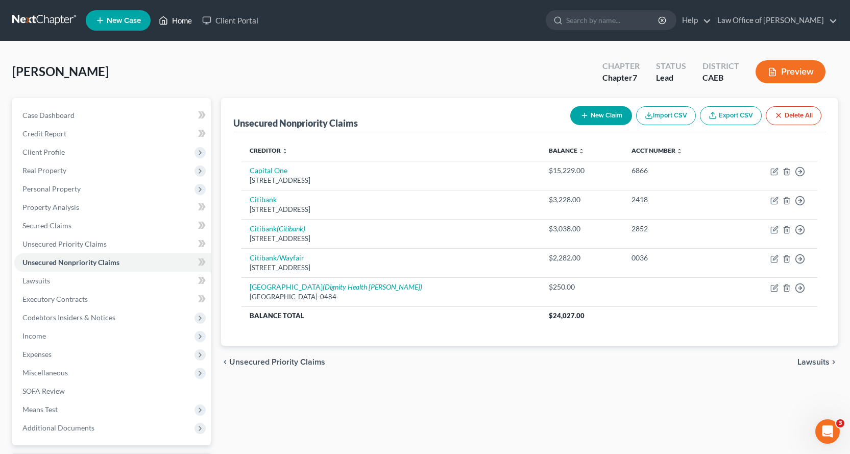
click at [177, 17] on link "Home" at bounding box center [175, 20] width 43 height 18
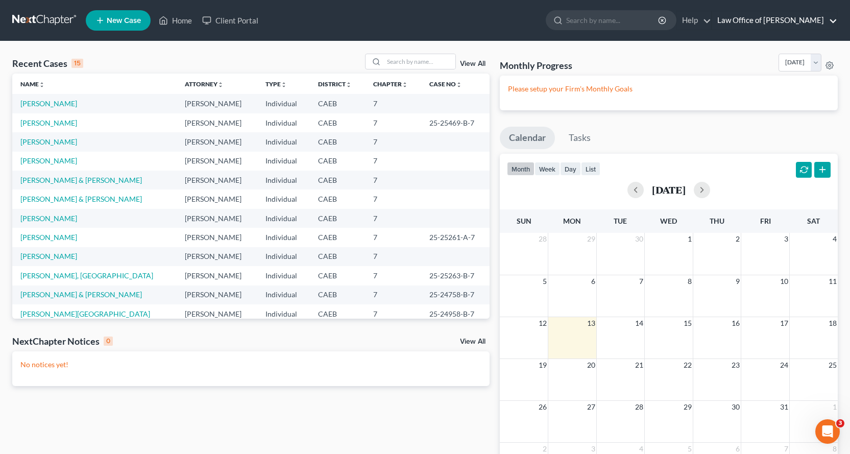
click at [831, 20] on link "Law Office of [PERSON_NAME]" at bounding box center [774, 20] width 125 height 18
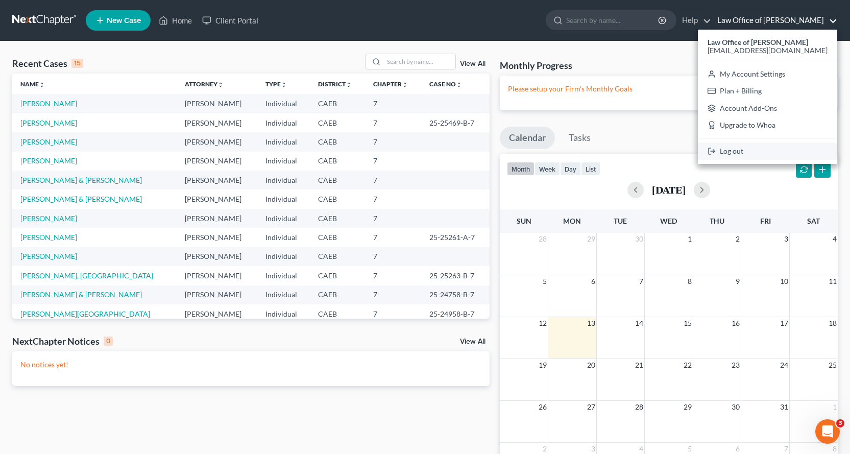
click at [755, 151] on link "Log out" at bounding box center [767, 150] width 139 height 17
